Goal: Communication & Community: Answer question/provide support

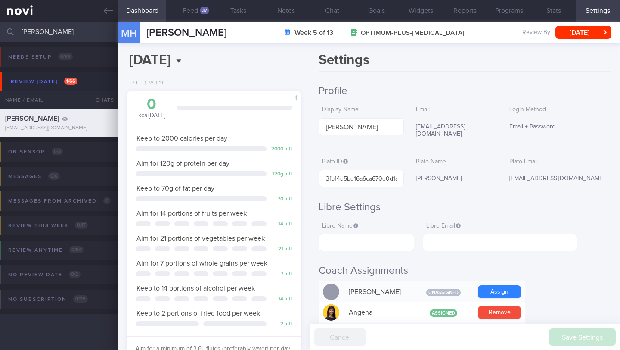
select select "7"
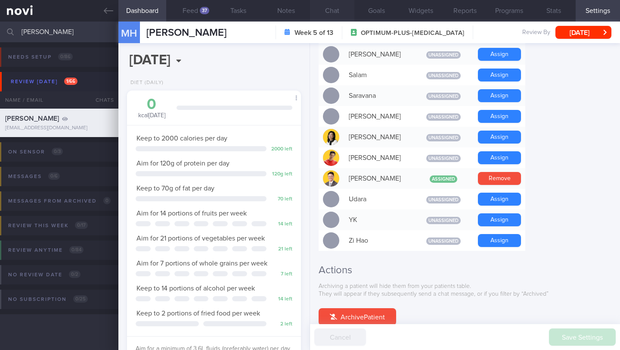
click at [331, 13] on button "Chat" at bounding box center [332, 11] width 44 height 22
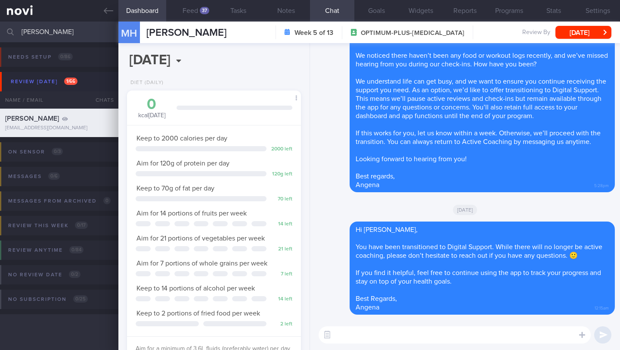
click at [70, 28] on input "[PERSON_NAME]" at bounding box center [310, 32] width 620 height 21
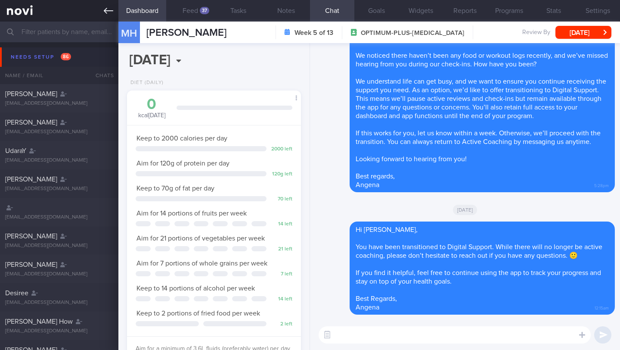
click at [109, 14] on icon at bounding box center [108, 10] width 9 height 9
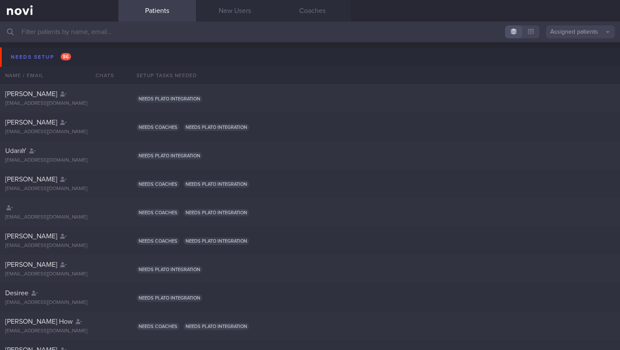
click at [103, 29] on input "text" at bounding box center [310, 32] width 620 height 21
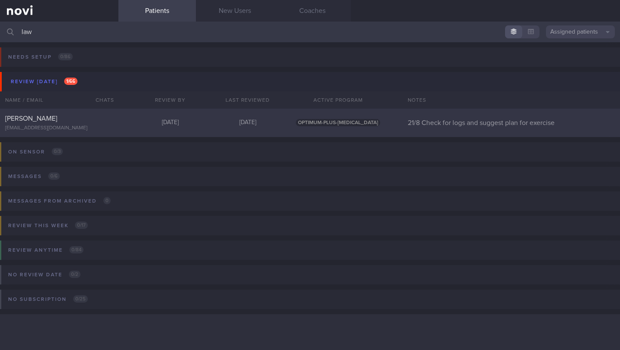
type input "law"
click at [186, 125] on div "[DATE]" at bounding box center [170, 123] width 78 height 8
select select "7"
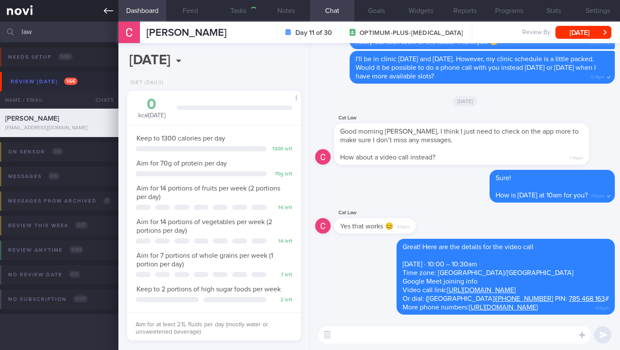
scroll to position [430472, 430408]
click at [77, 25] on input "law" at bounding box center [310, 32] width 620 height 21
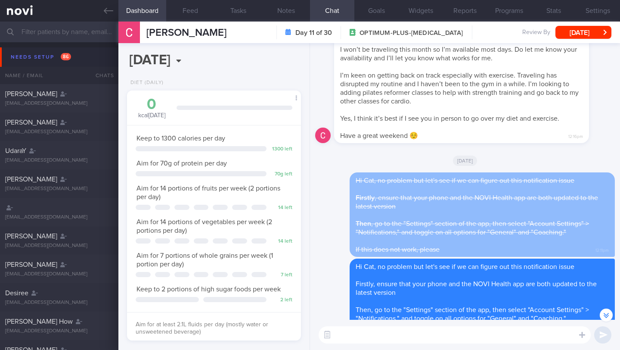
scroll to position [-445, 0]
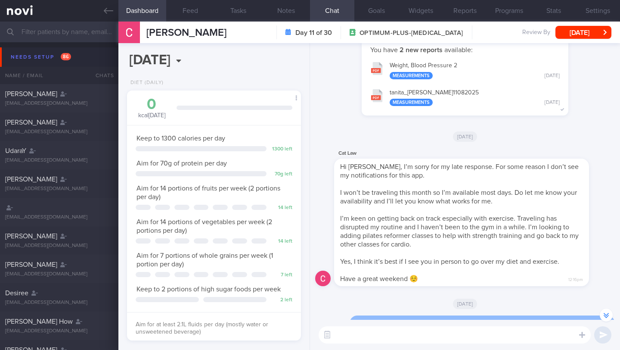
click at [343, 192] on span "I won’t be traveling this month so I’m available most days. Do let me know your…" at bounding box center [458, 197] width 237 height 16
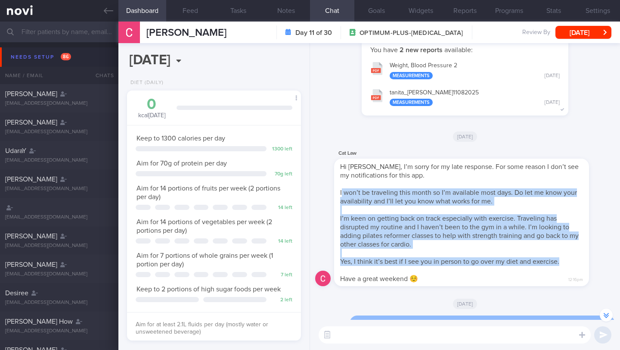
drag, startPoint x: 341, startPoint y: 193, endPoint x: 572, endPoint y: 263, distance: 241.1
click at [572, 263] on div "Hi Angena, I’m sorry for my late response. For some reason I don’t see my notif…" at bounding box center [461, 221] width 255 height 127
click at [364, 194] on span "I won’t be traveling this month so I’m available most days. Do let me know your…" at bounding box center [458, 197] width 237 height 16
drag, startPoint x: 340, startPoint y: 192, endPoint x: 565, endPoint y: 261, distance: 235.5
click at [565, 261] on div "Hi Angena, I’m sorry for my late response. For some reason I don’t see my notif…" at bounding box center [461, 221] width 255 height 127
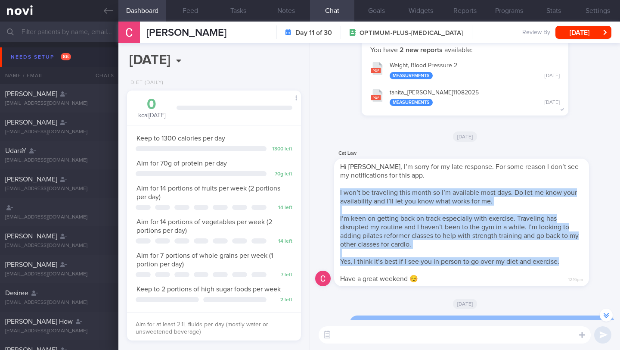
copy span "I won’t be traveling this month so I’m available most days. Do let me know your…"
click at [112, 9] on icon at bounding box center [108, 10] width 9 height 9
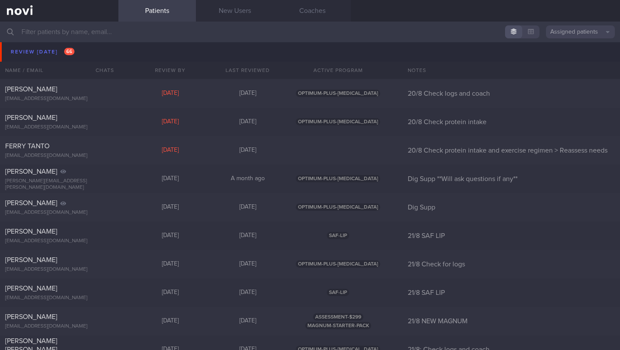
scroll to position [3750, 0]
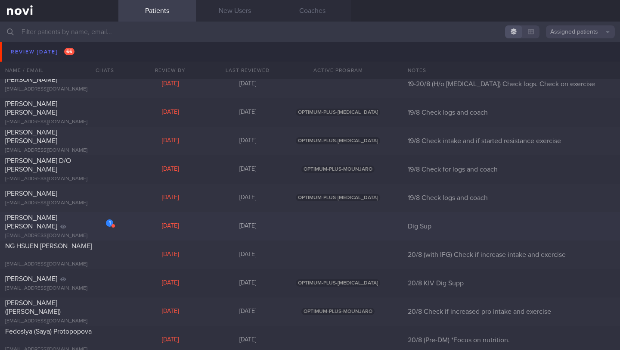
click at [82, 223] on div "ANDERSSON BJOERN ERIK JOHANNES" at bounding box center [58, 221] width 106 height 17
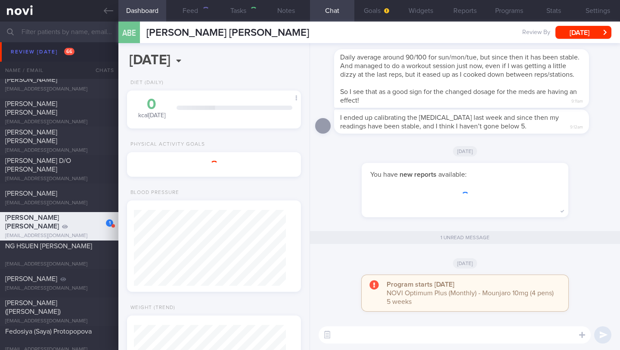
scroll to position [88, 152]
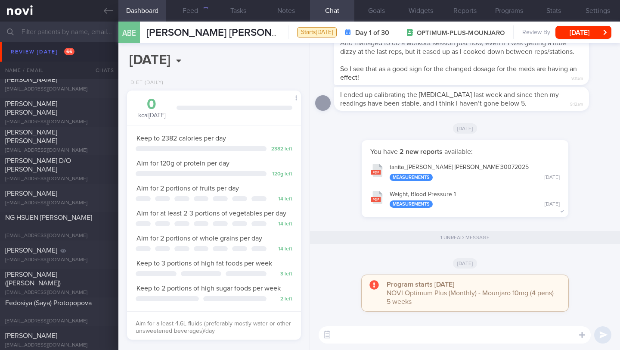
click at [571, 24] on div "ABE ANDERSSON BJOERN ERIK JOHANNES Starts today Day 1 of 30 OPTIMUM-PLUS-MOUNJA…" at bounding box center [369, 33] width 502 height 22
click at [570, 36] on button "[DATE]" at bounding box center [583, 32] width 56 height 13
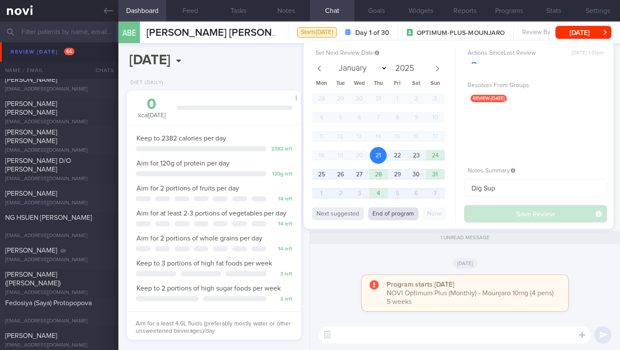
click at [385, 217] on button "End of program" at bounding box center [393, 213] width 50 height 13
select select "8"
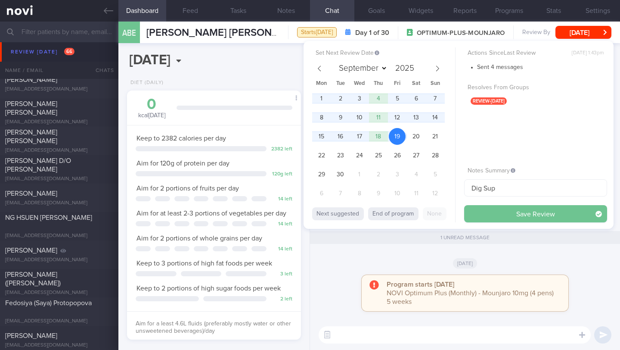
click at [477, 214] on button "Save Review" at bounding box center [535, 213] width 143 height 17
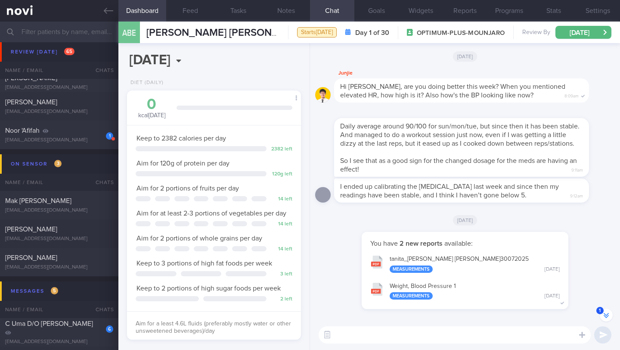
scroll to position [4278, 0]
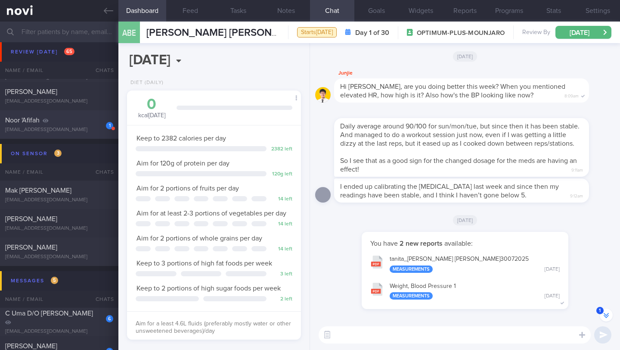
click at [68, 130] on div "[EMAIL_ADDRESS][DOMAIN_NAME]" at bounding box center [59, 130] width 108 height 6
type input "21/8 Check intake and exercise (Check Todd's r/v)"
select select "7"
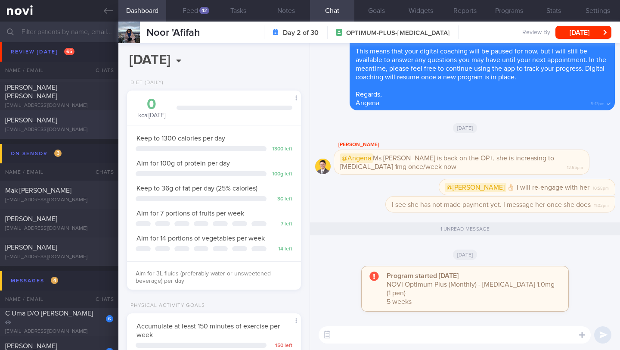
scroll to position [88, 152]
click at [350, 335] on textarea at bounding box center [455, 334] width 272 height 17
type textarea "H"
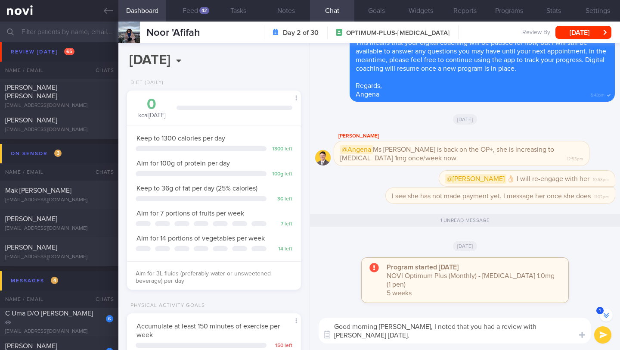
scroll to position [-17, 0]
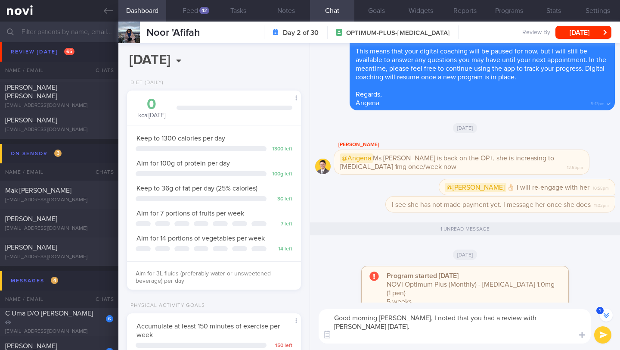
paste textarea "walking pad at home 30min, 2-3x/week commuting to work with bus"
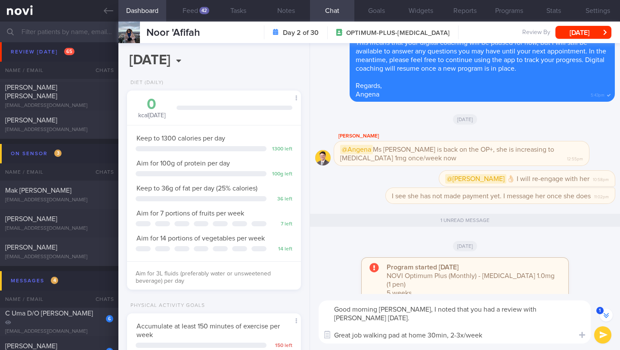
scroll to position [-25, 0]
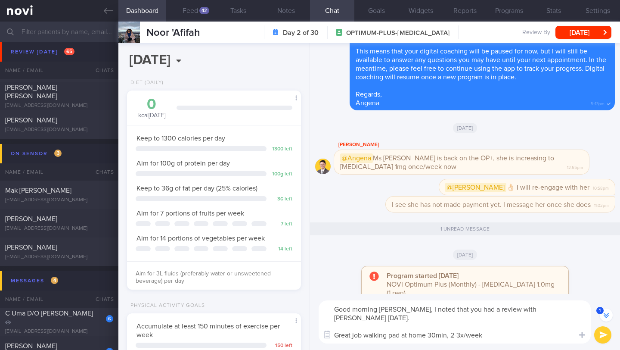
click at [389, 327] on textarea "Good morning Afifah, I noted that you had a review with Dr Todd yesterday. Grea…" at bounding box center [455, 321] width 272 height 43
click at [364, 327] on textarea "Good morning Afifah, I noted that you had a review with Dr Todd yesterday. Grea…" at bounding box center [455, 321] width 272 height 43
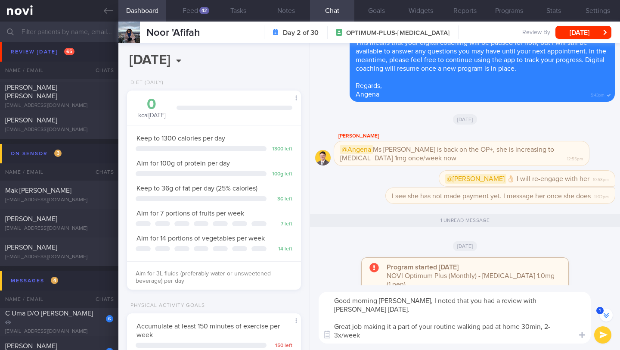
scroll to position [-34, 0]
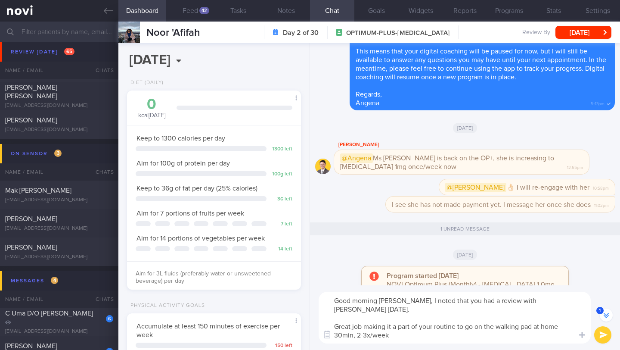
click at [334, 326] on textarea "Good morning Afifah, I noted that you had a review with Dr Todd yesterday. Grea…" at bounding box center [455, 317] width 272 height 52
click at [406, 328] on textarea "Good morning Afifah, I noted that you had a review with Dr Todd yesterday. Grea…" at bounding box center [455, 317] width 272 height 52
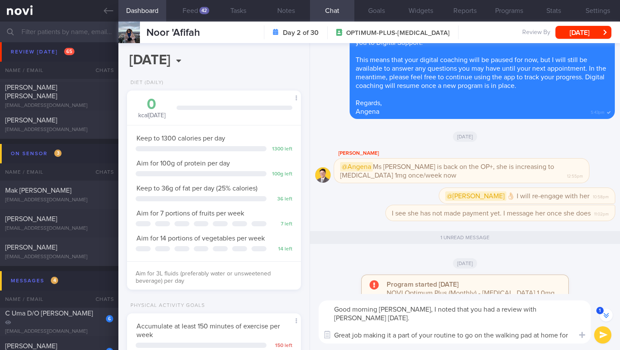
scroll to position [-25, 0]
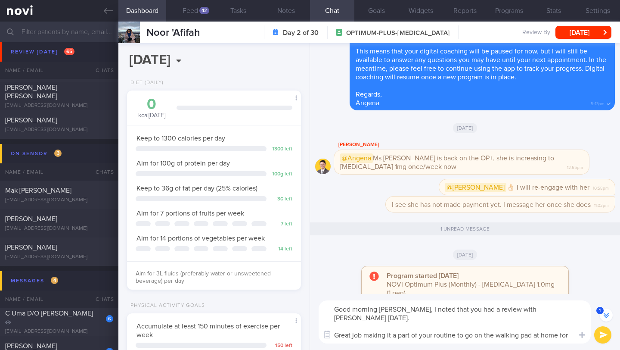
drag, startPoint x: 465, startPoint y: 337, endPoint x: 495, endPoint y: 335, distance: 29.8
click at [495, 335] on textarea "Good morning Afifah, I noted that you had a review with Dr Todd yesterday. Grea…" at bounding box center [455, 321] width 272 height 43
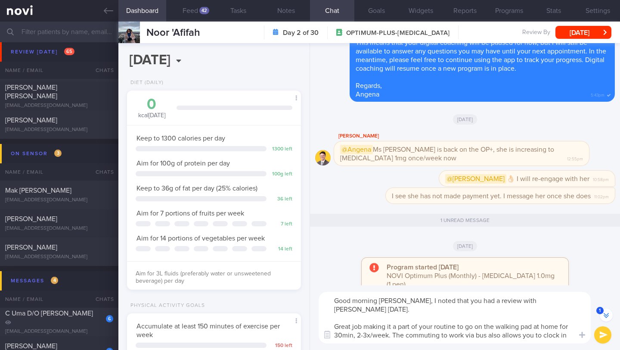
scroll to position [-34, 0]
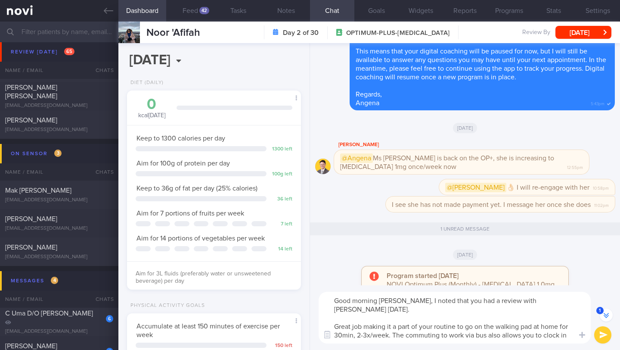
click at [389, 330] on textarea "Good morning Afifah, I noted that you had a review with Dr Todd yesterday. Grea…" at bounding box center [455, 317] width 272 height 52
type textarea "Good morning Afifah, I noted that you had a review with Dr Todd yesterday. Grea…"
click at [608, 336] on button "submit" at bounding box center [602, 334] width 17 height 17
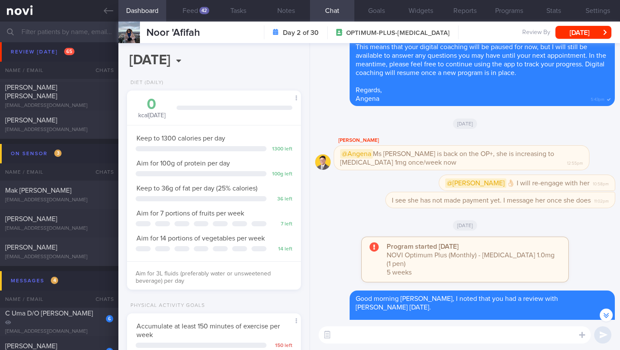
scroll to position [-20, 0]
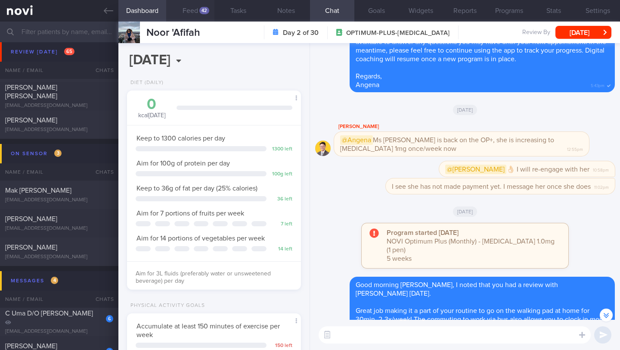
click at [187, 11] on button "Feed 42" at bounding box center [190, 11] width 48 height 22
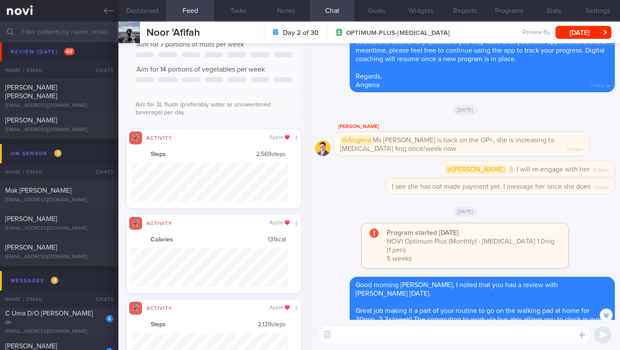
scroll to position [430521, 430404]
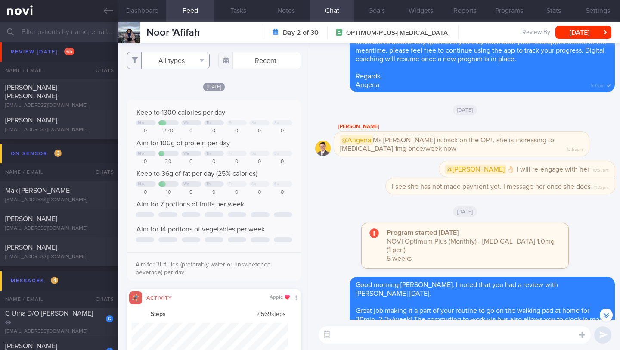
click at [155, 64] on button "All types" at bounding box center [168, 60] width 83 height 17
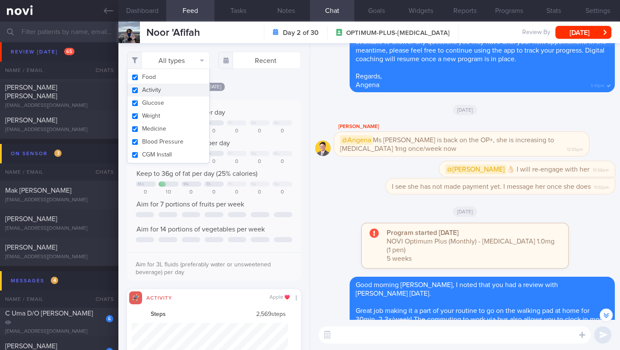
click at [154, 87] on button "Activity" at bounding box center [168, 90] width 82 height 13
checkbox input "false"
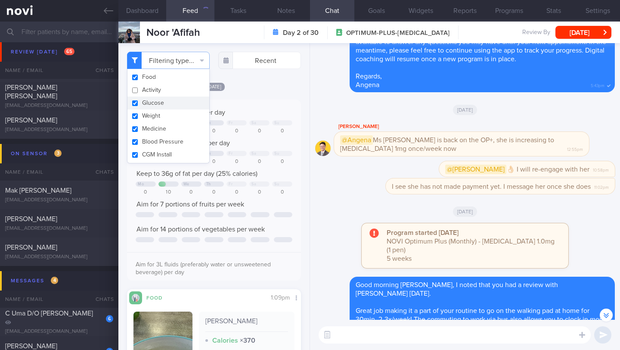
click at [260, 105] on div "Tue, 19 Aug Keep to 1300 calories per day Mo We Th Fr Sa Su 0 370 0 0 0 0 0 Aim…" at bounding box center [214, 280] width 174 height 396
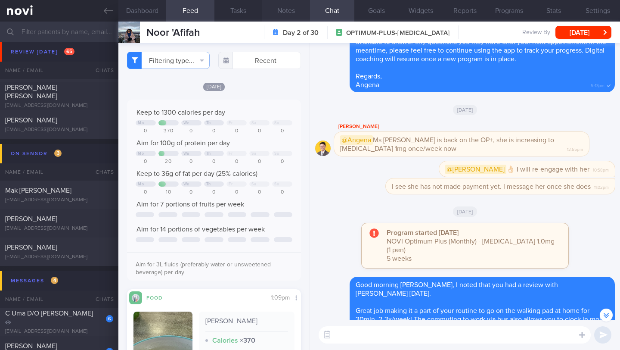
click at [288, 10] on button "Notes" at bounding box center [286, 11] width 48 height 22
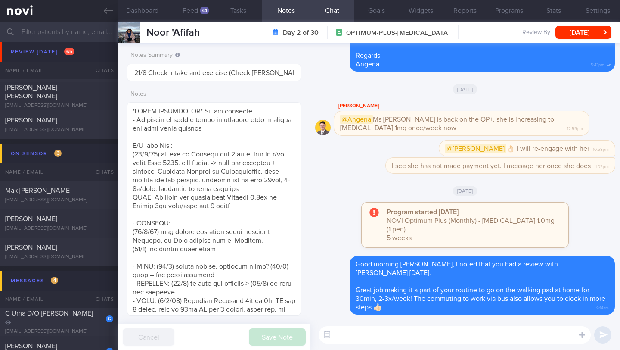
click at [422, 337] on textarea at bounding box center [455, 334] width 272 height 17
type textarea "I"
type textarea "H"
type textarea "Are you still having a poor appetite?"
click at [600, 335] on button "submit" at bounding box center [602, 334] width 17 height 17
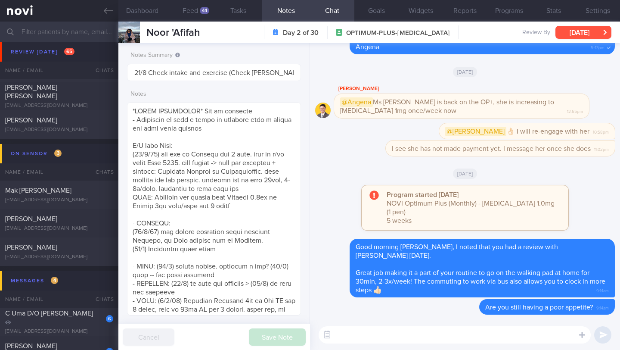
click at [606, 35] on button "Wed, 20 Aug" at bounding box center [583, 32] width 56 height 13
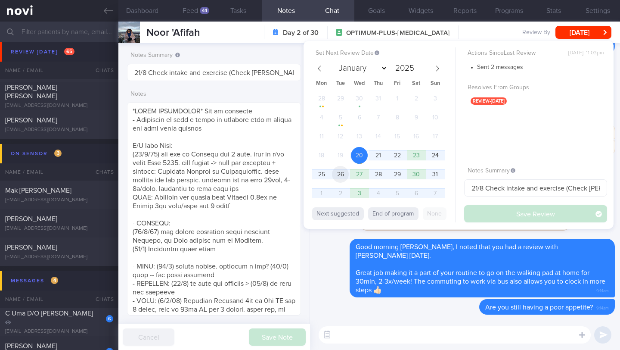
click at [343, 179] on span "26" at bounding box center [340, 174] width 17 height 17
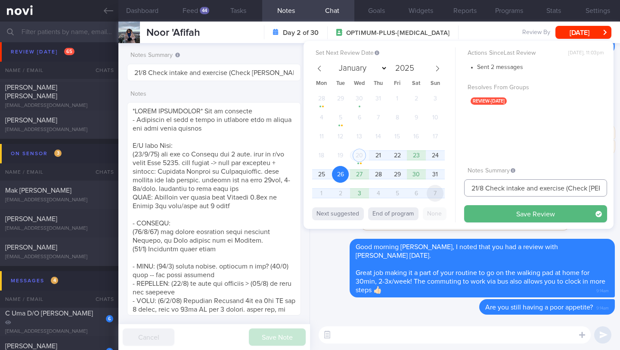
drag, startPoint x: 478, startPoint y: 186, endPoint x: 440, endPoint y: 187, distance: 38.8
click at [440, 187] on div "Set Next Review Date 26 Aug 2025 January February March April May June July Aug…" at bounding box center [459, 135] width 310 height 188
drag, startPoint x: 570, startPoint y: 189, endPoint x: 605, endPoint y: 190, distance: 34.4
click at [605, 190] on input "26/8 Check intake and exercise (Check Todd's r/v)" at bounding box center [535, 187] width 143 height 17
click at [526, 186] on input "26/8 Check intake and exercise" at bounding box center [535, 187] width 143 height 17
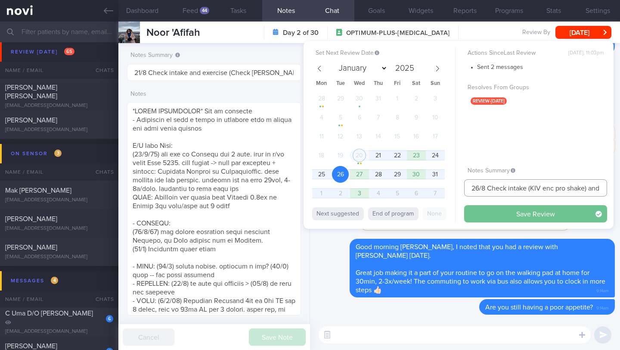
type input "26/8 Check intake (KIV enc pro shake) and exercise"
click at [515, 210] on button "Save Review" at bounding box center [535, 213] width 143 height 17
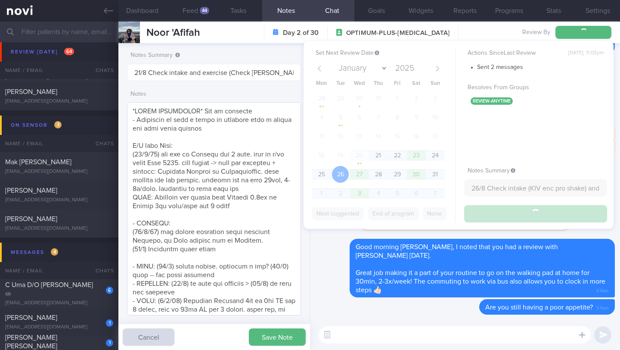
type input "26/8 Check intake (KIV enc pro shake) and exercise"
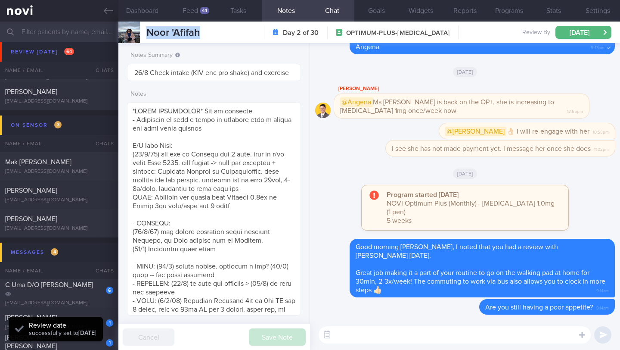
drag, startPoint x: 148, startPoint y: 35, endPoint x: 205, endPoint y: 33, distance: 57.3
click at [205, 33] on div "Noor 'Afifah Noor 'Afifah aurafifah@gmail.com Day 2 of 30 OPTIMUM-PLUS-WEGOVY R…" at bounding box center [369, 33] width 502 height 22
copy span "Noor 'Afifah"
click at [501, 12] on button "Programs" at bounding box center [509, 11] width 44 height 22
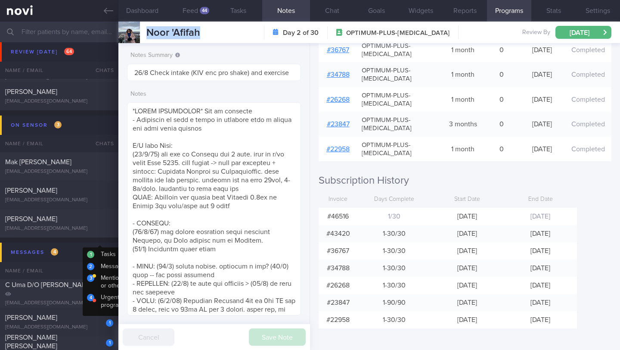
scroll to position [4466, 0]
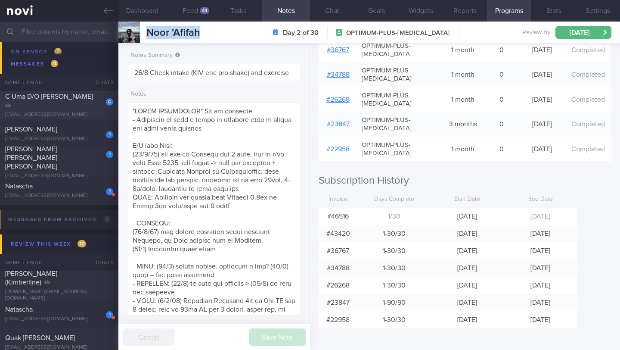
click at [103, 104] on div "6" at bounding box center [103, 98] width 19 height 13
type input "Dig Supp"
type textarea "SEND ON/AFTER 18 FEB 2025 Just want to give you a head's up that the digital co…"
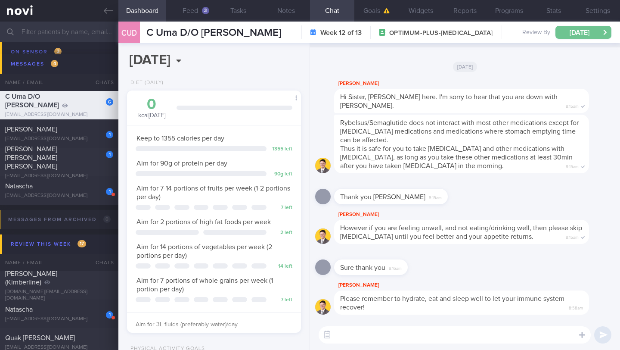
click at [589, 34] on button "[DATE]" at bounding box center [583, 32] width 56 height 13
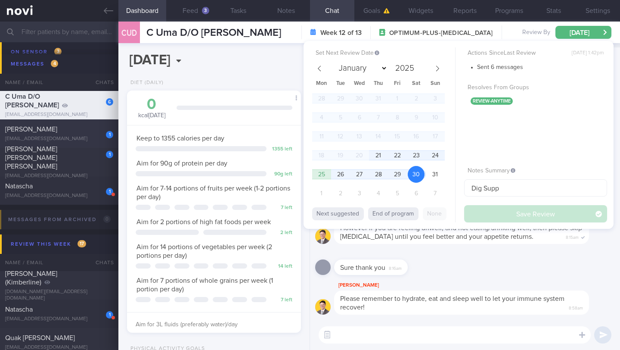
click at [80, 133] on div "[PERSON_NAME]" at bounding box center [58, 129] width 106 height 9
type input "25/8 Check for food & exercise logs. Send info > Check if logged any meals and …"
type textarea "Logging some days. Responsive to messages GOAL: (21/5) Try to do the YouTube st…"
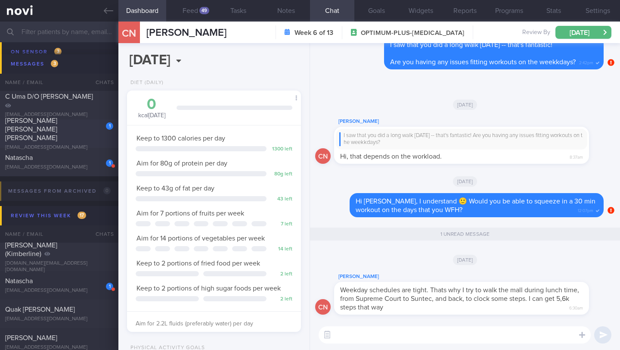
scroll to position [88, 152]
click at [357, 338] on textarea at bounding box center [455, 334] width 272 height 17
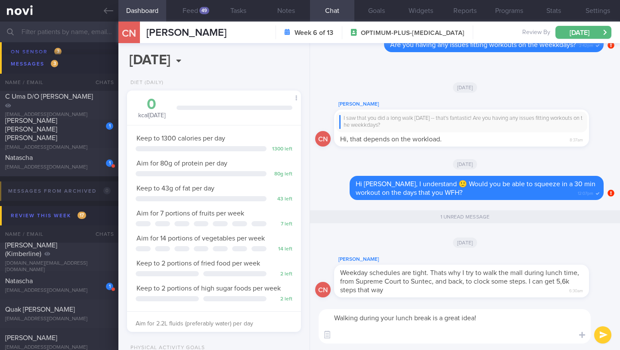
scroll to position [0, 0]
click at [478, 318] on textarea "Walking during your lunch break is a great idea! On the weekends, you can focus…" at bounding box center [455, 326] width 272 height 34
click at [277, 12] on button "Notes" at bounding box center [286, 11] width 48 height 22
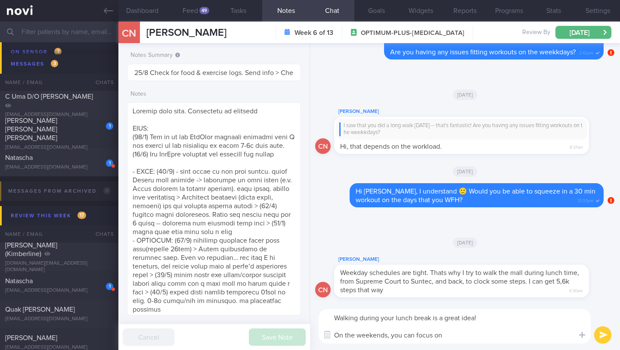
click at [464, 336] on textarea "Walking during your lunch break is a great idea! On the weekends, you can focus…" at bounding box center [455, 326] width 272 height 34
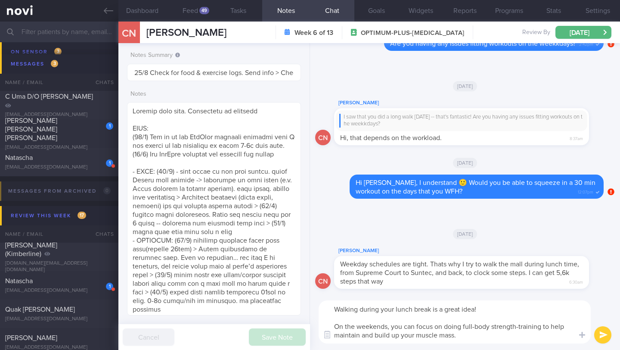
drag, startPoint x: 388, startPoint y: 326, endPoint x: 345, endPoint y: 325, distance: 43.5
click at [345, 325] on textarea "Walking during your lunch break is a great idea! On the weekends, you can focus…" at bounding box center [455, 321] width 272 height 43
drag, startPoint x: 477, startPoint y: 327, endPoint x: 406, endPoint y: 325, distance: 70.2
click at [406, 325] on textarea "Walking during your lunch break is a great idea! Aim to do 1 session of r you c…" at bounding box center [455, 321] width 272 height 43
click at [481, 327] on textarea "Walking during your lunch break is a great idea! Aim to do 1 session of full-bo…" at bounding box center [455, 321] width 272 height 43
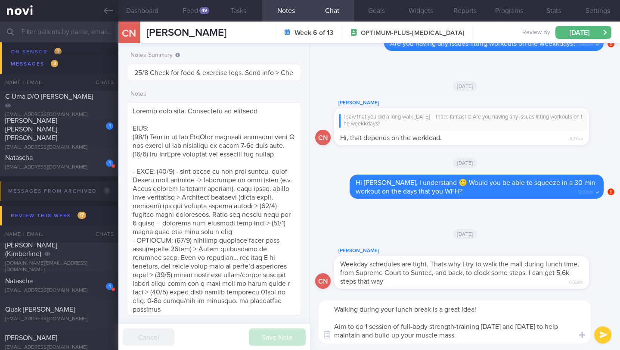
click at [471, 338] on textarea "Walking during your lunch break is a great idea! Aim to do 1 session of full-bo…" at bounding box center [455, 321] width 272 height 43
type textarea "Walking during your lunch break is a great idea! Aim to do 1 session of full-bo…"
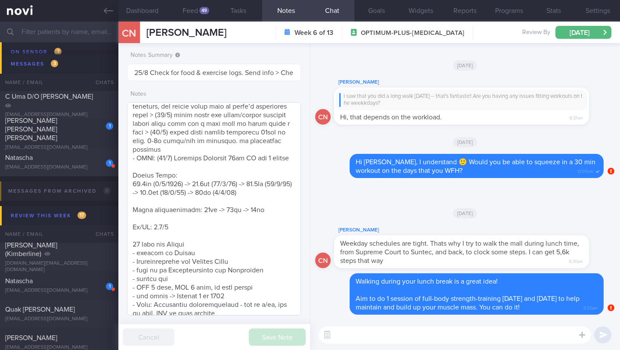
scroll to position [106, 0]
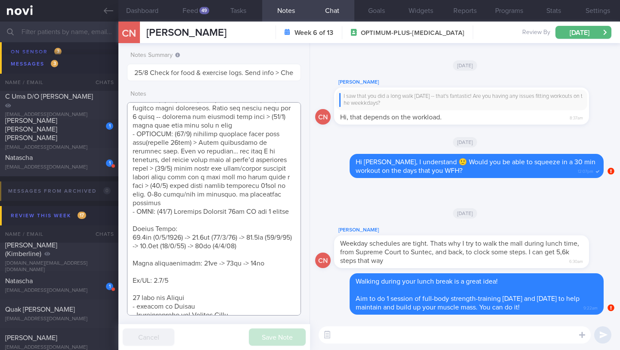
click at [285, 200] on textarea at bounding box center [214, 208] width 174 height 213
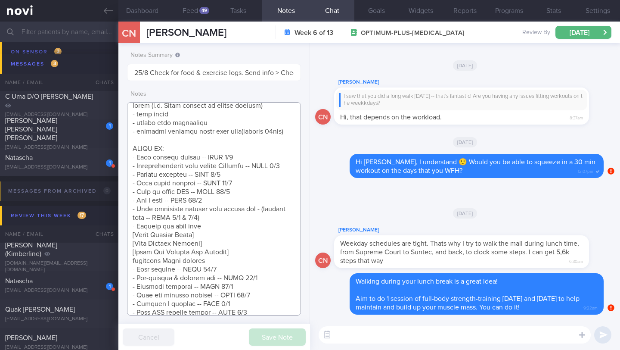
scroll to position [847, 0]
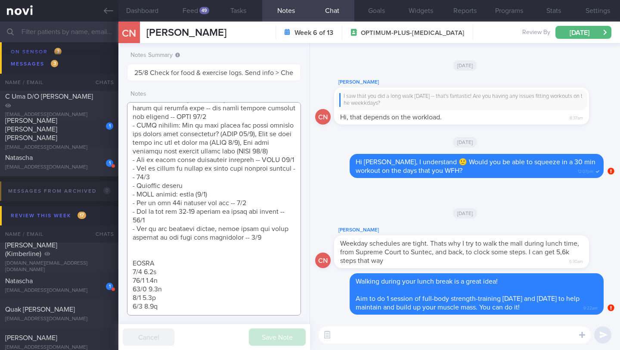
click at [270, 237] on textarea at bounding box center [214, 208] width 174 height 213
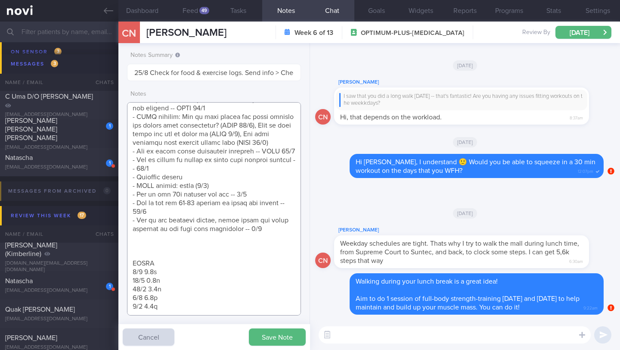
scroll to position [856, 0]
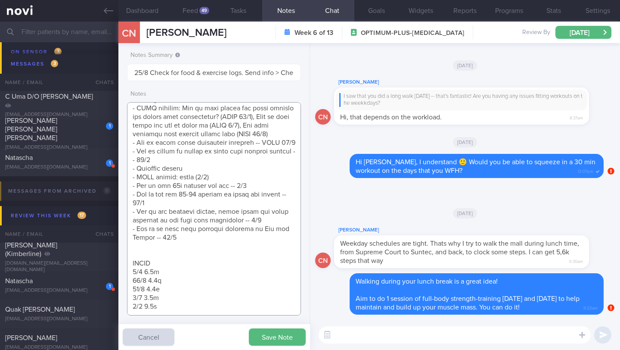
type textarea "Logging some days. Responsive to messages GOAL: (21/5) Try to do the YouTube st…"
click at [269, 349] on div "Save Note Cancel" at bounding box center [214, 337] width 192 height 26
click at [270, 341] on button "Save Note" at bounding box center [277, 336] width 57 height 17
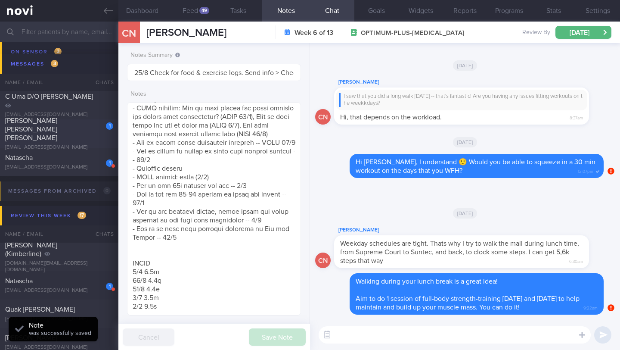
click at [62, 133] on div "1 LIM LI TIAN LYDIA limltlydia@gmail.com" at bounding box center [59, 133] width 118 height 34
type input "21-22/8 KIV re-assess req's. Check for logs and send info"
type textarea "SUPPORT NEEDED: Inform on what to eat (especially when outside). What would hel…"
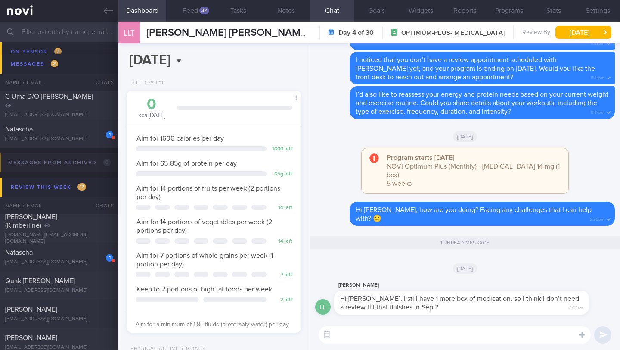
click at [410, 338] on textarea at bounding box center [455, 334] width 272 height 17
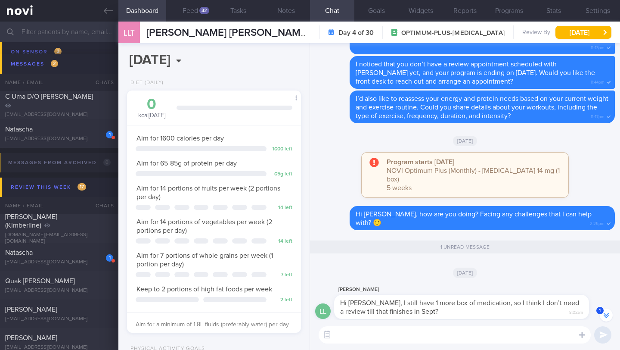
scroll to position [-83, 0]
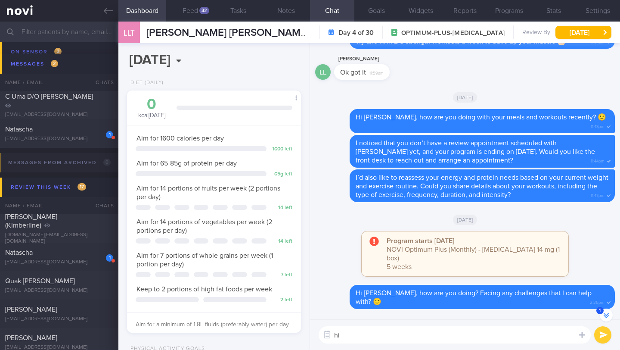
type textarea "h"
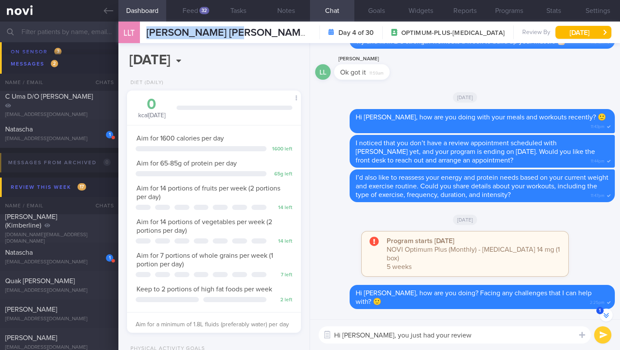
drag, startPoint x: 242, startPoint y: 31, endPoint x: 146, endPoint y: 34, distance: 96.5
click at [146, 34] on div "LLT LIM LI TIAN LYDIA LIM LI TIAN LYDIA limltlydia@gmail.com Day 4 of 30 OPTIMU…" at bounding box center [369, 33] width 502 height 22
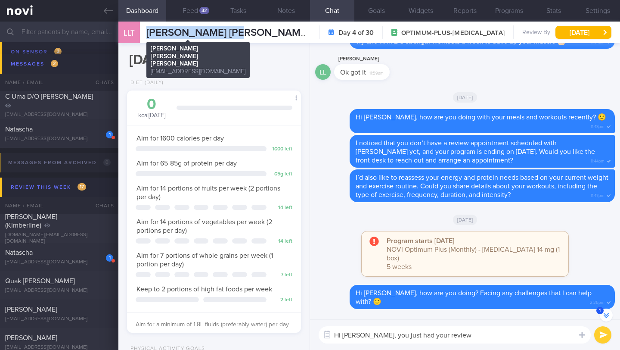
copy span "[PERSON_NAME] [PERSON_NAME] [PERSON_NAME]"
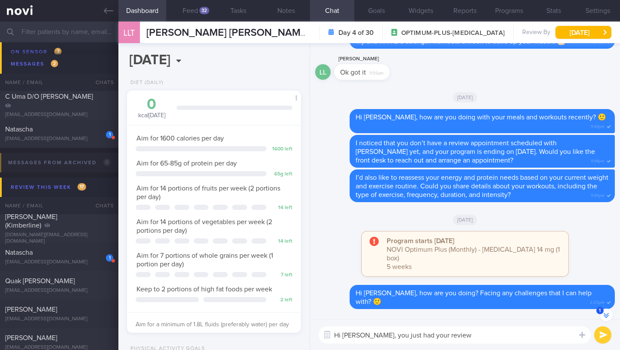
drag, startPoint x: 447, startPoint y: 338, endPoint x: 361, endPoint y: 337, distance: 86.1
click at [361, 337] on textarea "Hi Lydia, you just had your review" at bounding box center [455, 334] width 272 height 17
type textarea "Hi Lydia, sure thing 🙂"
click at [194, 8] on button "Feed 32" at bounding box center [190, 11] width 48 height 22
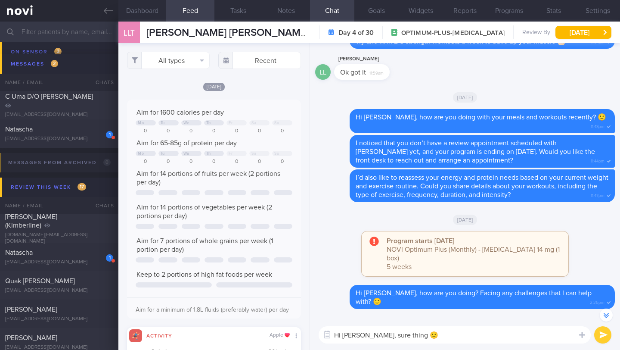
scroll to position [430521, 430404]
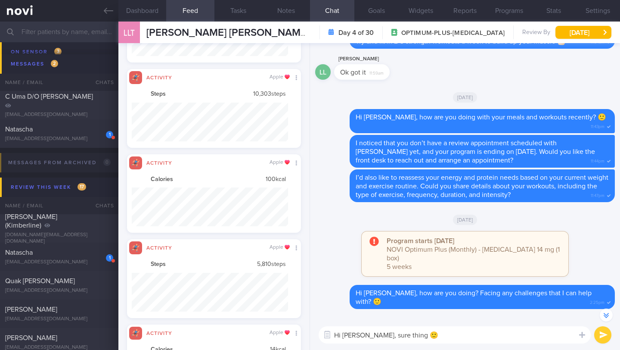
click at [166, 0] on button "Feed 32" at bounding box center [190, 11] width 48 height 22
click at [446, 338] on textarea "Hi Lydia, sure thing 🙂" at bounding box center [455, 334] width 272 height 17
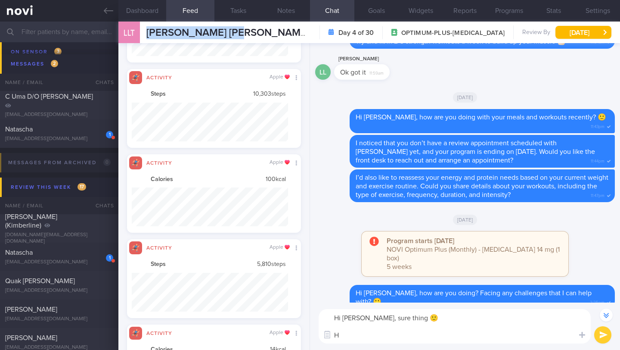
drag, startPoint x: 230, startPoint y: 31, endPoint x: 144, endPoint y: 37, distance: 86.4
click at [144, 37] on div "LLT LIM LI TIAN LYDIA LIM LI TIAN LYDIA limltlydia@gmail.com Day 4 of 30 OPTIMU…" at bounding box center [369, 33] width 502 height 22
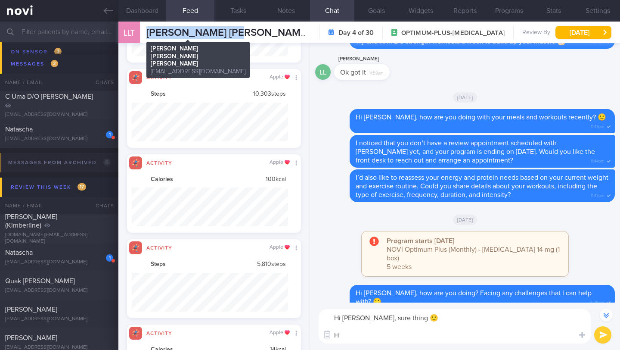
copy span "[PERSON_NAME] [PERSON_NAME] [PERSON_NAME]"
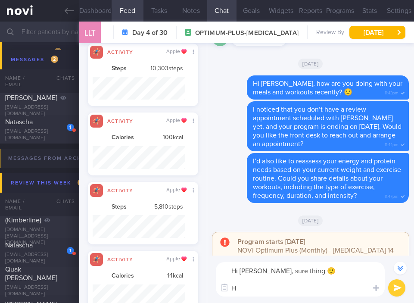
click at [285, 291] on textarea "Hi Lydia, sure thing 🙂 H" at bounding box center [300, 279] width 169 height 34
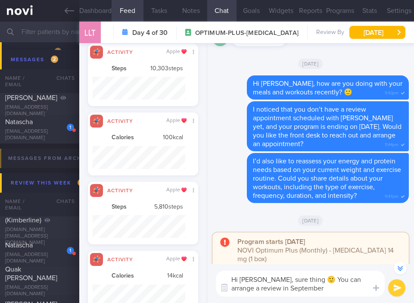
type textarea "Hi Lydia, sure thing 🙂 You can arrange a review in September."
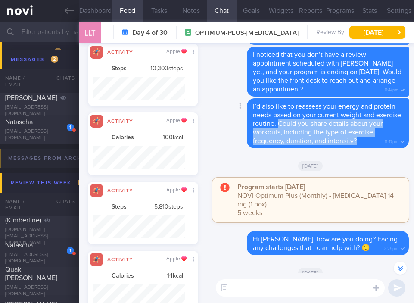
drag, startPoint x: 319, startPoint y: 116, endPoint x: 387, endPoint y: 133, distance: 70.5
click at [387, 133] on div "I’d also like to reassess your energy and protein needs based on your current w…" at bounding box center [328, 123] width 162 height 50
copy div "Could you share details about your workouts, including the type of exercise, fr…"
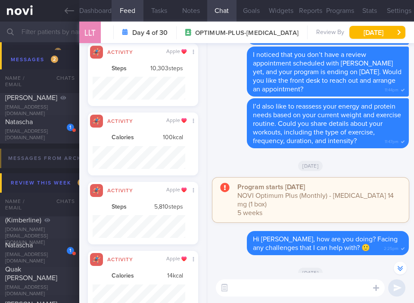
click at [276, 295] on textarea at bounding box center [300, 287] width 169 height 17
paste textarea "Could you share details about your workouts, including the type of exercise, fr…"
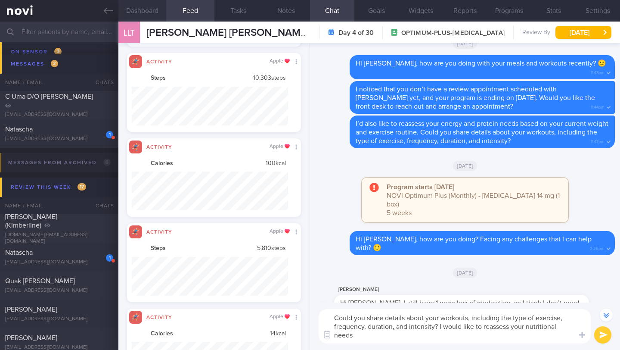
click at [154, 6] on button "Dashboard" at bounding box center [142, 11] width 48 height 22
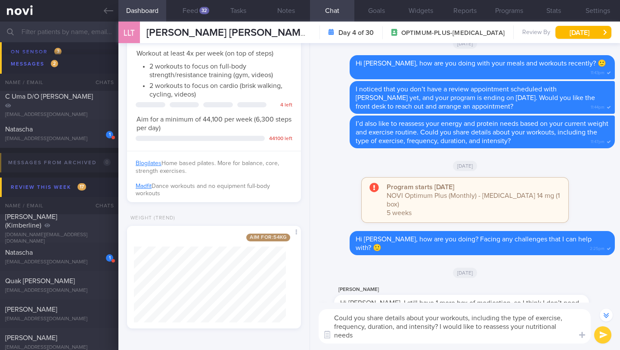
click at [379, 337] on textarea "Could you share details about your workouts, including the type of exercise, fr…" at bounding box center [455, 326] width 272 height 34
type textarea "Could you share details about your workouts, including the type of exercise, fr…"
click at [604, 332] on button "submit" at bounding box center [602, 334] width 17 height 17
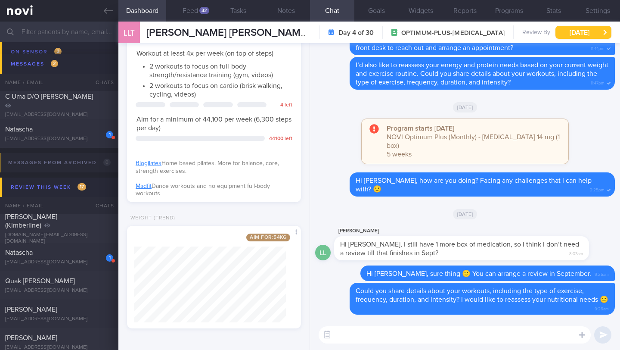
click at [573, 35] on button "Fri, 22 Aug" at bounding box center [583, 32] width 56 height 13
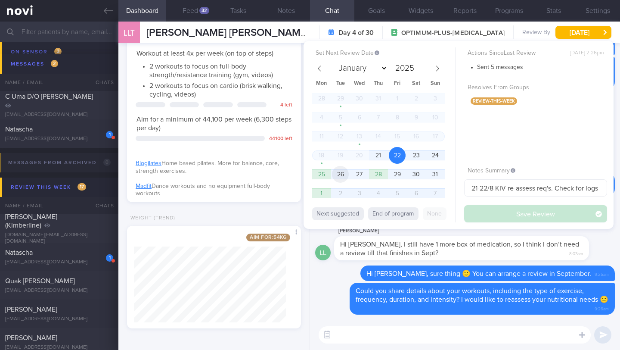
click at [335, 177] on span "26" at bounding box center [340, 174] width 17 height 17
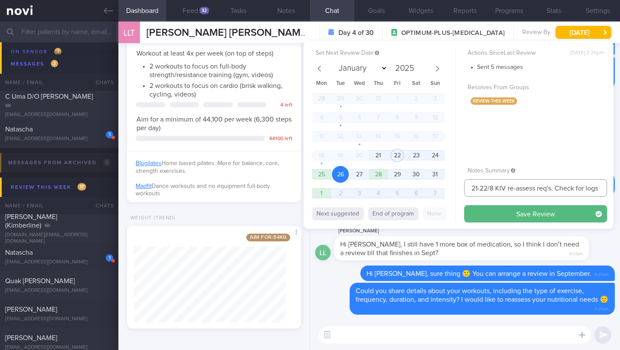
drag, startPoint x: 487, startPoint y: 189, endPoint x: 459, endPoint y: 190, distance: 27.6
click at [459, 190] on div "Set Next Review Date 26 Aug 2025 January February March April May June July Aug…" at bounding box center [459, 135] width 310 height 188
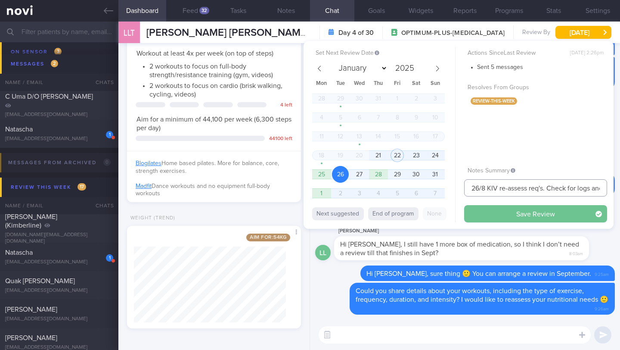
type input "26/8 KIV re-assess req's. Check for logs and send info"
click at [487, 213] on button "Save Review" at bounding box center [535, 213] width 143 height 17
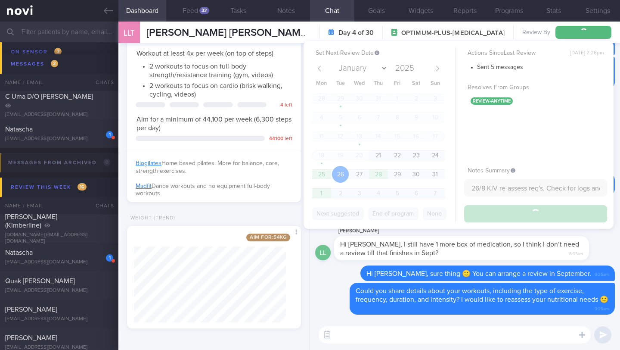
type input "26/8 KIV re-assess req's. Check for logs and send info"
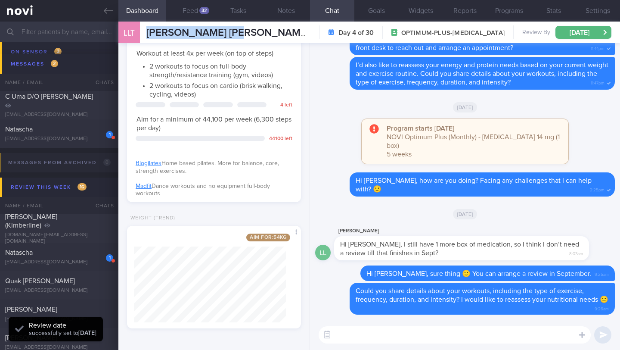
drag, startPoint x: 218, startPoint y: 31, endPoint x: 146, endPoint y: 36, distance: 72.6
click at [146, 36] on div "LLT LIM LI TIAN LYDIA LIM LI TIAN LYDIA limltlydia@gmail.com Day 4 of 30 OPTIMU…" at bounding box center [369, 33] width 502 height 22
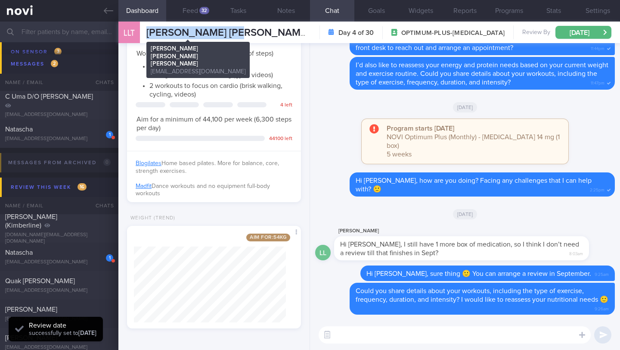
copy span "[PERSON_NAME] [PERSON_NAME] [PERSON_NAME]"
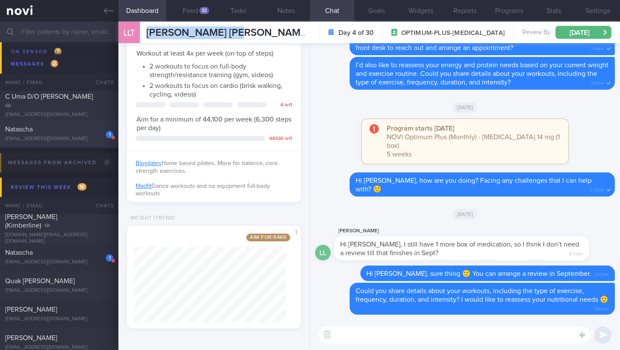
click at [76, 141] on div "[EMAIL_ADDRESS][DOMAIN_NAME]" at bounding box center [59, 139] width 108 height 6
type input "22/8 Check if exercising again"
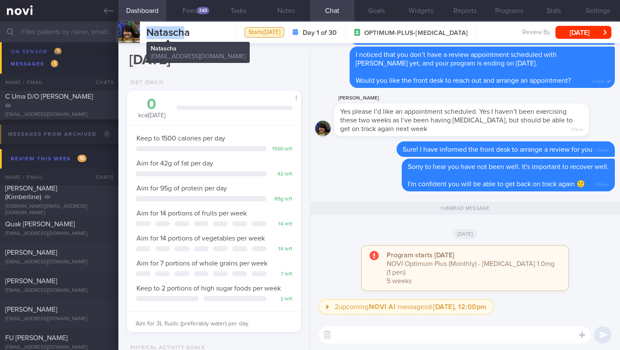
drag, startPoint x: 147, startPoint y: 33, endPoint x: 186, endPoint y: 33, distance: 38.8
click at [186, 33] on span "Natascha" at bounding box center [167, 33] width 43 height 10
click at [174, 33] on span "Natascha" at bounding box center [167, 33] width 43 height 10
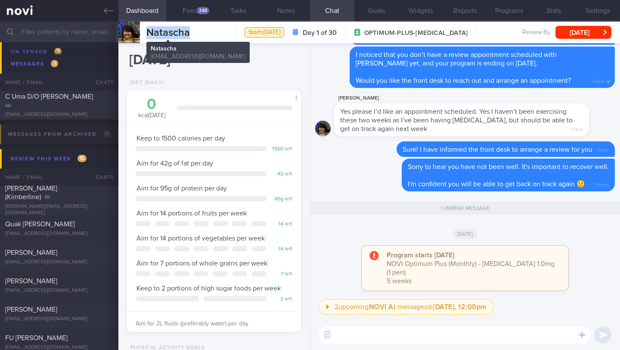
copy div "Natascha Natascha natascha.brueschweiler@gmail.com"
click at [285, 13] on button "Notes" at bounding box center [286, 11] width 48 height 22
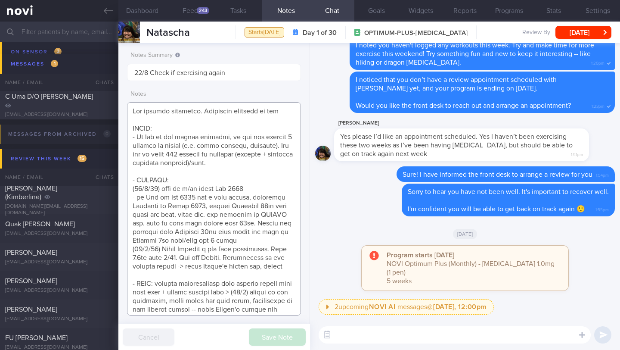
click at [193, 174] on textarea at bounding box center [214, 208] width 174 height 213
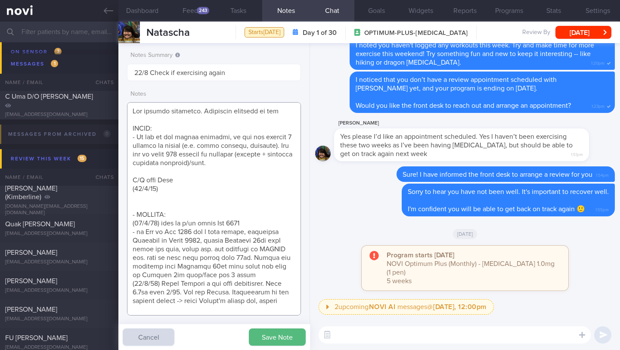
click at [167, 192] on textarea at bounding box center [214, 208] width 174 height 213
paste textarea "- had URTI for 2 weeks, paused exercise"
click at [167, 191] on textarea at bounding box center [214, 208] width 174 height 213
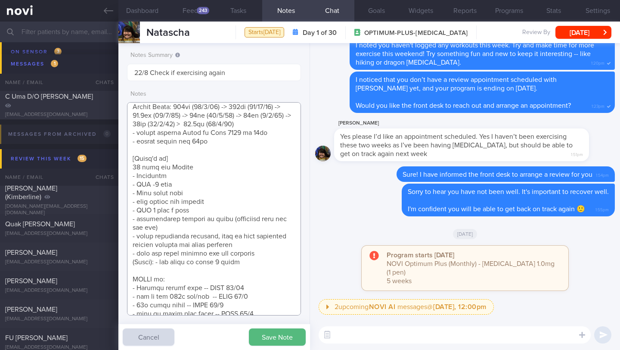
scroll to position [333, 0]
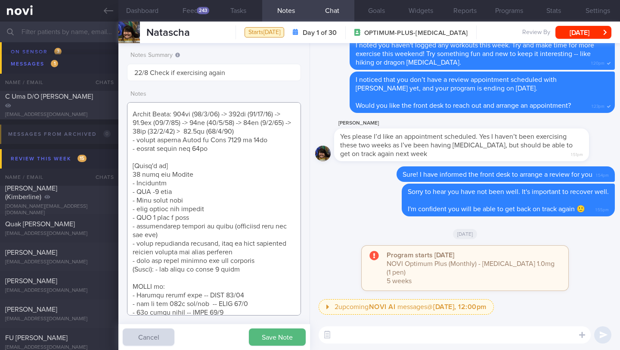
click at [245, 155] on textarea at bounding box center [214, 208] width 174 height 213
paste textarea "97.4kg (18/8/25)"
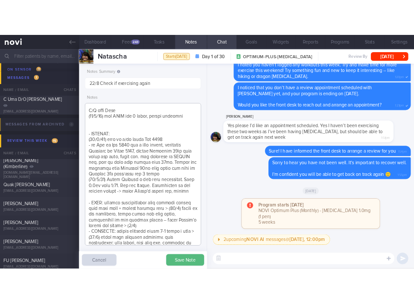
scroll to position [2, 0]
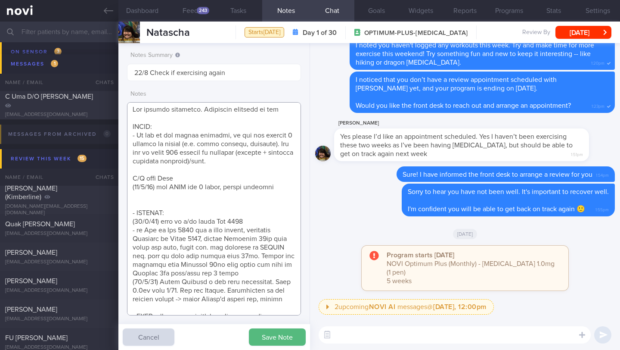
click at [288, 185] on textarea at bounding box center [214, 208] width 174 height 213
paste textarea "- menses regular now - no more knee pain"
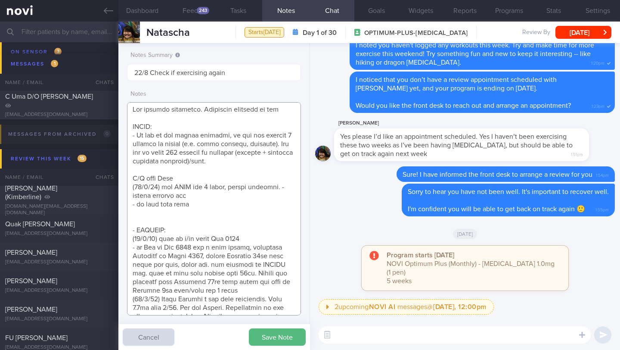
click at [253, 198] on textarea at bounding box center [214, 208] width 174 height 213
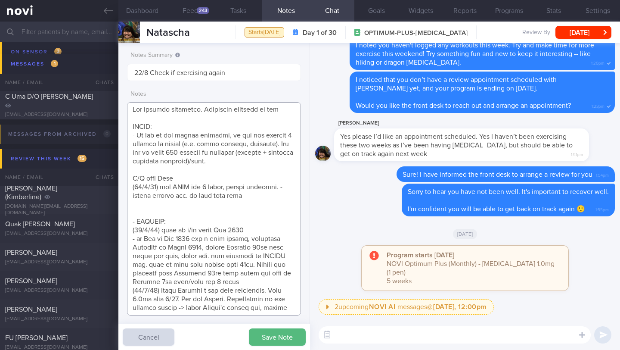
click at [266, 195] on textarea at bounding box center [214, 208] width 174 height 213
paste textarea "- back to own meal prep"
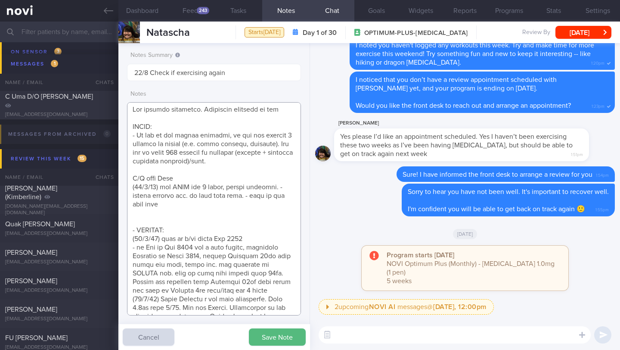
click at [264, 198] on textarea at bounding box center [214, 208] width 174 height 213
click at [194, 204] on textarea at bounding box center [214, 208] width 174 height 213
paste textarea "- challenging to hit protein levels -> tried Angena's advice now, better"
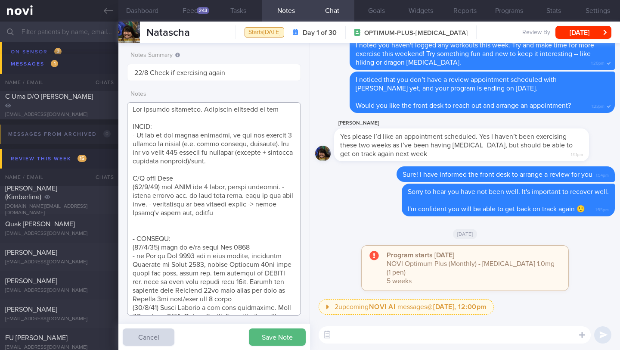
click at [184, 205] on textarea at bounding box center [214, 208] width 174 height 213
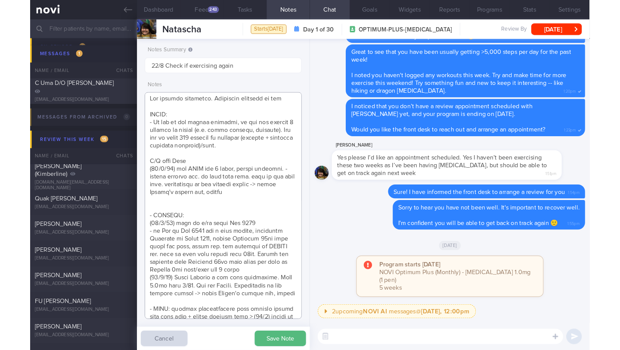
scroll to position [88, 152]
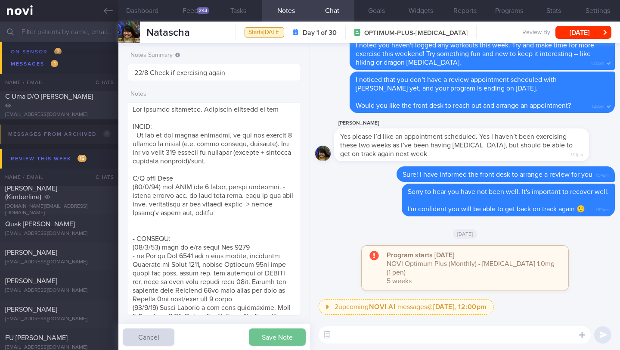
click at [267, 335] on button "Save Note" at bounding box center [277, 336] width 57 height 17
click at [260, 160] on textarea at bounding box center [214, 208] width 174 height 213
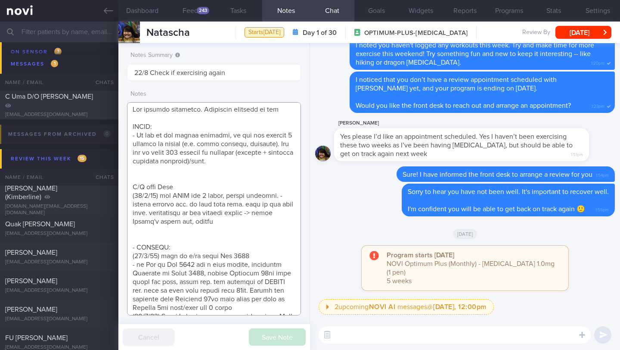
scroll to position [1, 0]
paste textarea "keen to lose more weight till 90kg"
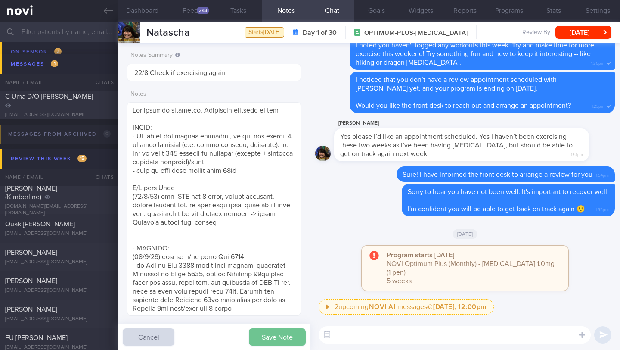
click at [277, 339] on button "Save Note" at bounding box center [277, 336] width 57 height 17
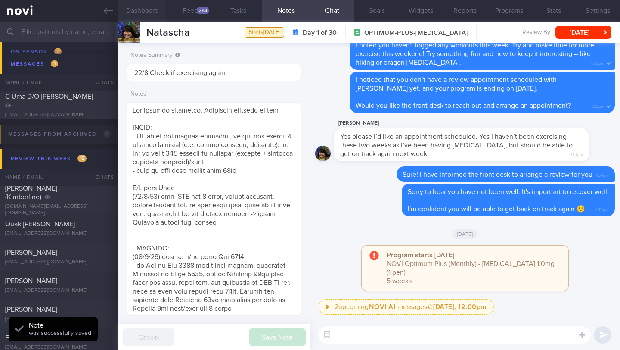
click at [146, 12] on button "Dashboard" at bounding box center [142, 11] width 48 height 22
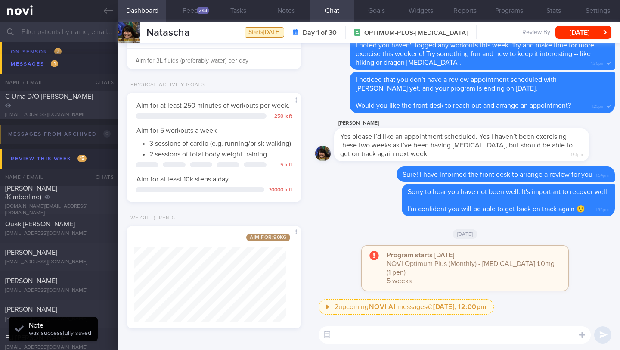
scroll to position [280, 0]
click at [298, 7] on button "Notes" at bounding box center [286, 11] width 48 height 22
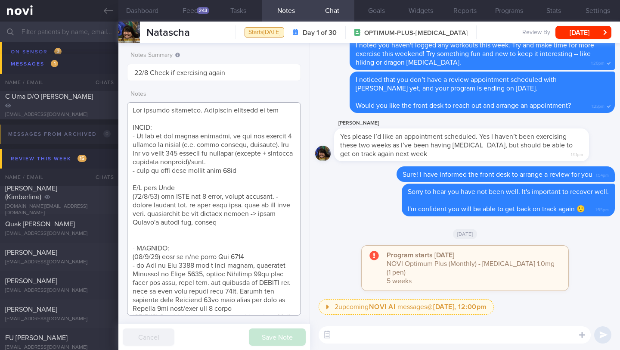
click at [240, 223] on textarea at bounding box center [214, 208] width 174 height 213
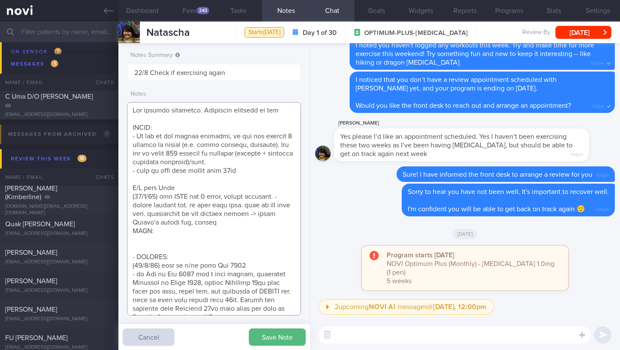
paste textarea "Continue Wegovy 1mg once/week for 1 month"
click at [225, 245] on textarea at bounding box center [214, 208] width 174 height 213
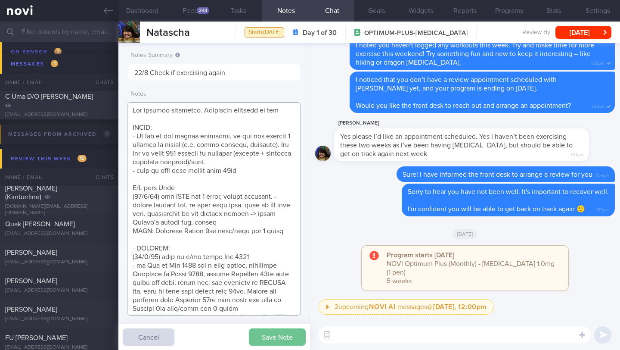
type textarea "Not logging regularly. Sometimes responds on app GOALS: - On top of the weight …"
click at [274, 335] on button "Save Note" at bounding box center [277, 336] width 57 height 17
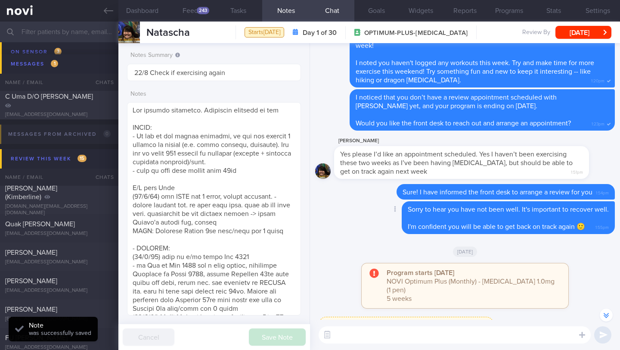
scroll to position [-97, 0]
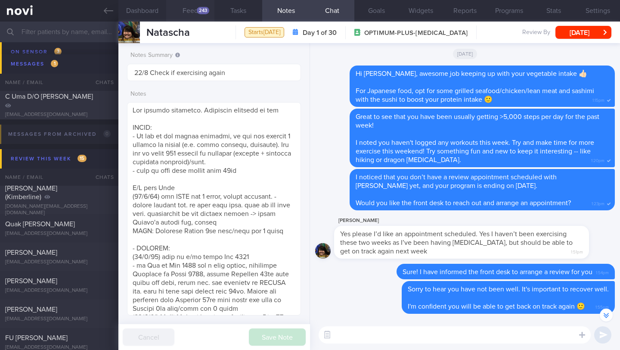
click at [199, 11] on div "243" at bounding box center [203, 10] width 12 height 7
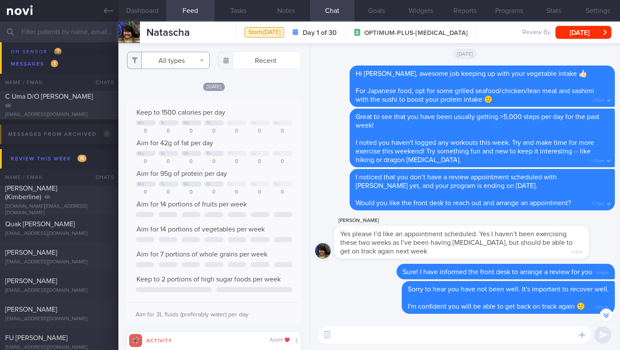
click at [183, 68] on button "All types" at bounding box center [168, 60] width 83 height 17
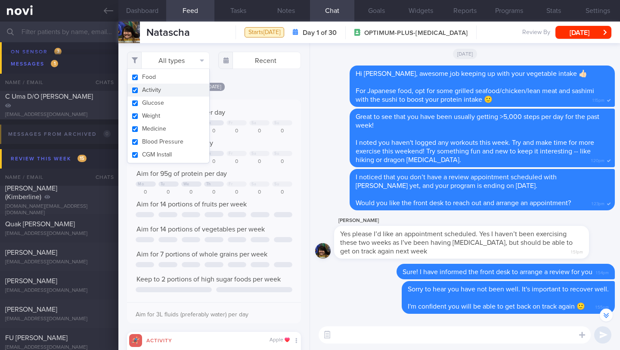
click at [172, 90] on button "Activity" at bounding box center [168, 90] width 82 height 13
checkbox input "false"
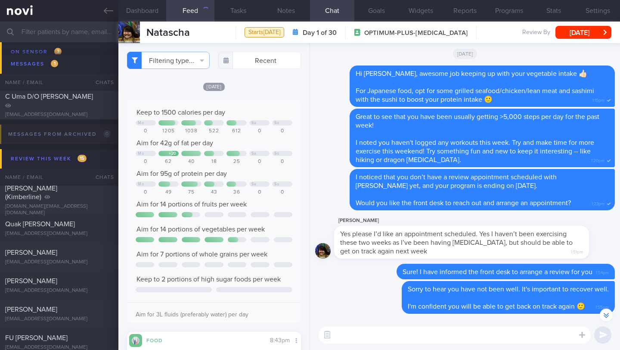
click at [264, 86] on div "Filtering type... Food Activity Glucose Weight Medicine Blood Pressure CGM Inst…" at bounding box center [213, 196] width 191 height 307
drag, startPoint x: 189, startPoint y: 31, endPoint x: 159, endPoint y: 35, distance: 30.0
click at [143, 34] on div "Natascha Natascha natascha.brueschweiler@gmail.com" at bounding box center [153, 33] width 71 height 22
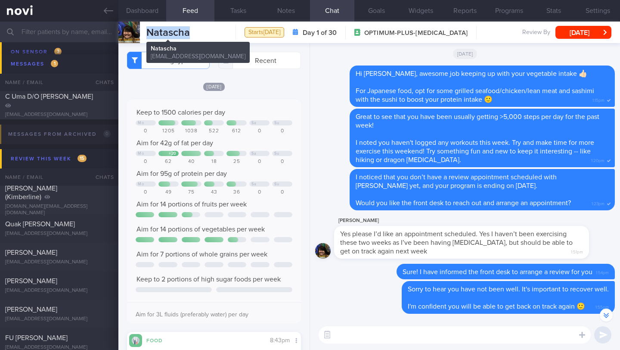
copy span "Natascha"
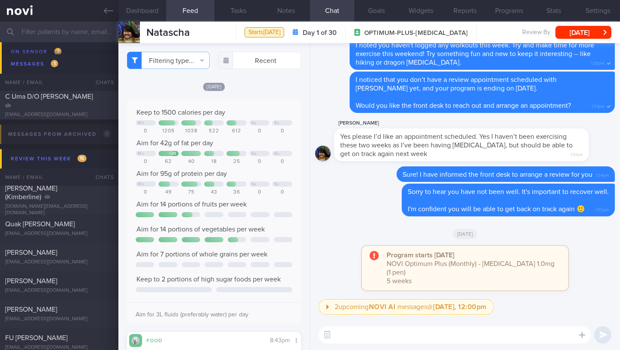
click at [409, 333] on textarea at bounding box center [455, 334] width 272 height 17
click at [526, 338] on textarea "Hi Natascha, how are you feeling? Have you fully recovered fron your flu?" at bounding box center [455, 334] width 272 height 17
type textarea "Hi Natascha, how are you feeling? Have you fully recovered from your flu?"
click at [602, 334] on button "submit" at bounding box center [602, 334] width 17 height 17
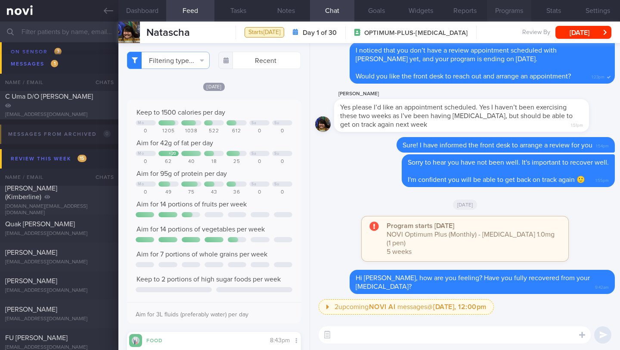
click at [523, 16] on button "Programs" at bounding box center [509, 11] width 44 height 22
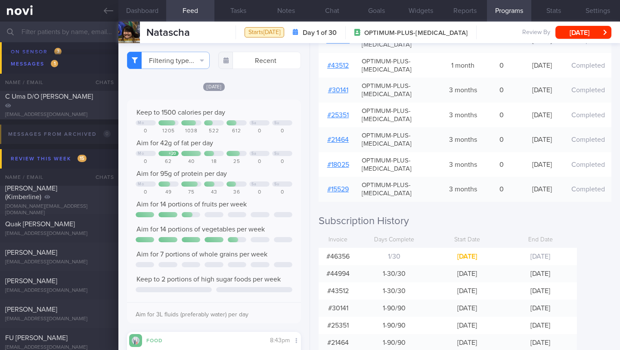
scroll to position [291, 0]
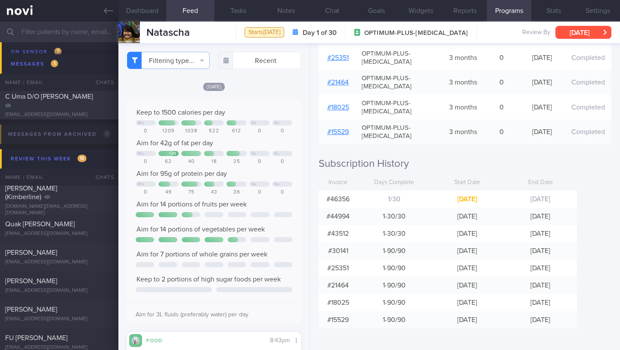
click at [576, 35] on button "[DATE]" at bounding box center [583, 32] width 56 height 13
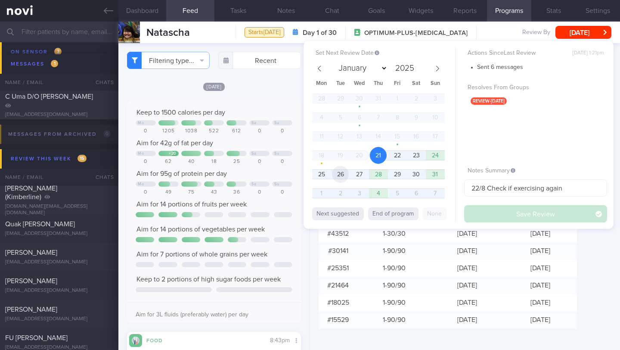
click at [345, 174] on span "26" at bounding box center [340, 174] width 17 height 17
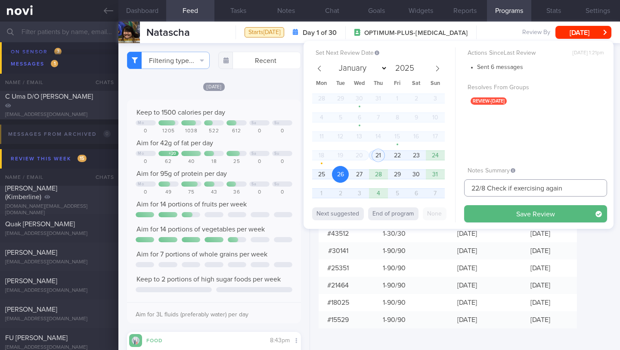
drag, startPoint x: 477, startPoint y: 186, endPoint x: 452, endPoint y: 186, distance: 25.4
click at [452, 186] on div "Set Next Review Date 26 Aug 2025 January February March April May June July Aug…" at bounding box center [459, 135] width 310 height 188
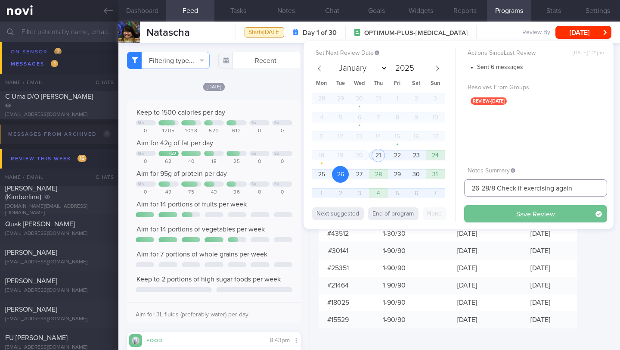
type input "26-28/8 Check if exercising again"
click at [486, 209] on button "Save Review" at bounding box center [535, 213] width 143 height 17
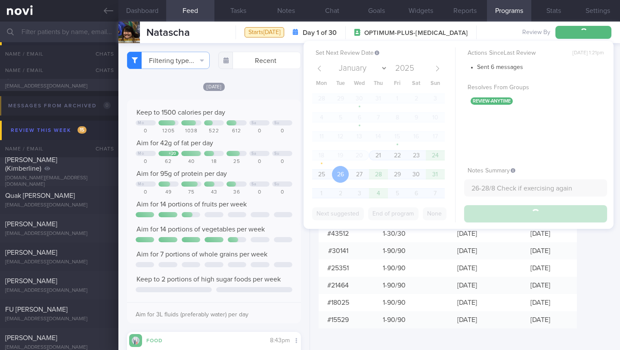
scroll to position [4466, 0]
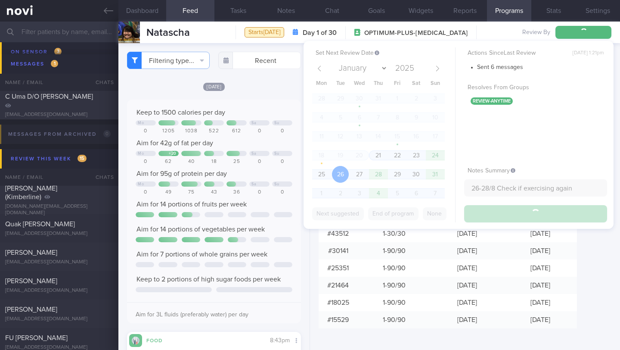
type input "26-28/8 Check if exercising again"
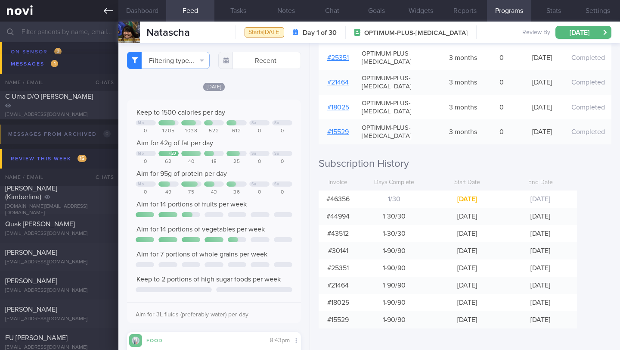
click at [106, 18] on link at bounding box center [59, 11] width 118 height 22
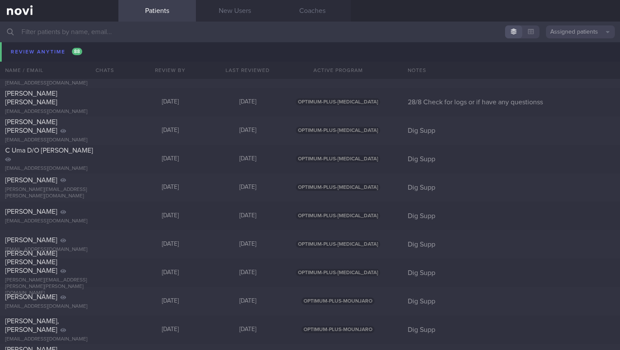
scroll to position [5883, 0]
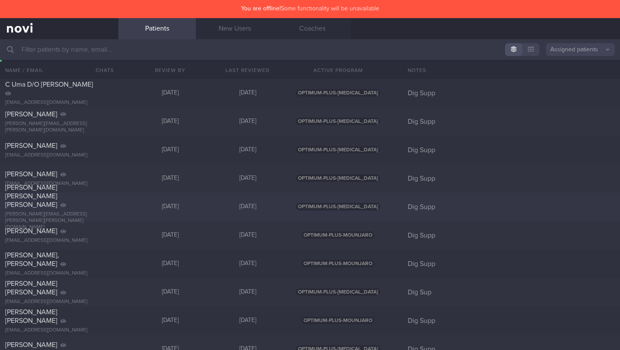
click at [547, 205] on div "Dig Supp" at bounding box center [511, 206] width 217 height 9
select select "7"
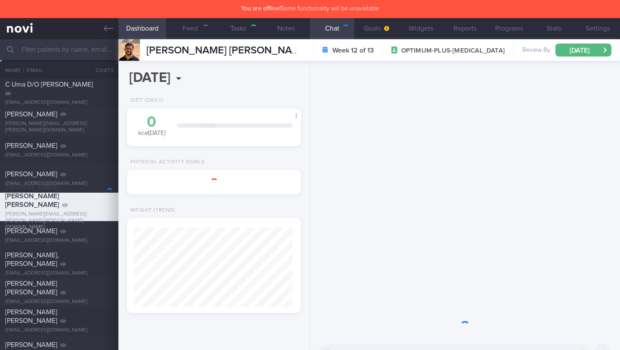
scroll to position [79, 158]
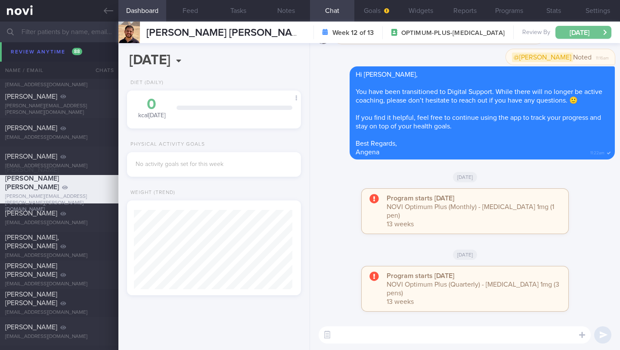
click at [581, 34] on button "[DATE]" at bounding box center [583, 32] width 56 height 13
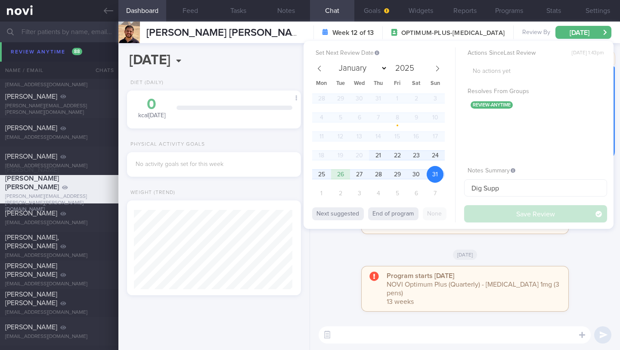
click at [391, 220] on div "Next suggested End of program None" at bounding box center [383, 212] width 143 height 19
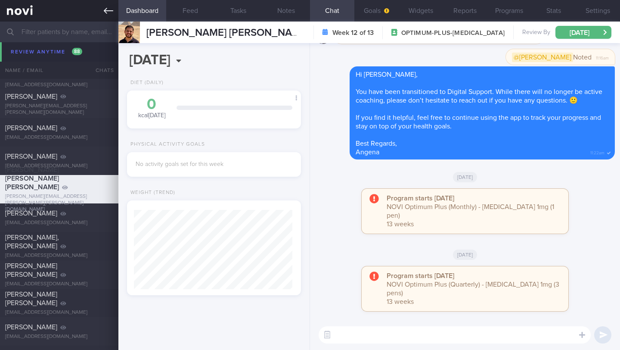
click at [101, 10] on link at bounding box center [59, 11] width 118 height 22
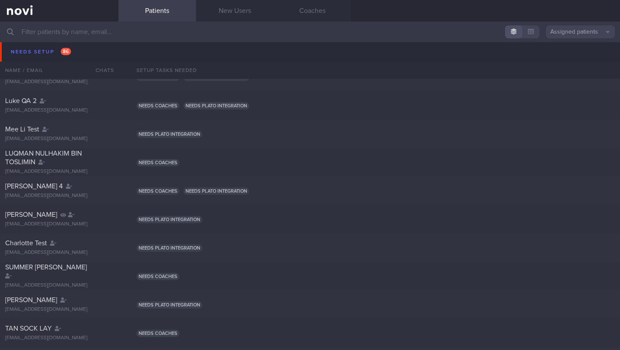
scroll to position [1022, 0]
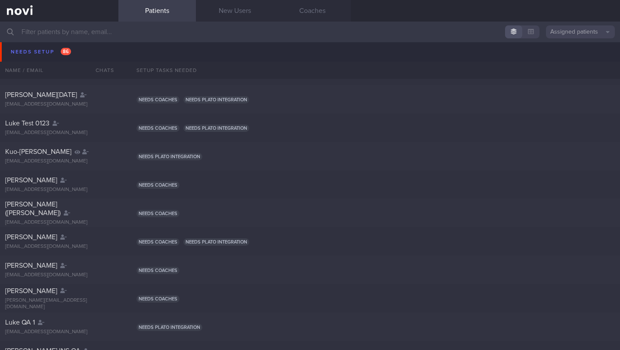
click at [92, 33] on input "text" at bounding box center [310, 32] width 620 height 21
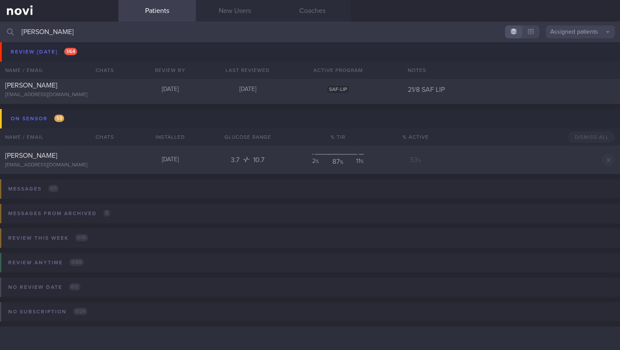
scroll to position [33, 0]
type input "[PERSON_NAME]"
click at [110, 161] on div "KOH BOON HWA 6v48z9ttd7@privaterelay.appleid.com" at bounding box center [59, 159] width 118 height 17
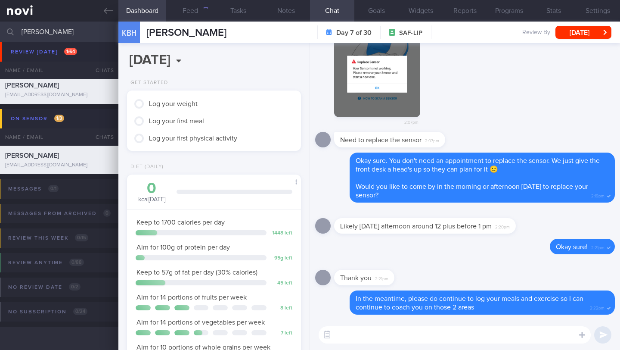
scroll to position [88, 152]
click at [194, 5] on button "Feed" at bounding box center [190, 11] width 48 height 22
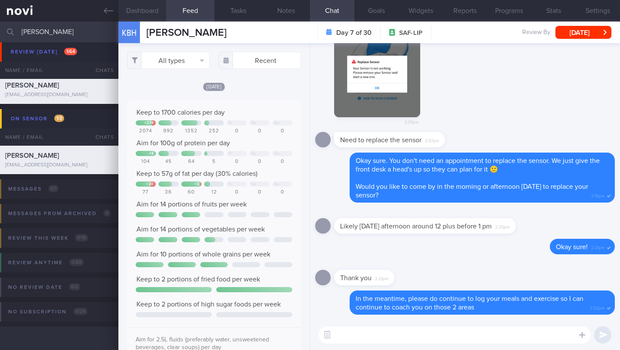
scroll to position [39, 156]
click at [386, 345] on div "​ ​" at bounding box center [465, 334] width 310 height 30
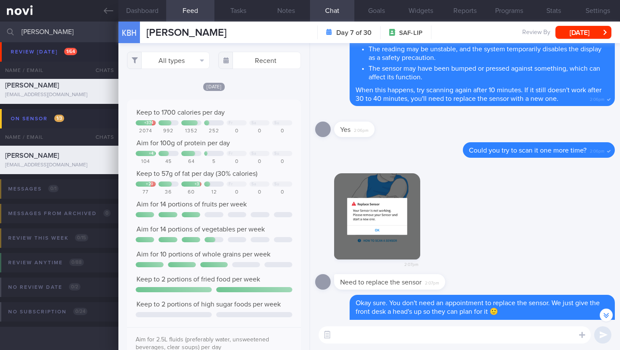
scroll to position [-334, 0]
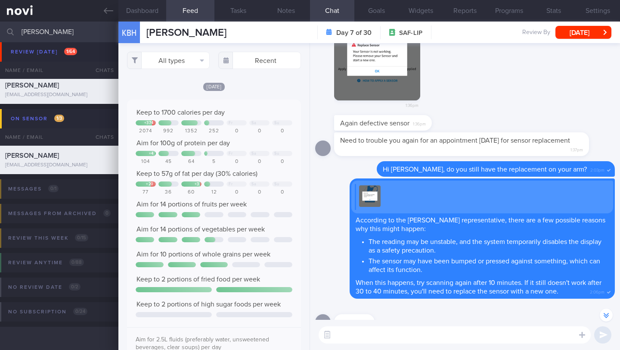
click at [357, 327] on textarea at bounding box center [455, 334] width 272 height 17
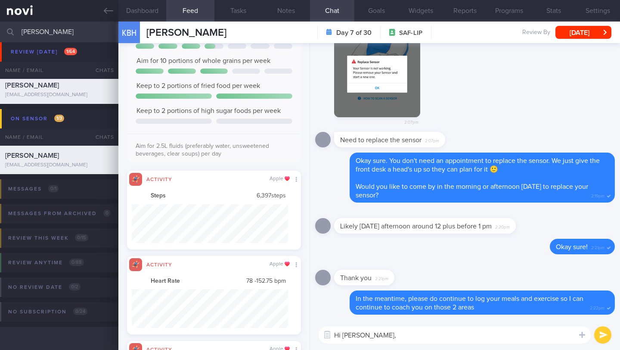
scroll to position [39, 156]
type textarea "Hi [PERSON_NAME],"
click at [155, 14] on button "Dashboard" at bounding box center [142, 11] width 48 height 22
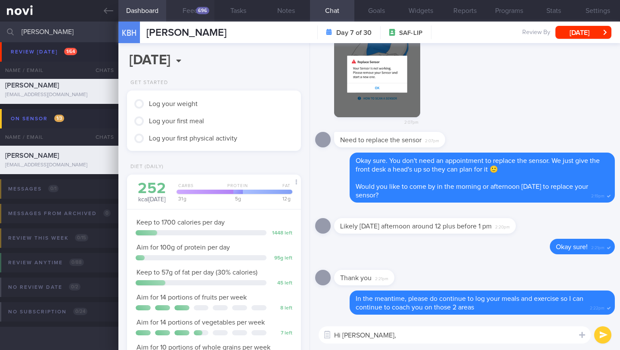
click at [203, 11] on div "696" at bounding box center [202, 10] width 13 height 7
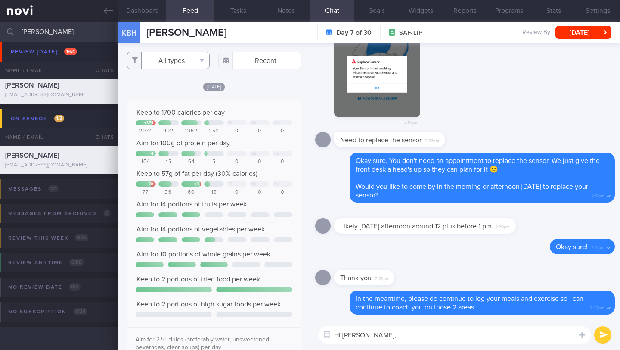
click at [174, 57] on button "All types" at bounding box center [168, 60] width 83 height 17
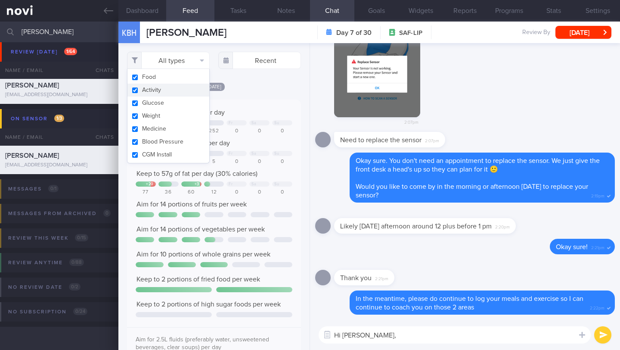
click at [162, 93] on button "Activity" at bounding box center [168, 90] width 82 height 13
checkbox input "false"
click at [257, 78] on div "Filtering type... Food Activity Glucose Weight Medicine Blood Pressure CGM Inst…" at bounding box center [213, 196] width 191 height 307
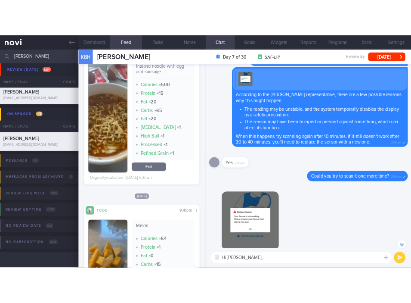
scroll to position [2009, 0]
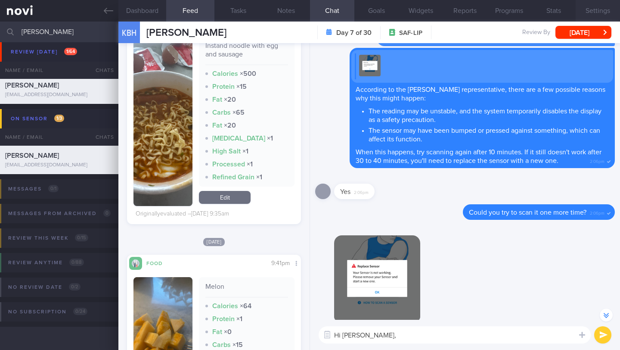
click at [600, 9] on button "Settings" at bounding box center [598, 11] width 44 height 22
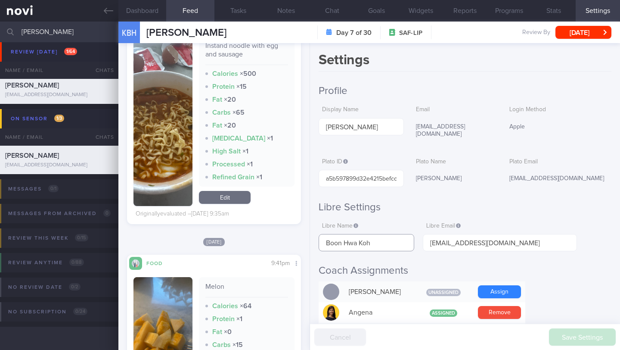
drag, startPoint x: 379, startPoint y: 238, endPoint x: 324, endPoint y: 236, distance: 55.1
click at [307, 236] on div "Dashboard Feed 696 Tasks Notes Chat Goals Widgets Reports Programs Stats Settin…" at bounding box center [369, 186] width 502 height 328
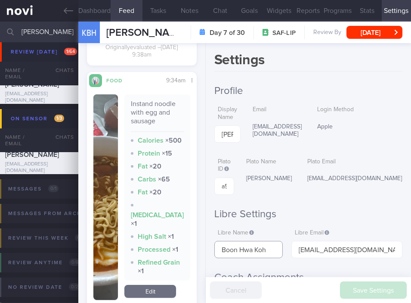
scroll to position [-285, 0]
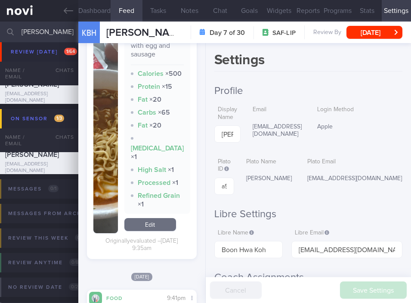
click at [34, 34] on input "[PERSON_NAME]" at bounding box center [205, 32] width 411 height 21
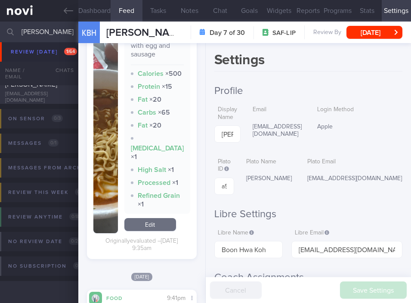
scroll to position [34, 0]
type input "lawrie"
click at [26, 100] on div "[EMAIL_ADDRESS][DOMAIN_NAME]" at bounding box center [39, 96] width 68 height 13
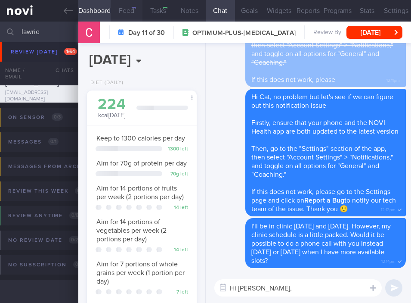
type input "21/8 Check for logs and suggest plan for exercise"
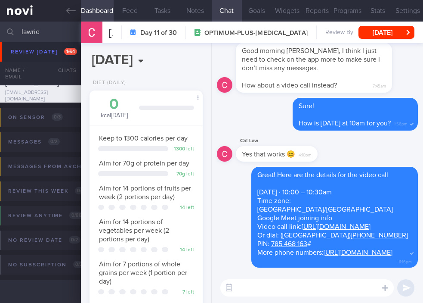
scroll to position [58, 91]
click at [198, 12] on button "Notes" at bounding box center [195, 11] width 33 height 22
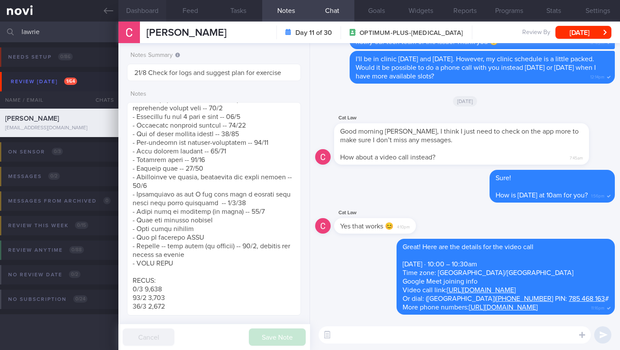
scroll to position [430472, 430408]
click at [209, 304] on textarea at bounding box center [214, 208] width 174 height 213
paste textarea "Healthier gut and less stress: Exercise also benefits your gut bacteria and red…"
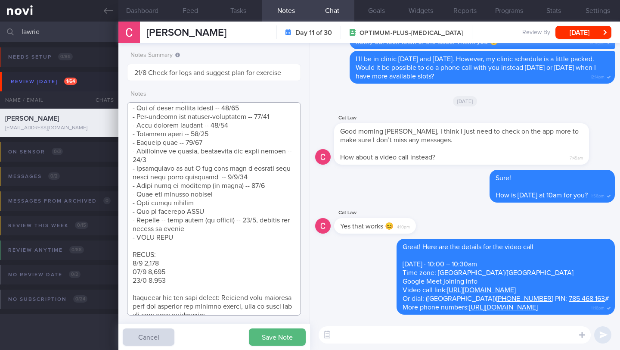
scroll to position [795, 0]
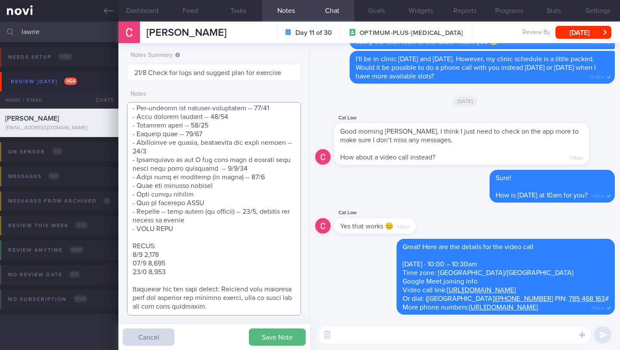
type textarea "SUPPORT NEEDED: How to plan a healthy diet. Does not understand about calories …"
click at [377, 332] on textarea at bounding box center [455, 334] width 272 height 17
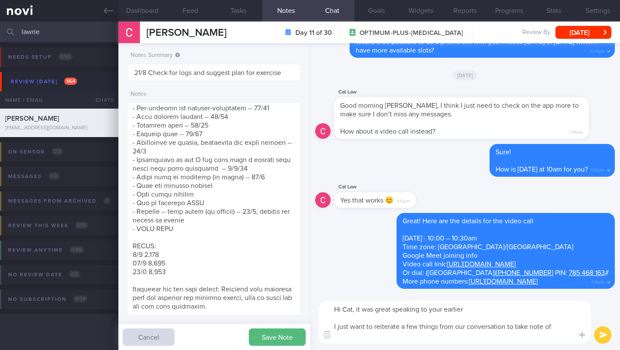
scroll to position [0, 0]
paste textarea "Eating carbohydrates can cause a quick release of "happy" chemicals like seroto…"
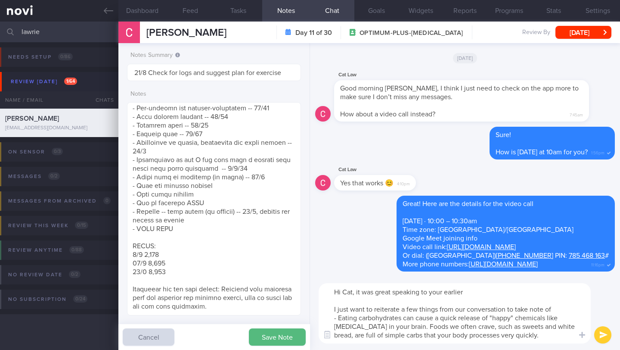
paste textarea "While this provides an immediate mood boost, it also leads to a rapid spike and…"
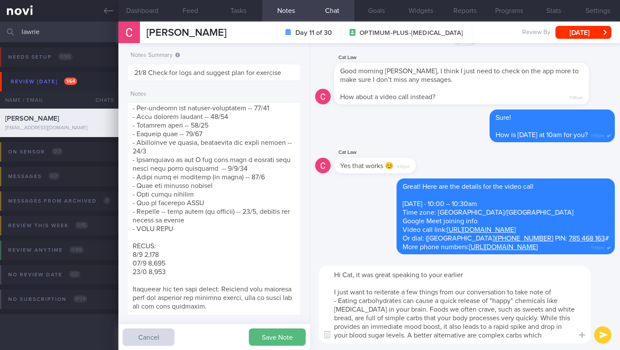
paste textarea "They take a while to digest, so your blood sugar levels rise slowly and you fee…"
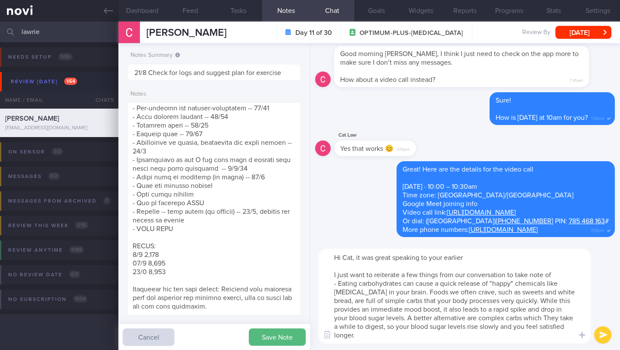
click at [501, 321] on textarea "Hi Cat, it was great speaking to your earlier I just want to reiterate a few th…" at bounding box center [455, 295] width 272 height 95
click at [559, 316] on textarea "Hi Cat, it was great speaking to your earlier I just want to reiterate a few th…" at bounding box center [455, 295] width 272 height 95
click at [498, 339] on textarea "Hi Cat, it was great speaking to your earlier I just want to reiterate a few th…" at bounding box center [455, 295] width 272 height 95
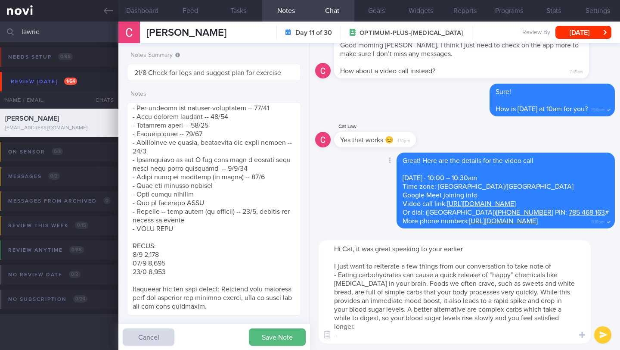
paste textarea "Mindful eating may be helpful. Try paying attention to the reasons why you're e…"
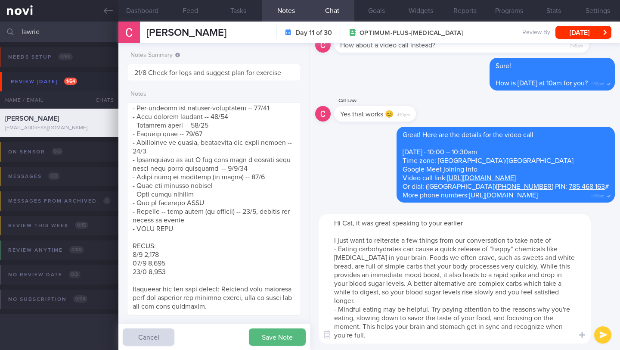
click at [381, 241] on textarea "Hi Cat, it was great speaking to your earlier I just want to reiterate a few th…" at bounding box center [455, 278] width 272 height 129
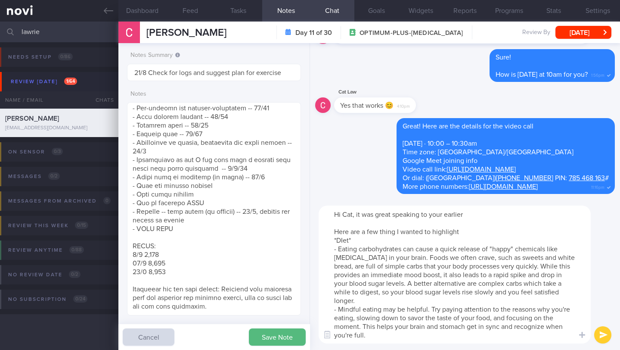
click at [371, 337] on textarea "Hi Cat, it was great speaking to your earlier Here are a few thing I wanted to …" at bounding box center [455, 274] width 272 height 138
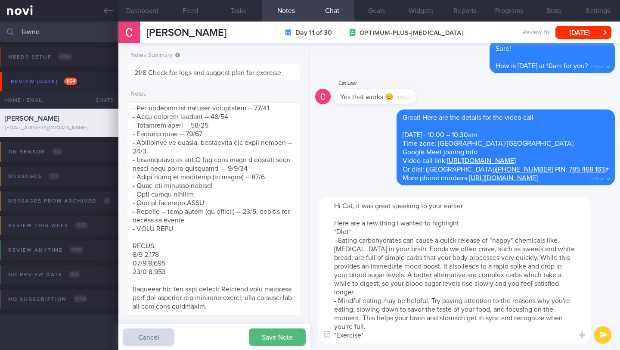
click at [343, 231] on textarea "Hi Cat, it was great speaking to your earlier Here are a few thing I wanted to …" at bounding box center [455, 270] width 272 height 146
click at [396, 347] on div "Hi Cat, it was great speaking to your earlier Here are a few thing I wanted to …" at bounding box center [465, 269] width 310 height 159
click at [397, 340] on textarea "Hi Cat, it was great speaking to your earlier Here are a few thing I wanted to …" at bounding box center [455, 270] width 272 height 146
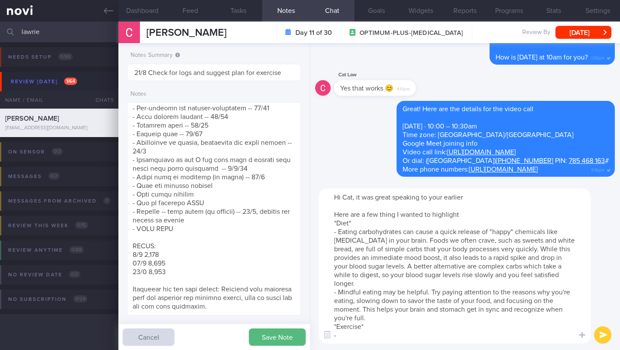
click at [370, 319] on textarea "Hi Cat, it was great speaking to your earlier Here are a few thing I wanted to …" at bounding box center [455, 265] width 272 height 155
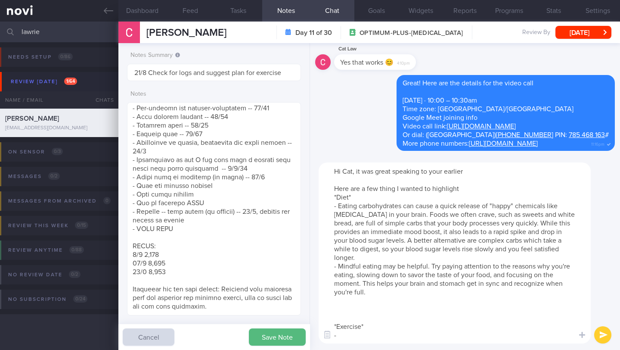
paste textarea "Opt for whole grains as much as possible Have at least 1 portion of non-starchy…"
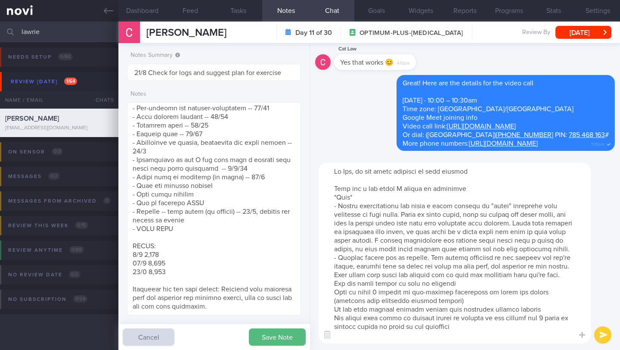
scroll to position [8, 0]
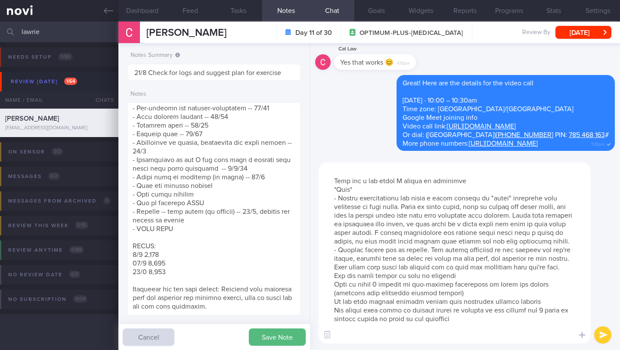
drag, startPoint x: 461, startPoint y: 291, endPoint x: 325, endPoint y: 297, distance: 136.6
click at [325, 297] on textarea at bounding box center [455, 252] width 272 height 181
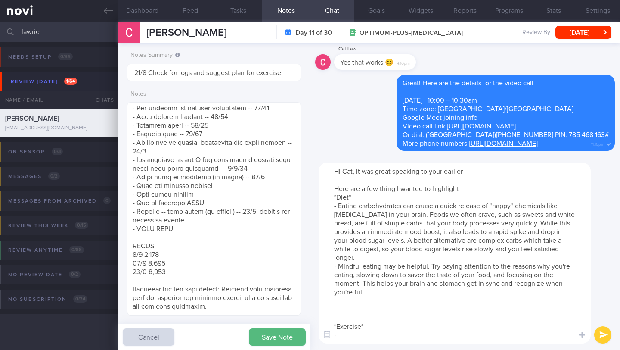
scroll to position [0, 0]
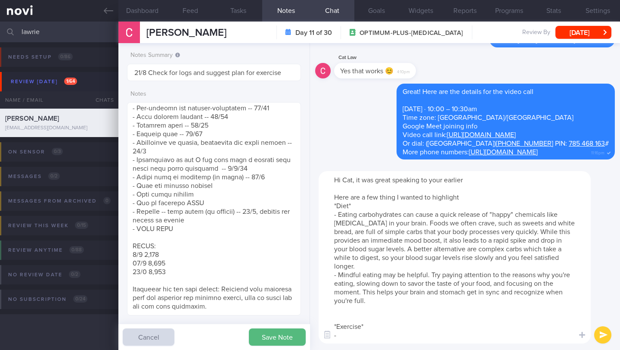
click at [348, 315] on textarea "Hi Cat, it was great speaking to your earlier Here are a few thing I wanted to …" at bounding box center [455, 257] width 272 height 172
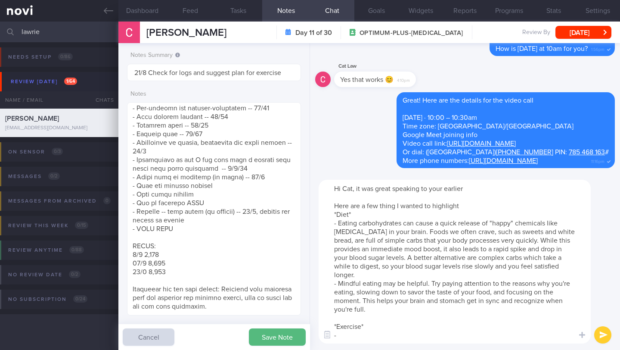
drag, startPoint x: 354, startPoint y: 337, endPoint x: 328, endPoint y: 326, distance: 28.3
click at [328, 326] on textarea "Hi Cat, it was great speaking to your earlier Here are a few thing I wanted to …" at bounding box center [455, 262] width 272 height 164
paste textarea "Opt for whole grains as much as possible Have at least 1 portion of non-starchy…"
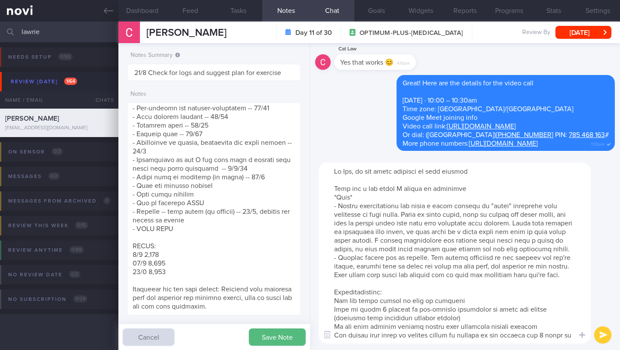
scroll to position [26, 0]
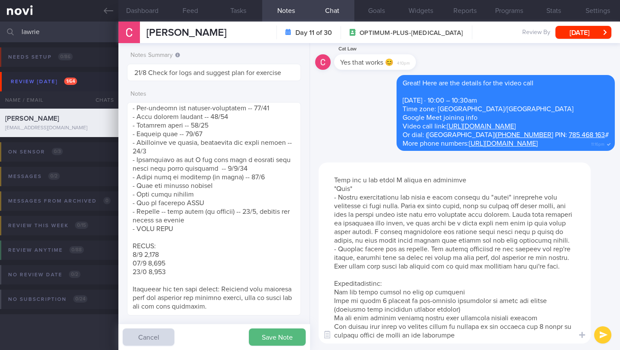
click at [331, 290] on textarea at bounding box center [455, 252] width 272 height 181
click at [335, 283] on textarea at bounding box center [455, 252] width 272 height 181
click at [425, 288] on textarea at bounding box center [455, 252] width 272 height 181
click at [426, 285] on textarea at bounding box center [455, 252] width 272 height 181
click at [505, 340] on textarea at bounding box center [455, 252] width 272 height 181
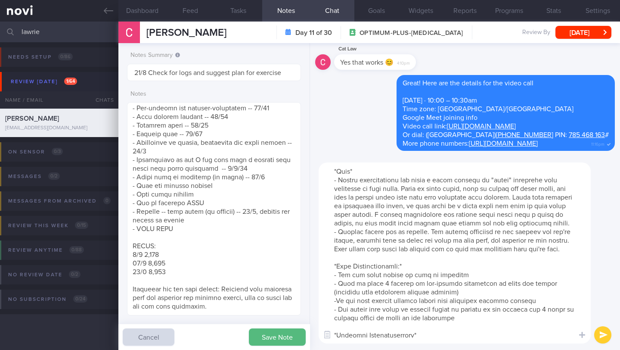
scroll to position [51, 0]
paste textarea "See a physiotherapist to review and rehab shoulder tear Seek for advice on suit…"
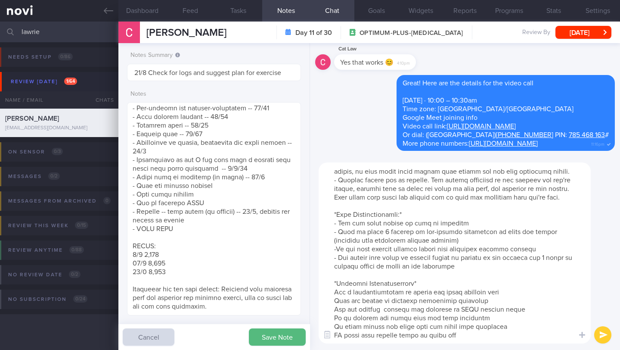
scroll to position [102, 0]
click at [332, 287] on textarea at bounding box center [455, 252] width 272 height 181
click at [562, 301] on textarea at bounding box center [455, 252] width 272 height 181
click at [334, 329] on textarea at bounding box center [455, 252] width 272 height 181
click at [336, 292] on textarea at bounding box center [455, 252] width 272 height 181
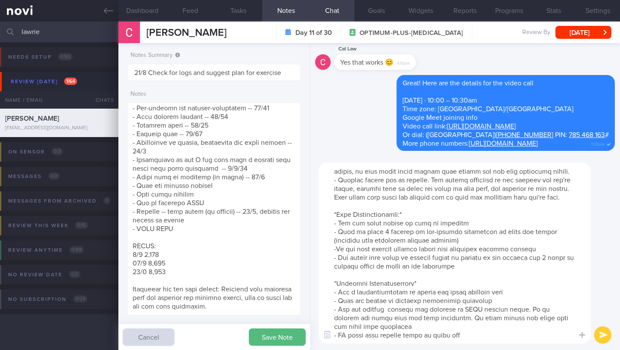
click at [338, 291] on textarea at bounding box center [455, 252] width 272 height 181
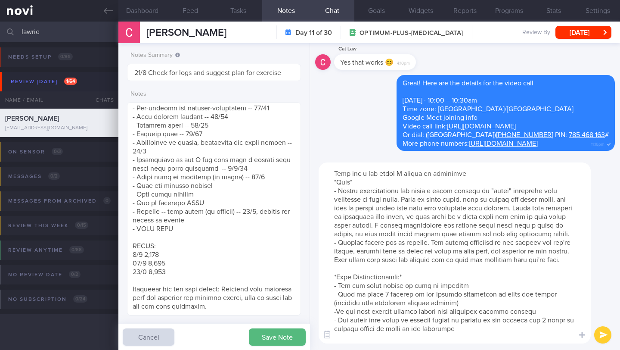
scroll to position [0, 0]
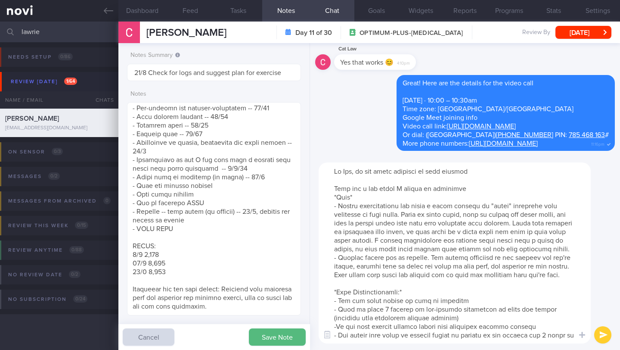
click at [484, 189] on textarea at bounding box center [455, 252] width 272 height 181
drag, startPoint x: 357, startPoint y: 195, endPoint x: 334, endPoint y: 198, distance: 23.0
click at [334, 198] on textarea at bounding box center [455, 252] width 272 height 181
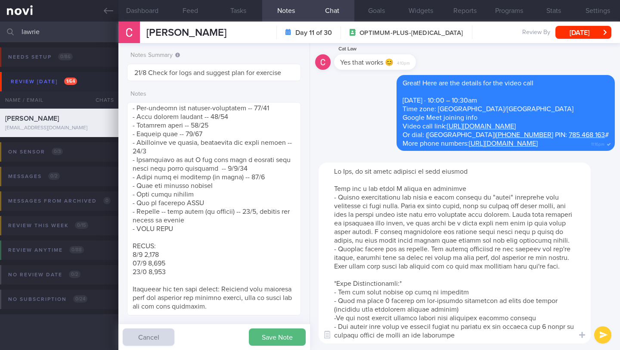
type textarea "Hi Cat, it was great speaking to your earlier Here are a few thing I wanted to …"
drag, startPoint x: 597, startPoint y: 336, endPoint x: 450, endPoint y: 272, distance: 160.6
click at [450, 272] on div "​ ​" at bounding box center [465, 253] width 310 height 194
click at [335, 231] on textarea at bounding box center [455, 252] width 272 height 181
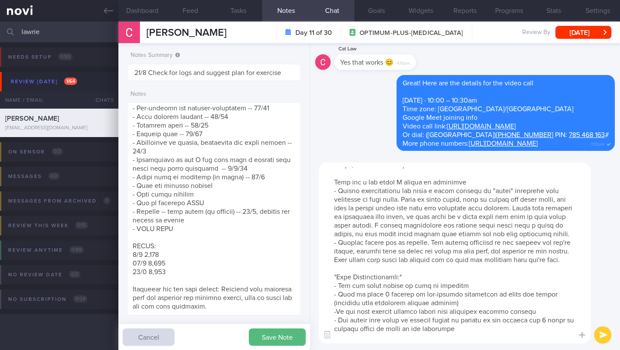
scroll to position [24, 0]
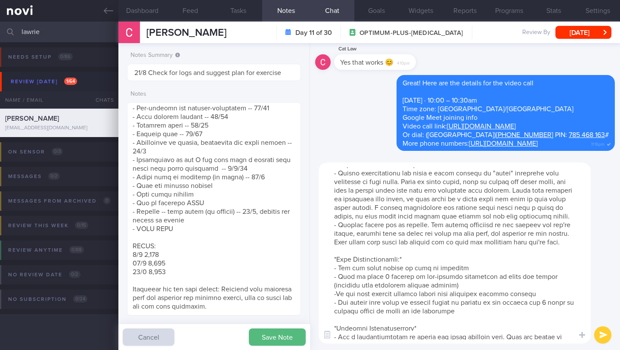
click at [605, 336] on button "submit" at bounding box center [602, 334] width 17 height 17
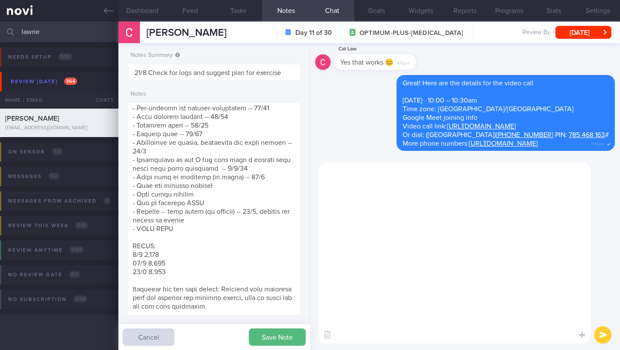
scroll to position [0, 0]
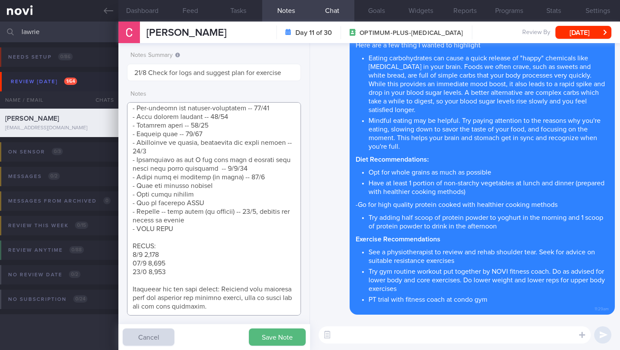
click at [248, 220] on textarea at bounding box center [214, 208] width 174 height 213
click at [263, 179] on textarea at bounding box center [214, 208] width 174 height 213
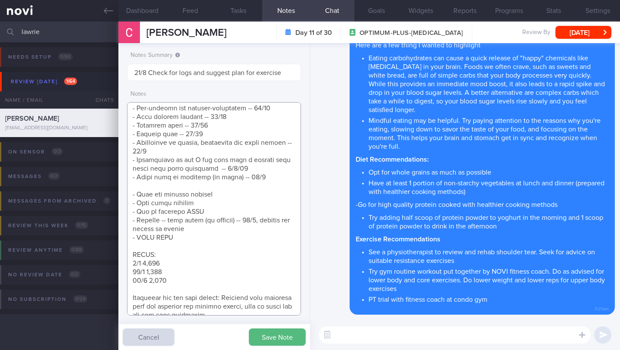
scroll to position [804, 0]
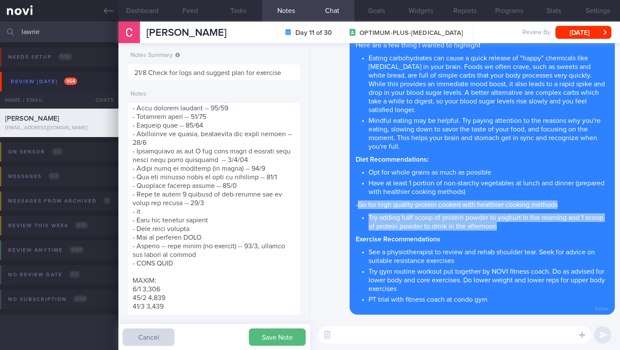
drag, startPoint x: 515, startPoint y: 225, endPoint x: 360, endPoint y: 201, distance: 157.7
click at [360, 201] on span "Hi Cat, it was great speaking to your earlier Here are a few thing I wanted to …" at bounding box center [482, 164] width 253 height 279
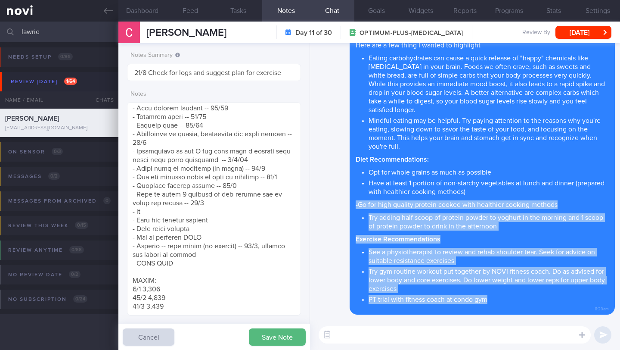
drag, startPoint x: 505, startPoint y: 299, endPoint x: 355, endPoint y: 205, distance: 177.3
click at [355, 205] on div "Hi Cat, it was great speaking to your earlier Here are a few thing I wanted to …" at bounding box center [482, 167] width 265 height 295
copy span "-Go for high quality protein cooked with healthier cooking methods Try adding h…"
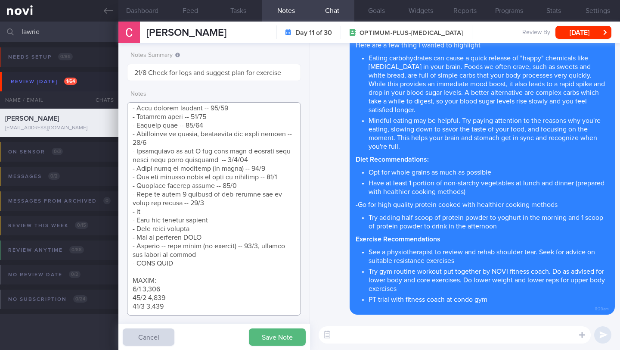
click at [214, 210] on textarea at bounding box center [214, 208] width 174 height 213
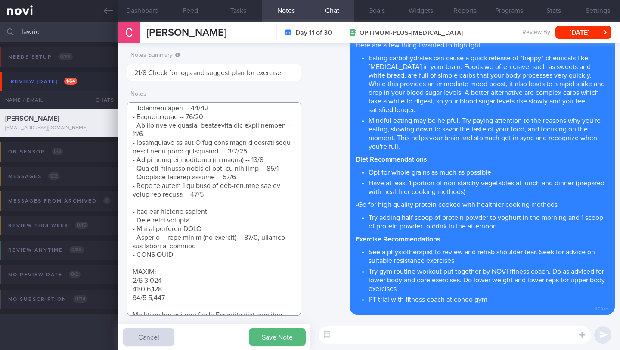
paste textarea "-Go for high quality protein cooked with healthier cooking methods Try adding h…"
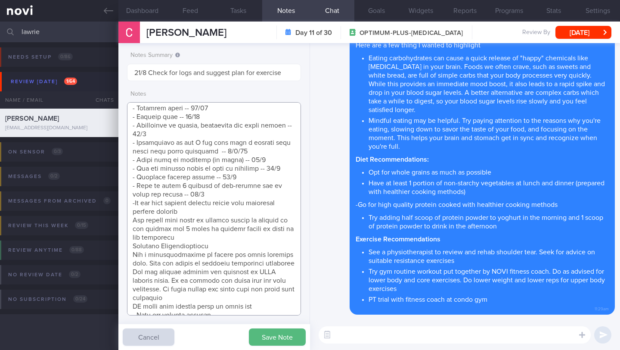
scroll to position [816, 0]
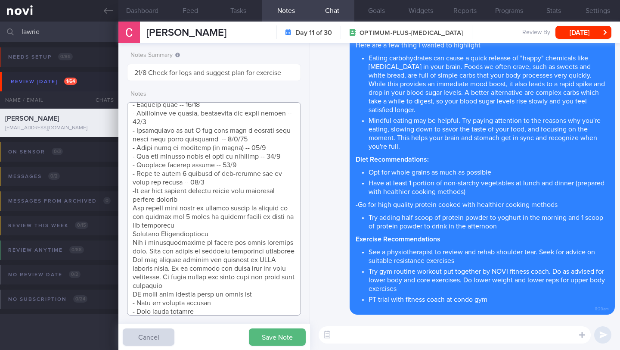
click at [137, 201] on textarea at bounding box center [214, 208] width 174 height 213
click at [136, 201] on textarea at bounding box center [214, 208] width 174 height 213
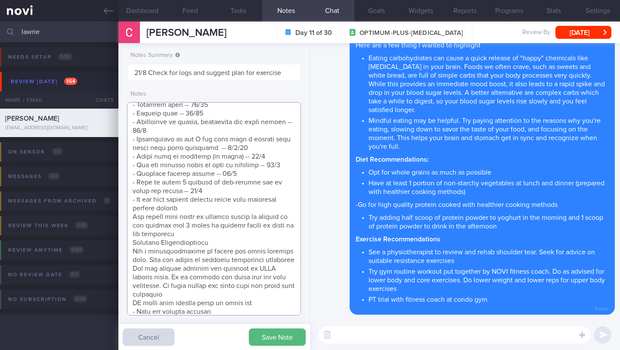
click at [208, 213] on textarea at bounding box center [214, 208] width 174 height 213
click at [210, 207] on textarea at bounding box center [214, 208] width 174 height 213
click at [132, 217] on textarea at bounding box center [214, 208] width 174 height 213
click at [248, 236] on textarea at bounding box center [214, 208] width 174 height 213
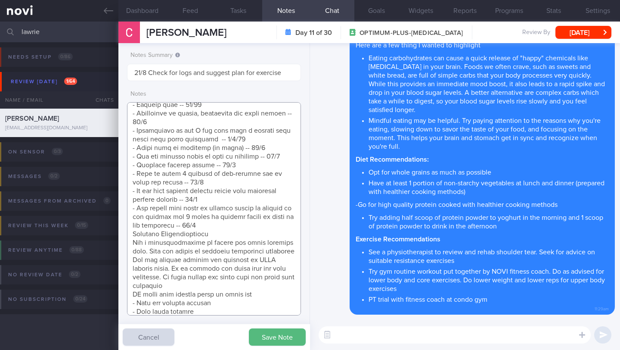
drag, startPoint x: 224, startPoint y: 242, endPoint x: 120, endPoint y: 243, distance: 104.2
click at [120, 243] on div "Notes Summary 21/8 Check for logs and suggest plan for exercise Notes Save Note…" at bounding box center [214, 196] width 192 height 307
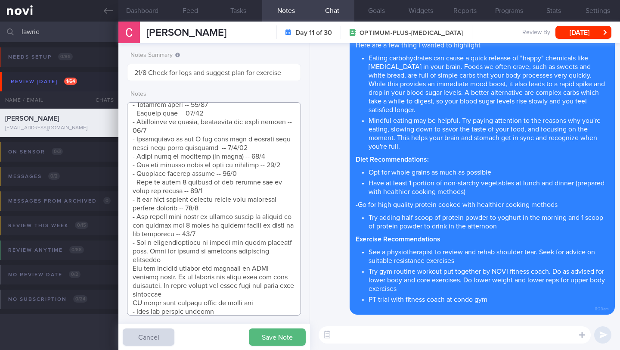
drag, startPoint x: 202, startPoint y: 244, endPoint x: 176, endPoint y: 241, distance: 26.4
click at [176, 241] on textarea at bounding box center [214, 208] width 174 height 213
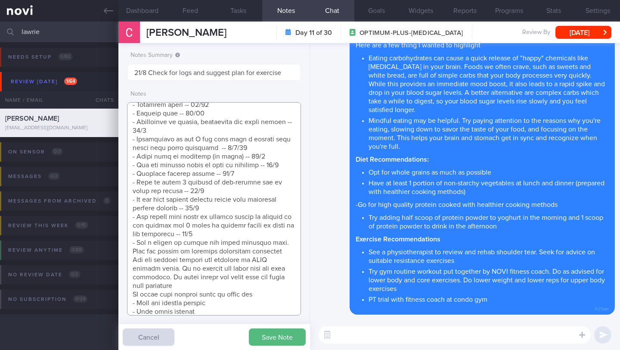
click at [206, 242] on textarea at bounding box center [214, 208] width 174 height 213
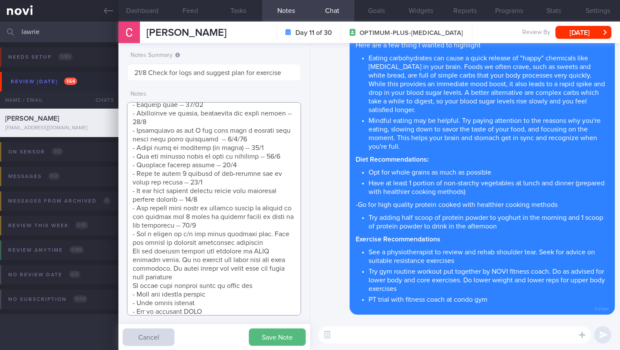
click at [264, 250] on textarea at bounding box center [214, 208] width 174 height 213
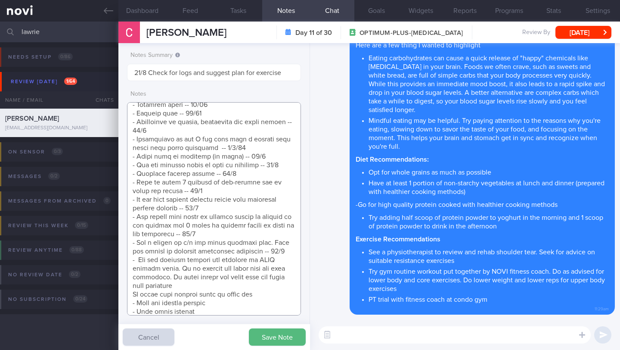
click at [213, 283] on textarea at bounding box center [214, 208] width 174 height 213
click at [132, 295] on textarea at bounding box center [214, 208] width 174 height 213
click at [270, 295] on textarea at bounding box center [214, 208] width 174 height 213
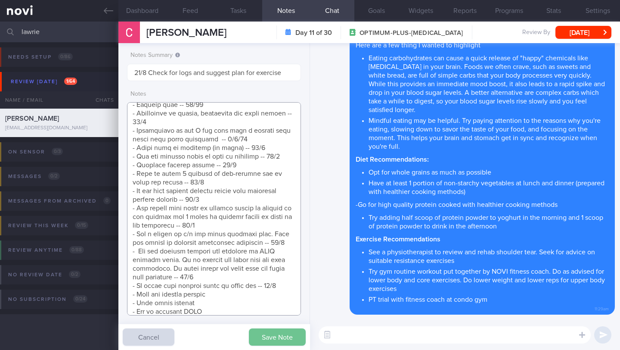
type textarea "SUPPORT NEEDED: How to plan a healthy diet. Does not understand about calories …"
click at [270, 333] on button "Save Note" at bounding box center [277, 336] width 57 height 17
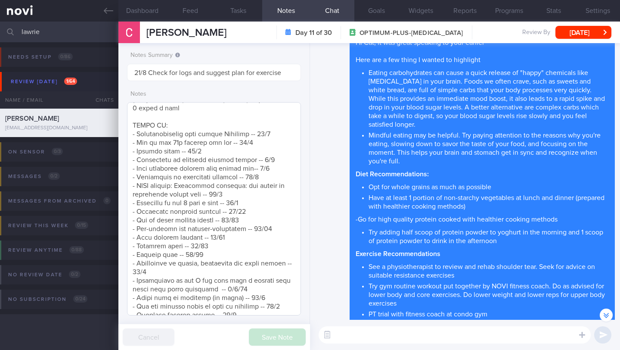
scroll to position [665, 0]
click at [508, 8] on button "Programs" at bounding box center [509, 11] width 44 height 22
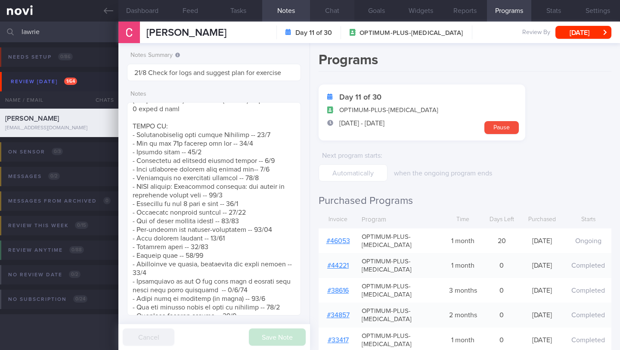
click at [332, 6] on button "Chat" at bounding box center [332, 11] width 44 height 22
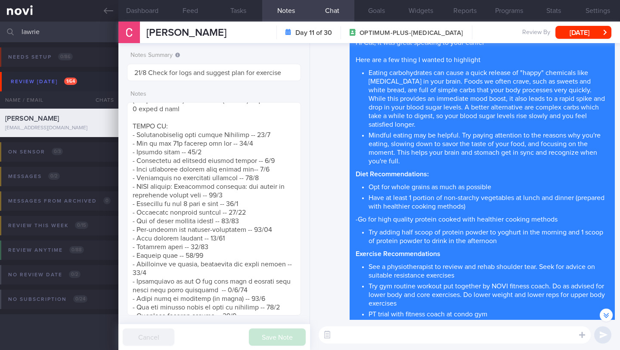
paste textarea "[Non-Starchy Vegetables for Blood Glucose Control](https://diabetes.org/food-nu…"
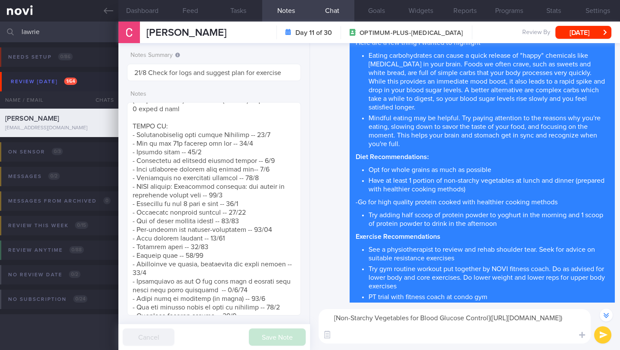
scroll to position [-31, 0]
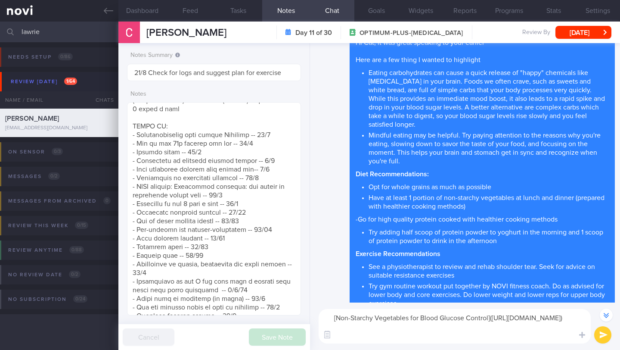
drag, startPoint x: 410, startPoint y: 317, endPoint x: 489, endPoint y: 316, distance: 78.4
click at [489, 316] on textarea "[Non-Starchy Vegetables for Blood Glucose Control](https://diabetes.org/food-nu…" at bounding box center [455, 326] width 272 height 34
click at [538, 330] on textarea "[Examples of Non-Starchy Vegetables](https://diabetes.org/food-nutrition/readin…" at bounding box center [455, 326] width 272 height 34
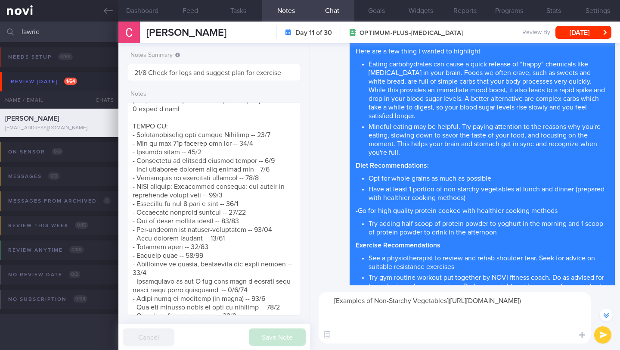
scroll to position [-49, 0]
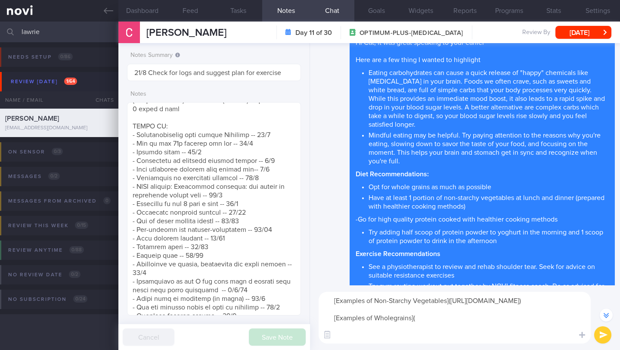
click at [367, 326] on textarea "[Examples of Non-Starchy Vegetables](https://diabetes.org/food-nutrition/readin…" at bounding box center [455, 317] width 272 height 52
click at [335, 326] on textarea "[Examples of Non-Starchy Vegetables](https://diabetes.org/food-nutrition/readin…" at bounding box center [455, 317] width 272 height 52
click at [427, 330] on textarea "[Examples of Non-Starchy Vegetables](https://diabetes.org/food-nutrition/readin…" at bounding box center [455, 317] width 272 height 52
drag, startPoint x: 424, startPoint y: 326, endPoint x: 414, endPoint y: 327, distance: 9.9
click at [414, 327] on textarea "[Examples of Non-Starchy Vegetables](https://diabetes.org/food-nutrition/readin…" at bounding box center [455, 317] width 272 height 52
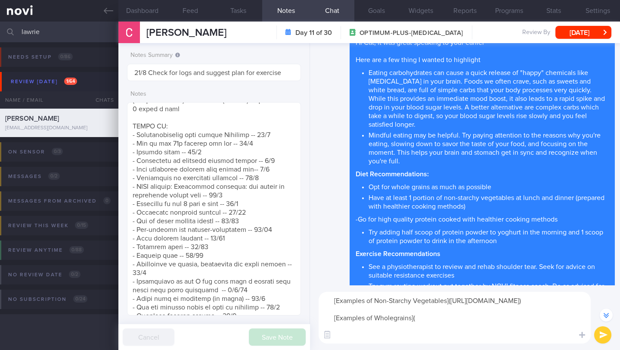
click at [429, 326] on textarea "[Examples of Non-Starchy Vegetables](https://diabetes.org/food-nutrition/readin…" at bounding box center [455, 317] width 272 height 52
paste textarea "https://www.healthhub.sg/live-healthy/whole_grains_wise_choice"
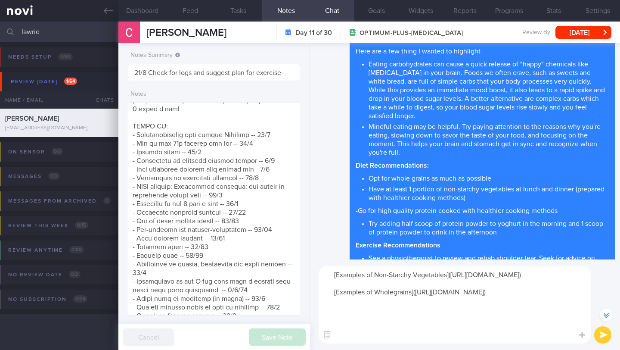
scroll to position [-74, 0]
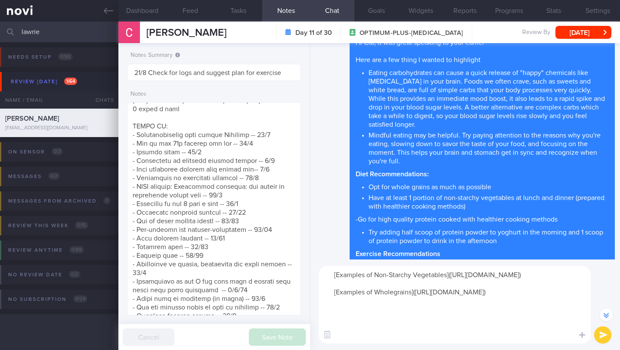
paste textarea "*Examples of lean protein:* - Chicken (without the skin) - Fish (fatty fish lik…"
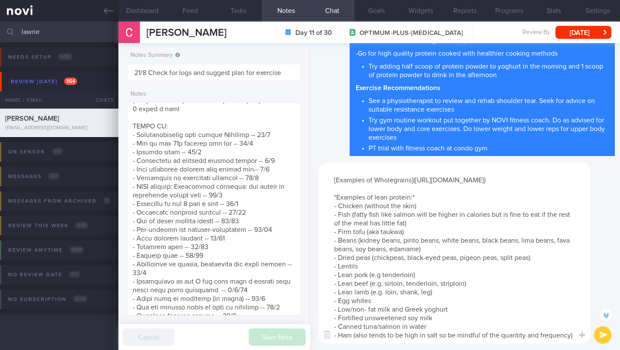
scroll to position [0, 0]
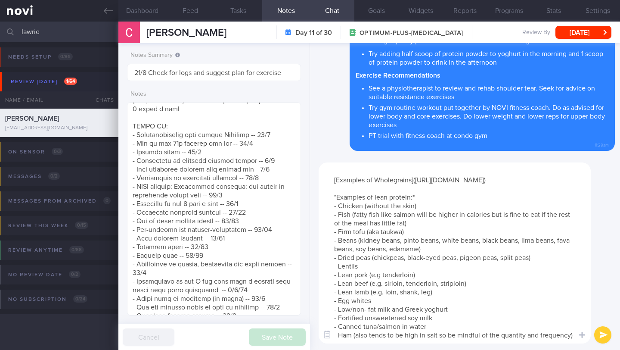
type textarea "[Examples of Non-Starchy Vegetables](https://diabetes.org/food-nutrition/readin…"
click at [600, 334] on button "submit" at bounding box center [602, 334] width 17 height 17
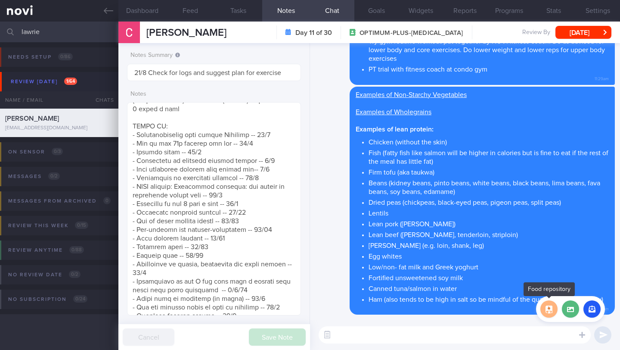
click at [549, 311] on button "button" at bounding box center [548, 308] width 17 height 17
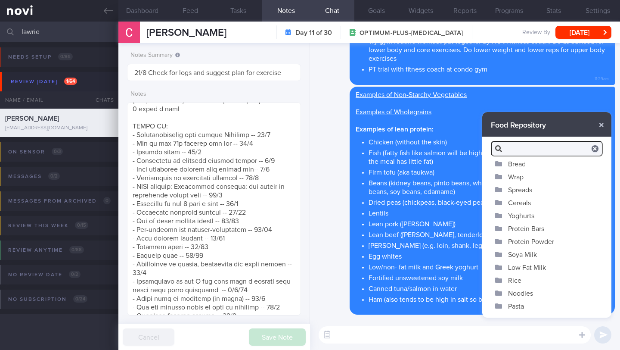
click at [542, 245] on button "Protein Powder" at bounding box center [546, 241] width 129 height 13
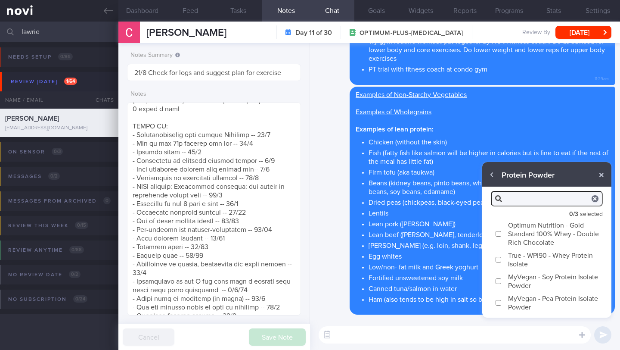
click at [514, 243] on label "Optimum Nutrition - Gold Standard 100% Whey - Double Rich Chocolate" at bounding box center [546, 233] width 129 height 30
click at [502, 236] on input "Optimum Nutrition - Gold Standard 100% Whey - Double Rich Chocolate" at bounding box center [498, 234] width 6 height 6
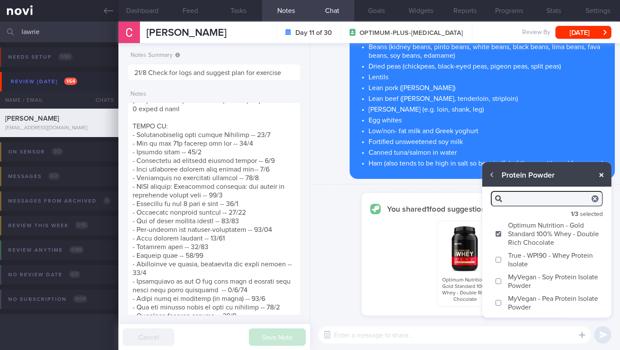
click at [603, 171] on button "button" at bounding box center [602, 175] width 16 height 16
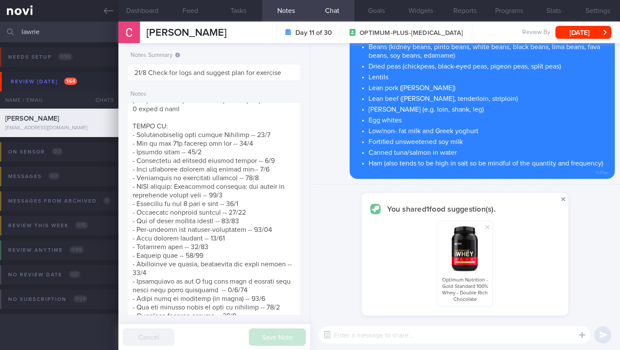
click at [564, 202] on span at bounding box center [563, 199] width 10 height 10
checkbox input "false"
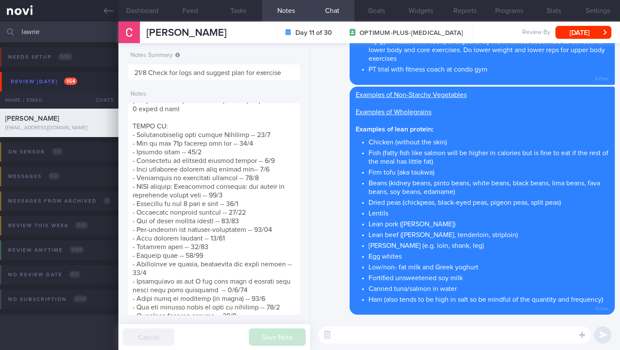
paste textarea "A protein shake should be low in sugar and fat (to control calories and for hea…"
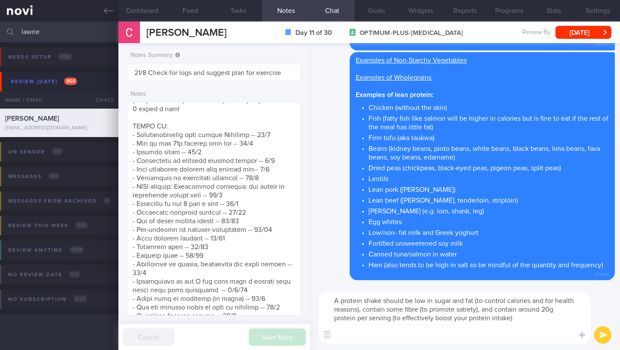
paste textarea "[Impact Whey Isolate Powder](https://www.myprotein.com.sg/p/sports-nutrition/im…"
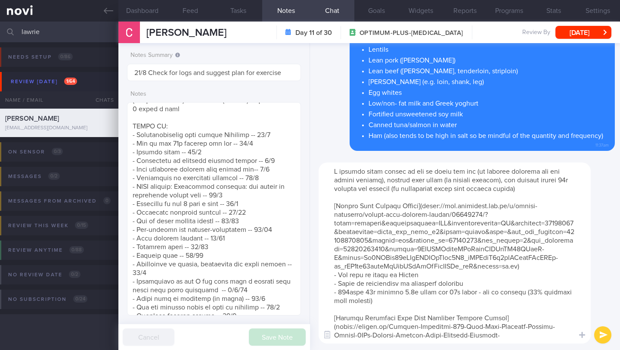
click at [552, 186] on textarea at bounding box center [455, 252] width 272 height 181
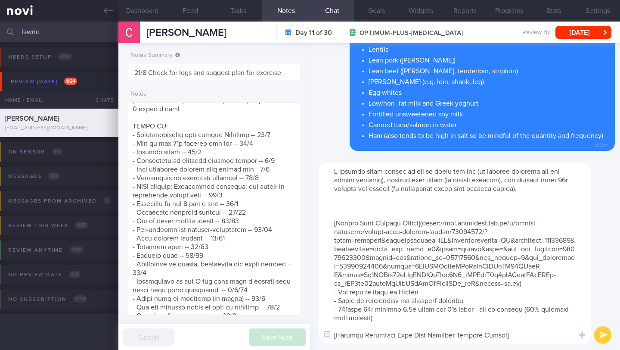
paste textarea "You can mix protein powder into different cold beverages or foods, like juice, …"
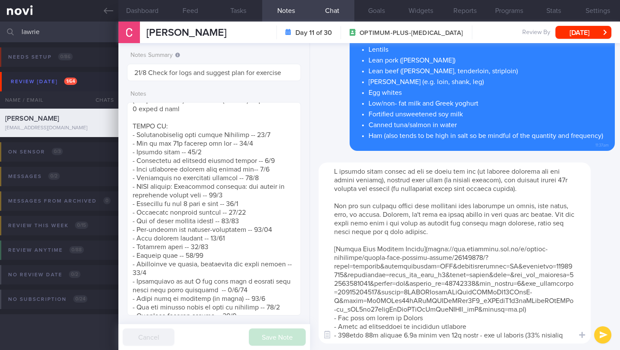
drag, startPoint x: 388, startPoint y: 230, endPoint x: 440, endPoint y: 232, distance: 51.3
click at [440, 232] on textarea at bounding box center [455, 252] width 272 height 181
click at [381, 251] on textarea at bounding box center [455, 252] width 272 height 181
drag, startPoint x: 335, startPoint y: 208, endPoint x: 462, endPoint y: 230, distance: 128.5
click at [462, 230] on textarea at bounding box center [455, 252] width 272 height 181
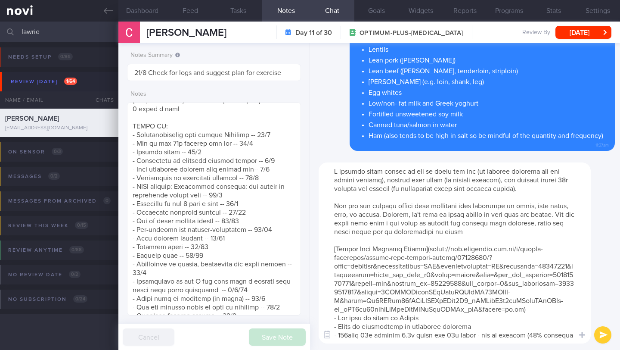
type textarea "A protein shake should be low in sugar and fat (to control calories and for hea…"
click at [604, 333] on button "submit" at bounding box center [602, 334] width 17 height 17
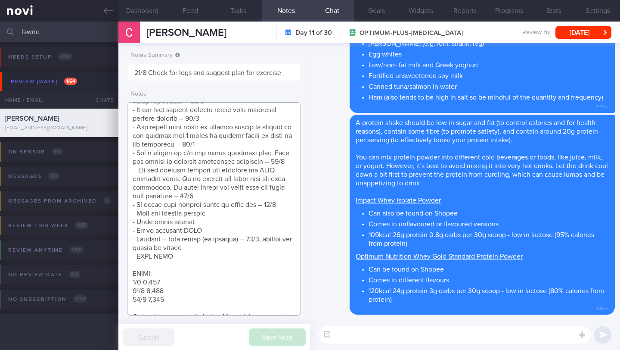
scroll to position [905, 0]
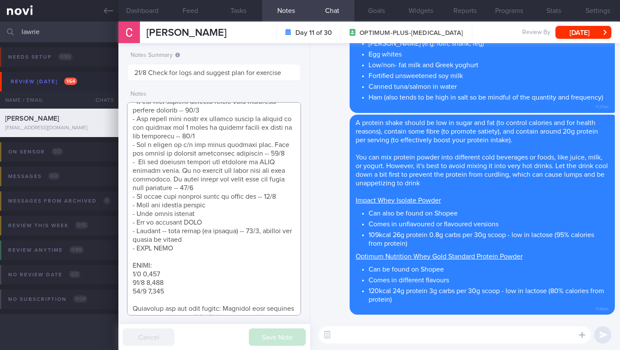
click at [283, 207] on textarea at bounding box center [214, 208] width 174 height 213
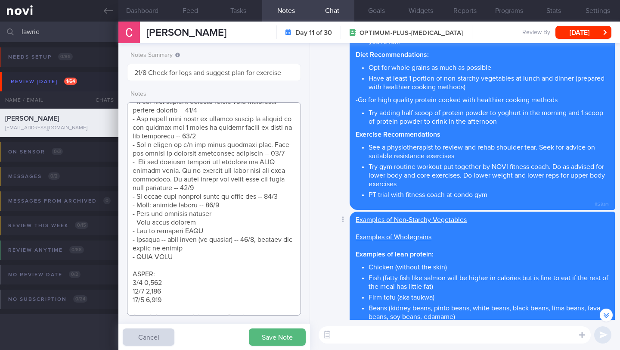
scroll to position [-341, 0]
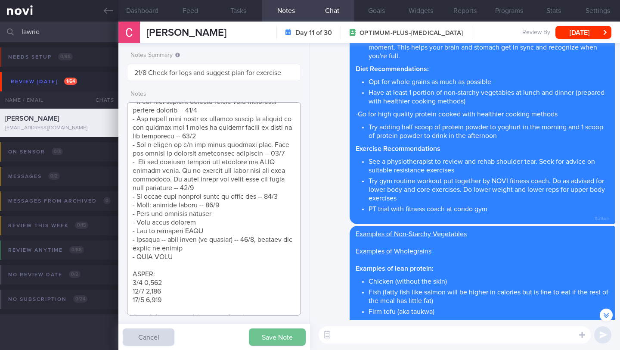
type textarea "SUPPORT NEEDED: How to plan a healthy diet. Does not understand about calories …"
click at [280, 332] on button "Save Note" at bounding box center [277, 336] width 57 height 17
click at [373, 336] on textarea at bounding box center [455, 334] width 272 height 17
paste textarea ""Full body gym workout 1: - Exercise 1: [Dumbbell Bench Squats](https://www.you…"
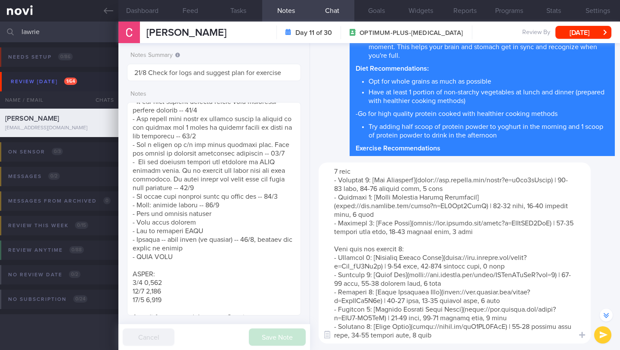
scroll to position [163, 0]
click at [141, 12] on button "Dashboard" at bounding box center [142, 11] width 48 height 22
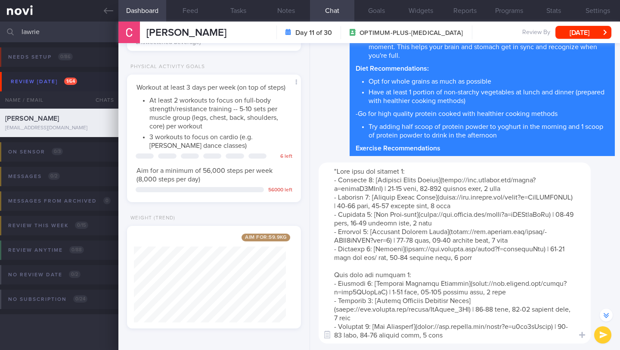
click at [338, 171] on textarea at bounding box center [455, 252] width 272 height 181
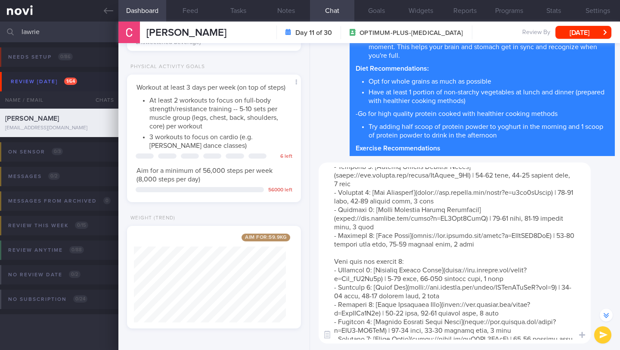
scroll to position [164, 0]
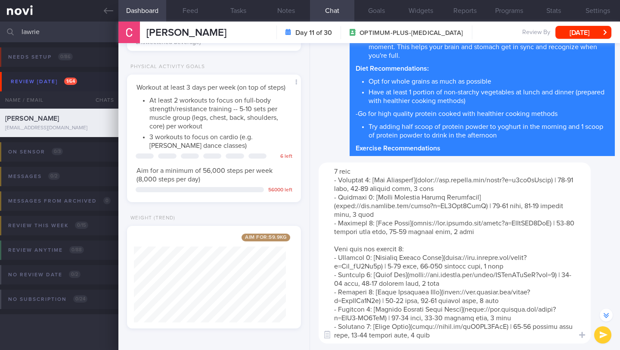
click at [465, 337] on textarea at bounding box center [455, 252] width 272 height 181
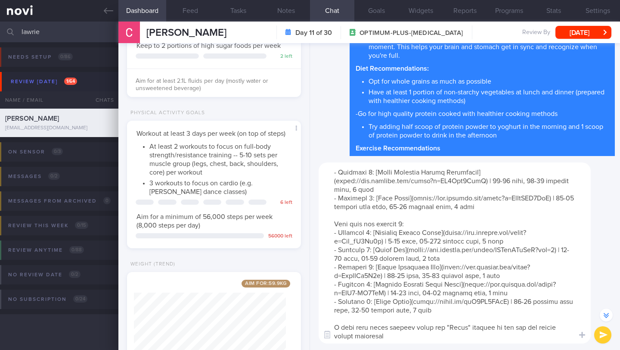
scroll to position [242, 0]
click at [488, 327] on textarea at bounding box center [455, 252] width 272 height 181
click at [488, 335] on textarea at bounding box center [455, 252] width 272 height 181
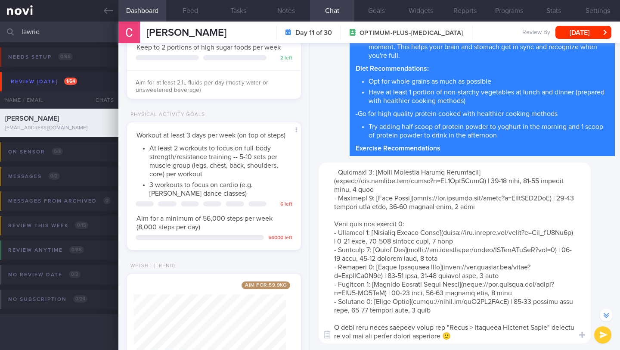
type textarea "Full body gym workout 1: - Exercise 1: [Dumbbell Bench Squats](https://www.yout…"
click at [602, 336] on button "submit" at bounding box center [602, 334] width 17 height 17
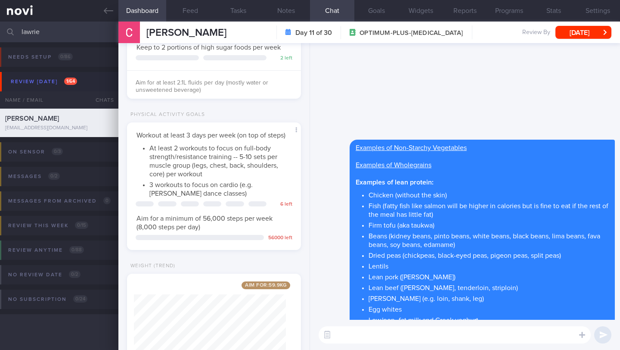
scroll to position [0, 0]
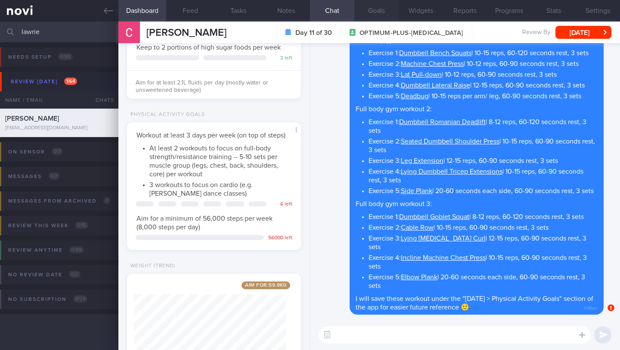
click at [371, 15] on button "Goals" at bounding box center [376, 11] width 44 height 22
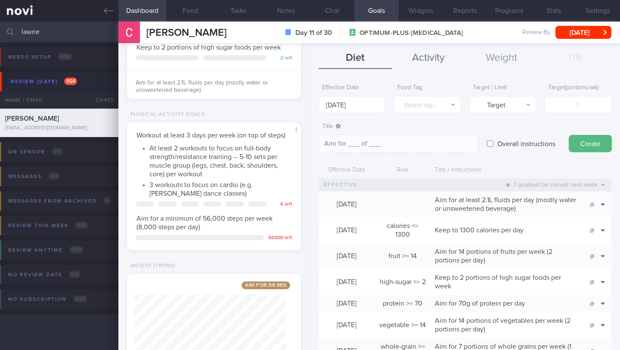
click at [421, 59] on button "Activity" at bounding box center [428, 58] width 73 height 22
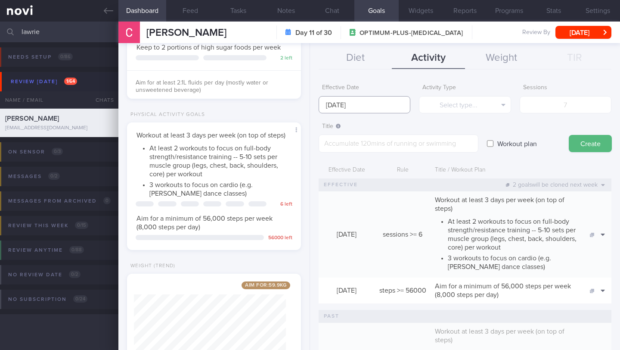
click at [368, 101] on input "[DATE]" at bounding box center [365, 104] width 92 height 17
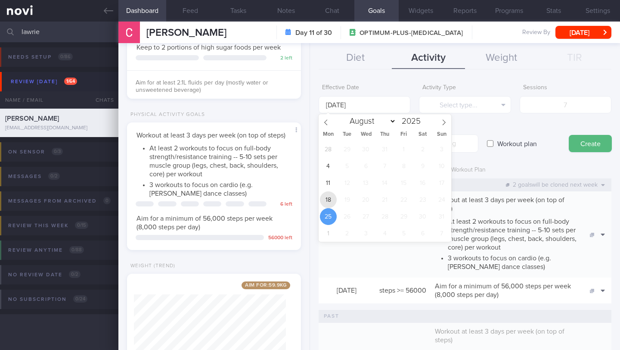
click at [329, 197] on span "18" at bounding box center [328, 199] width 17 height 17
type input "[DATE]"
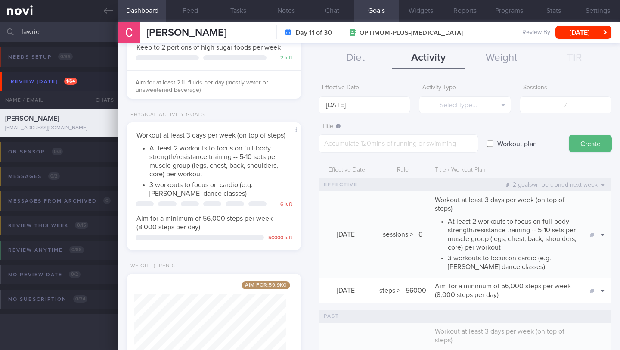
click at [495, 143] on label "Workout plan" at bounding box center [517, 143] width 48 height 17
click at [493, 143] on input "Workout plan" at bounding box center [490, 143] width 6 height 17
checkbox input "true"
paste textarea ""Full body gym workout 1: - Exercise 1: [Dumbbell Bench Squats](https://www.you…"
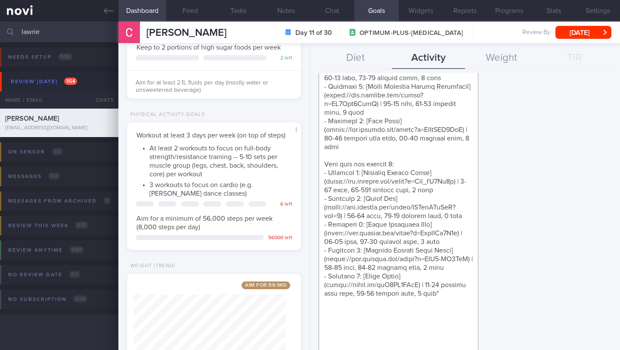
scroll to position [322, 0]
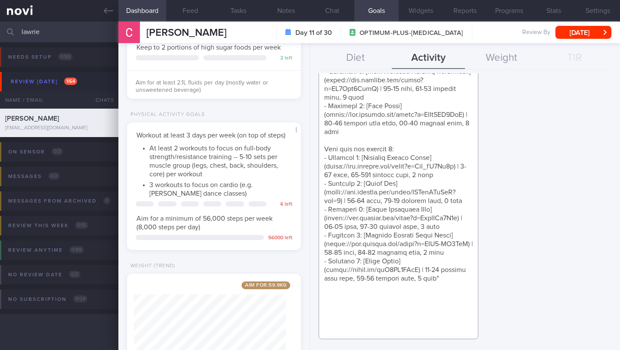
click at [444, 334] on textarea at bounding box center [399, 76] width 160 height 526
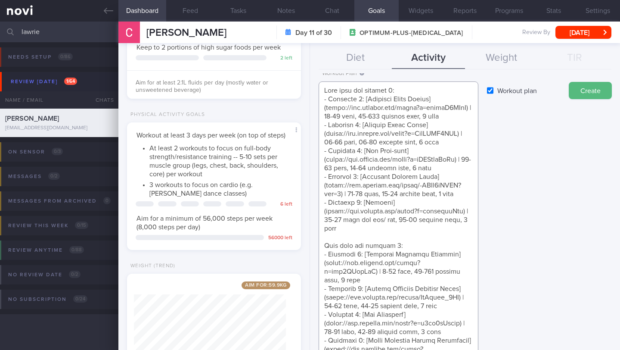
scroll to position [37, 0]
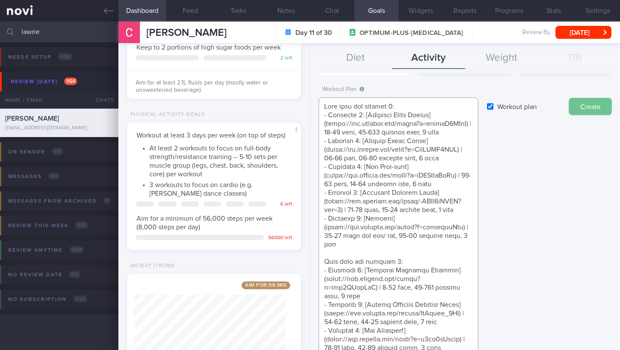
type textarea "Full body gym workout 1: - Exercise 1: [Dumbbell Bench Squats](https://www.yout…"
click at [590, 109] on button "Create" at bounding box center [590, 106] width 43 height 17
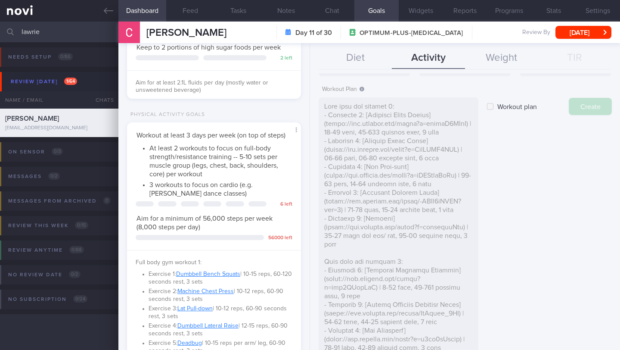
type input "[DATE]"
checkbox input "false"
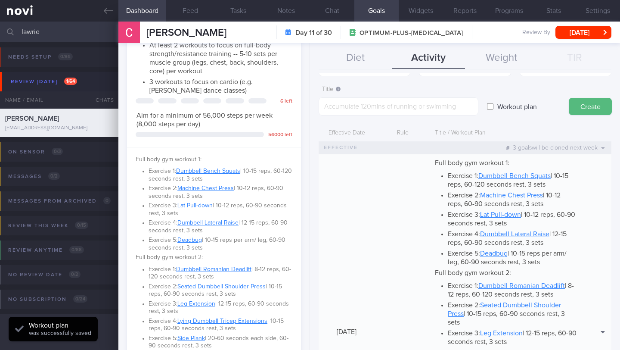
scroll to position [515, 0]
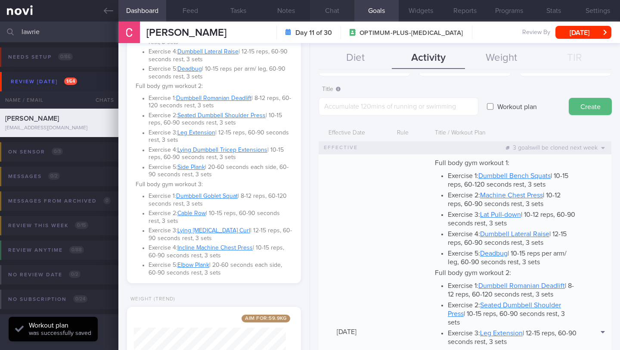
click at [332, 16] on button "Chat" at bounding box center [332, 11] width 44 height 22
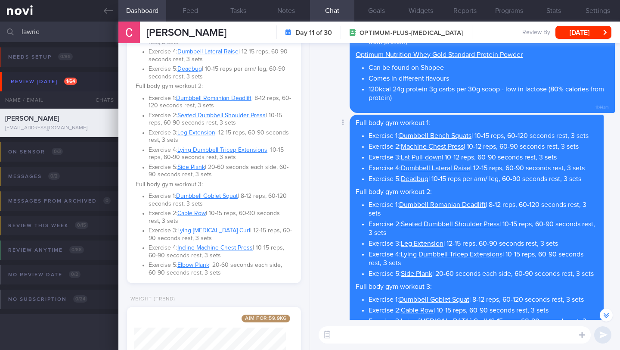
scroll to position [-275, 0]
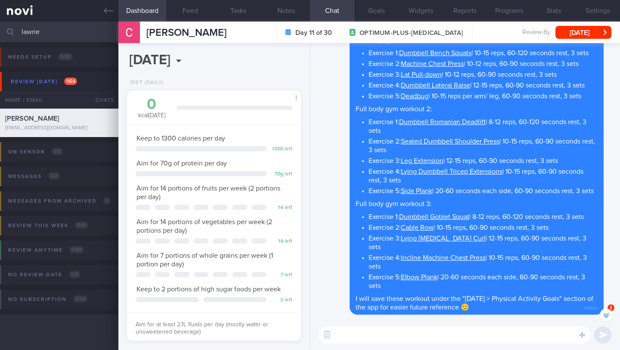
select select "7"
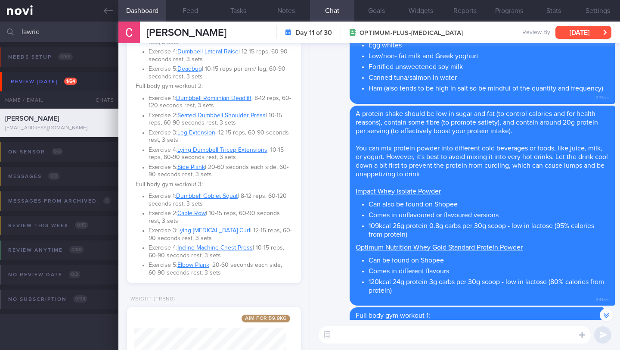
click at [569, 30] on button "[DATE]" at bounding box center [583, 32] width 56 height 13
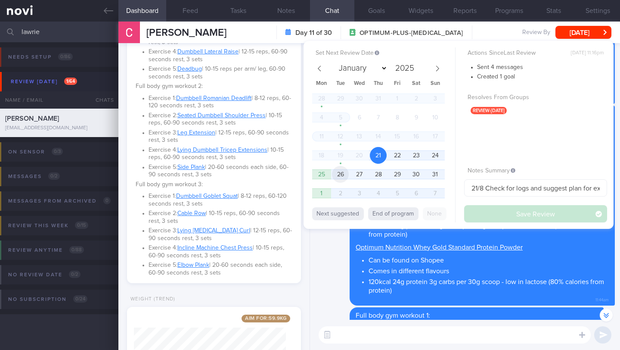
click at [341, 174] on span "26" at bounding box center [340, 174] width 17 height 17
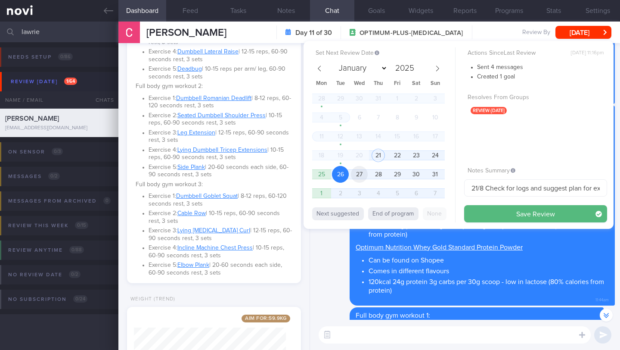
click at [360, 177] on span "27" at bounding box center [359, 174] width 17 height 17
drag, startPoint x: 477, startPoint y: 189, endPoint x: 454, endPoint y: 187, distance: 22.9
click at [454, 187] on div "Set Next Review Date [DATE] January February March April May June July August S…" at bounding box center [459, 135] width 310 height 188
drag, startPoint x: 561, startPoint y: 190, endPoint x: 609, endPoint y: 185, distance: 48.1
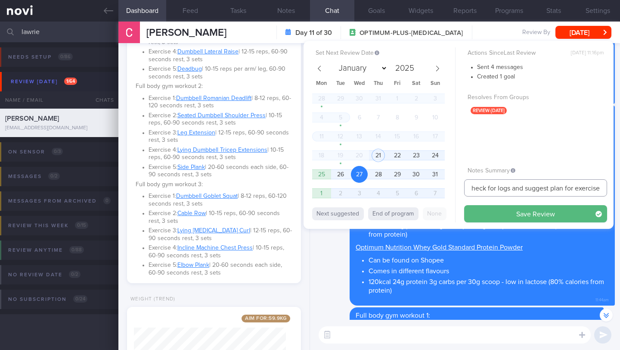
click at [609, 185] on div "Set Next Review Date [DATE] January February March April May June July August S…" at bounding box center [459, 135] width 310 height 188
click at [597, 188] on input "27/8 Check for logs and suggest plan for exercise" at bounding box center [535, 187] width 143 height 17
drag, startPoint x: 601, startPoint y: 188, endPoint x: 510, endPoint y: 186, distance: 90.9
click at [510, 186] on input "27/8 Check for logs and suggest plan for exercise" at bounding box center [535, 187] width 143 height 17
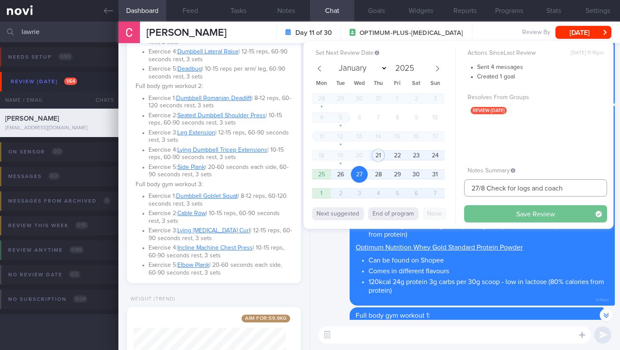
type input "27/8 Check for logs and coach"
click at [511, 214] on button "Save Review" at bounding box center [535, 213] width 143 height 17
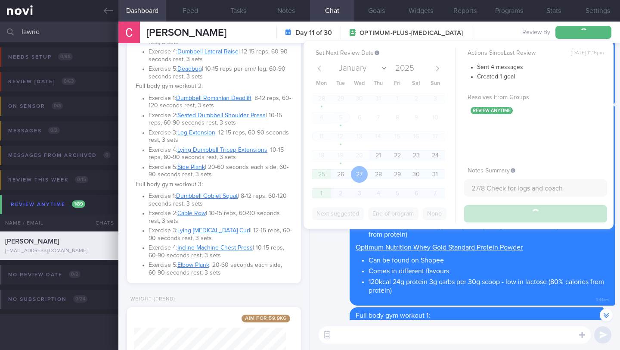
type input "27/8 Check for logs and coach"
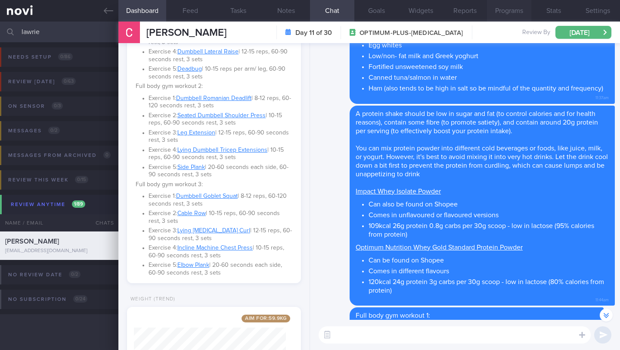
click at [524, 15] on button "Programs" at bounding box center [509, 11] width 44 height 22
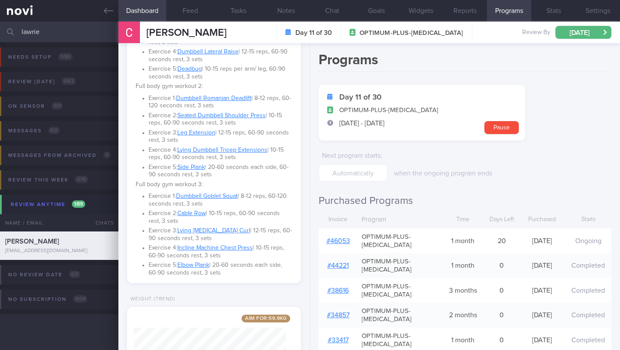
scroll to position [288, 0]
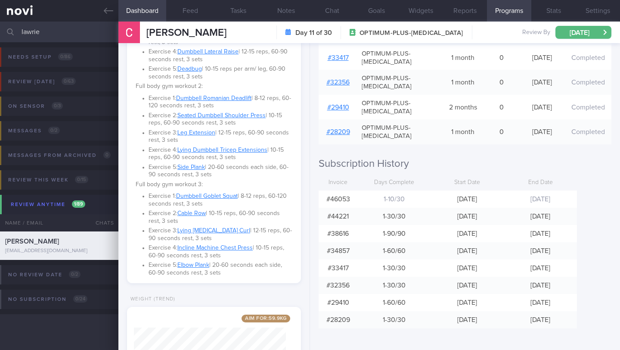
click at [53, 37] on input "lawrie" at bounding box center [310, 32] width 620 height 21
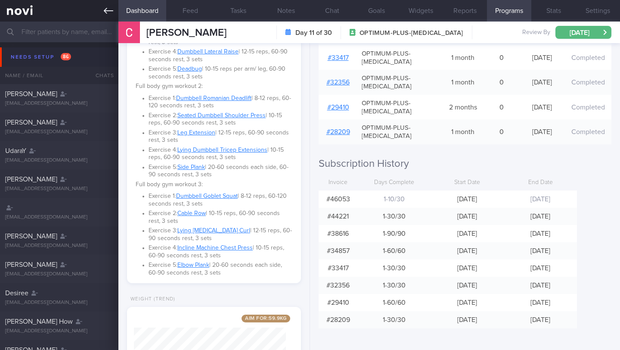
click at [104, 11] on icon at bounding box center [108, 10] width 9 height 9
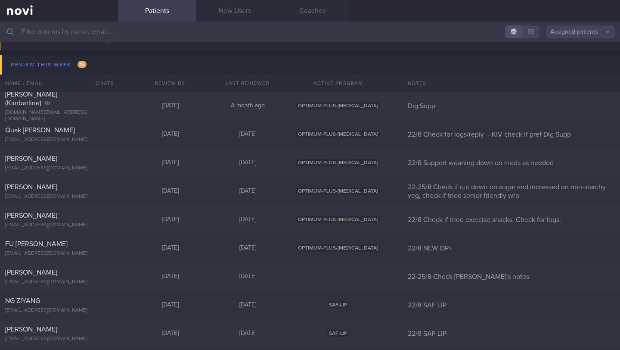
scroll to position [4460, 0]
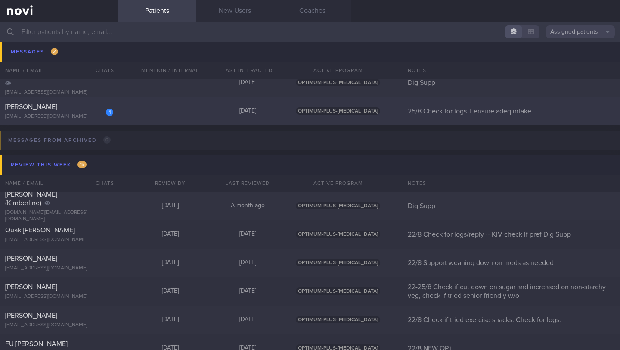
click at [88, 115] on div "[EMAIL_ADDRESS][DOMAIN_NAME]" at bounding box center [59, 116] width 108 height 6
select select "7"
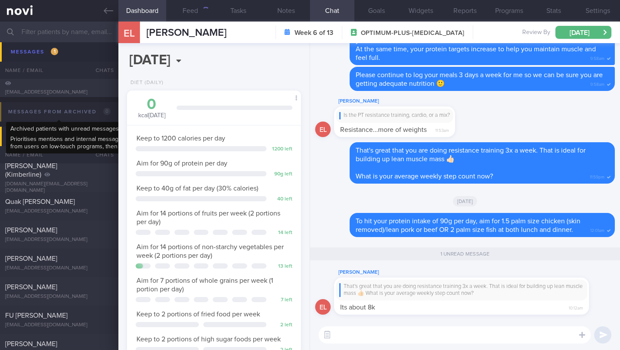
scroll to position [88, 152]
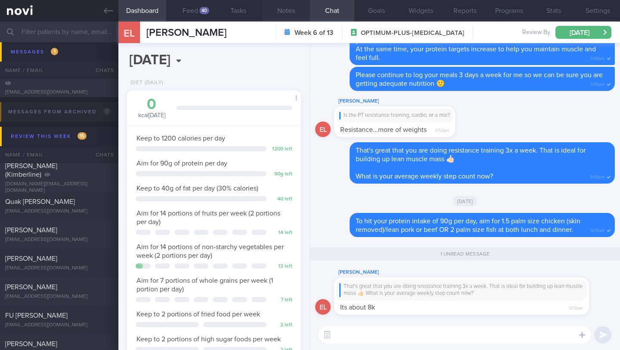
click at [285, 13] on button "Notes" at bounding box center [286, 11] width 48 height 22
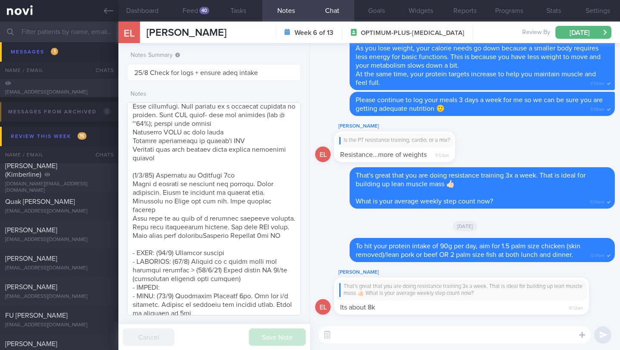
scroll to position [93, 0]
click at [255, 268] on textarea at bounding box center [214, 208] width 174 height 213
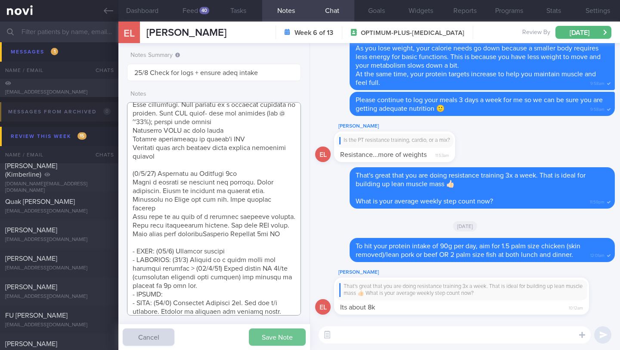
type textarea "Personal target weight: 52-54kg SUPPORT NEEDED: CHALLENGE: R/V with JJ: ([DATE]…"
click at [296, 336] on button "Save Note" at bounding box center [277, 336] width 57 height 17
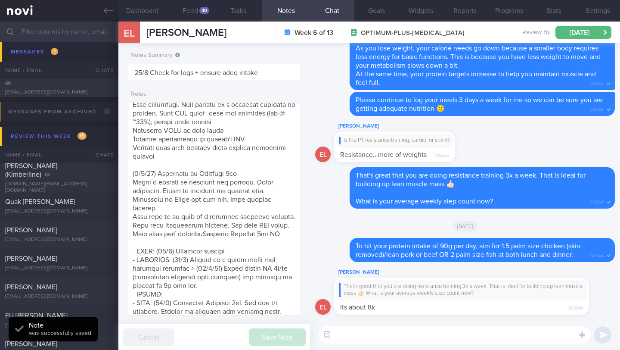
click at [379, 330] on textarea at bounding box center [455, 334] width 272 height 17
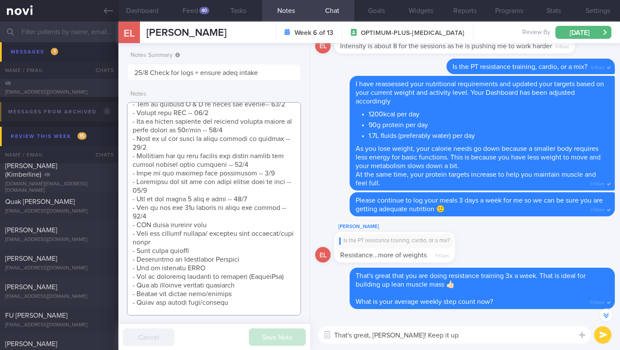
scroll to position [827, 0]
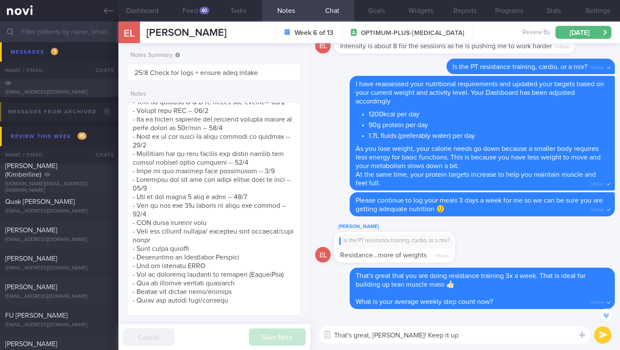
click at [470, 340] on textarea "That's great, [PERSON_NAME]! Keep it up" at bounding box center [455, 334] width 272 height 17
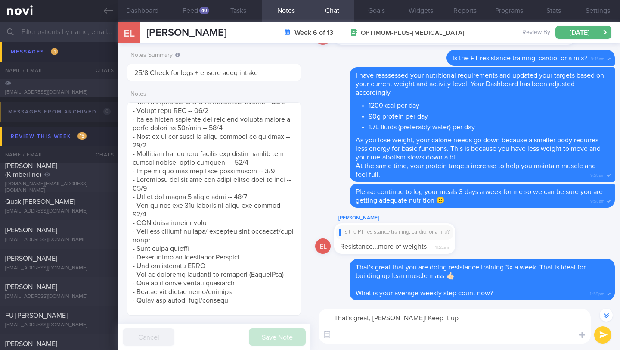
scroll to position [0, 0]
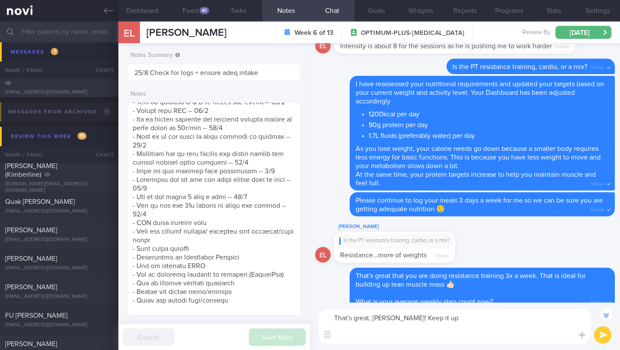
paste textarea "Regularly achieving higher daily step counts is a simple, effective way to lowe…"
type textarea "That's great, [PERSON_NAME]! Keep it up Regularly achieving higher daily step c…"
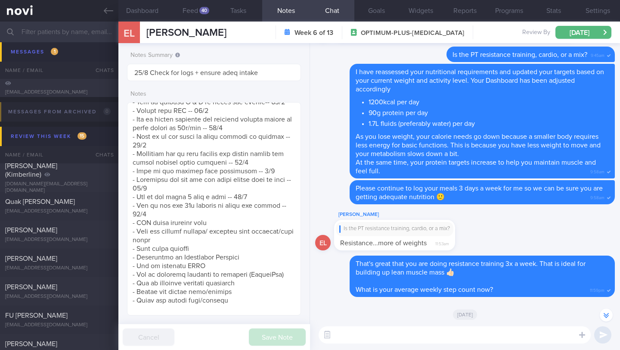
scroll to position [-12, 0]
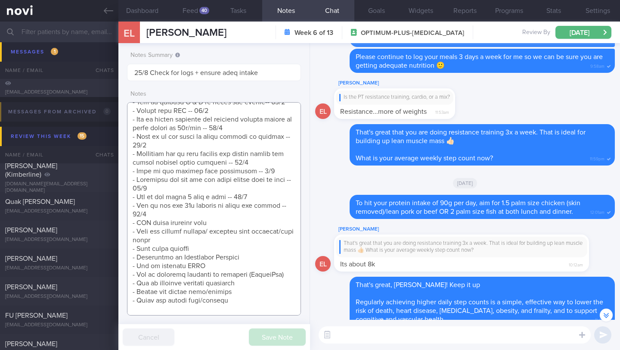
click at [249, 224] on textarea at bounding box center [214, 208] width 174 height 213
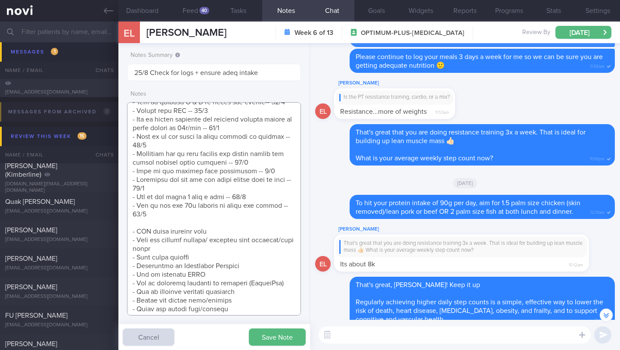
scroll to position [864, 0]
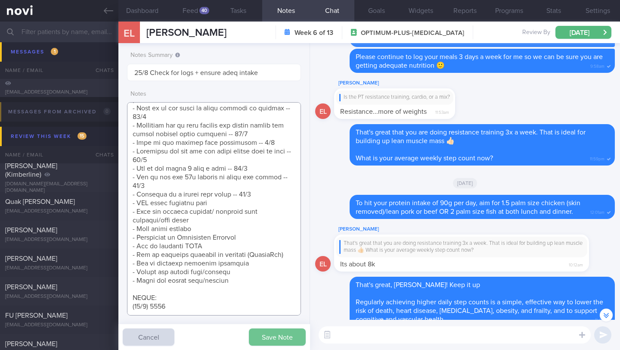
type textarea "Personal target weight: 52-54kg SUPPORT NEEDED: CHALLENGE: R/V with JJ: ([DATE]…"
click at [271, 335] on button "Save Note" at bounding box center [277, 336] width 57 height 17
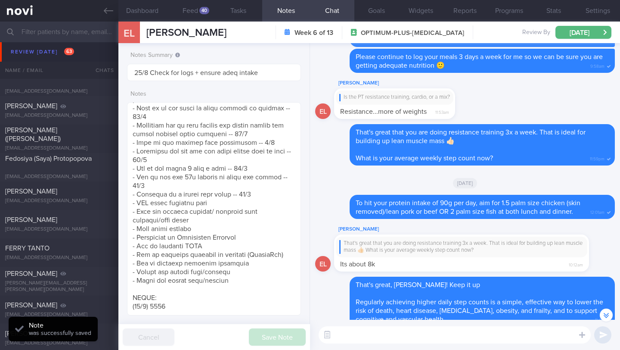
scroll to position [3588, 0]
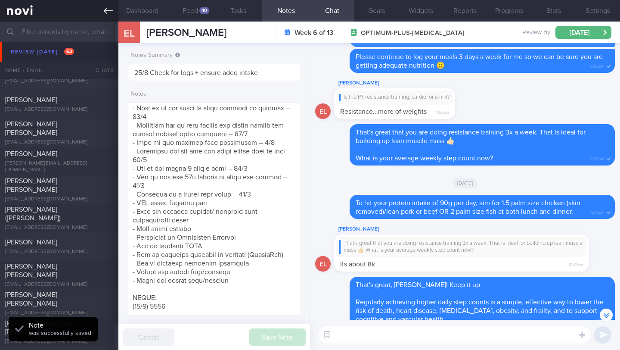
click at [112, 4] on link at bounding box center [59, 11] width 118 height 22
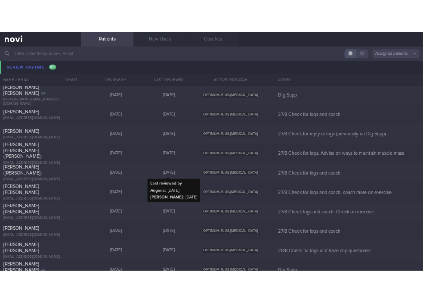
scroll to position [5869, 0]
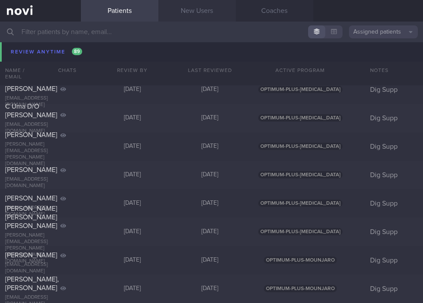
click at [195, 15] on link "New Users" at bounding box center [197, 11] width 78 height 22
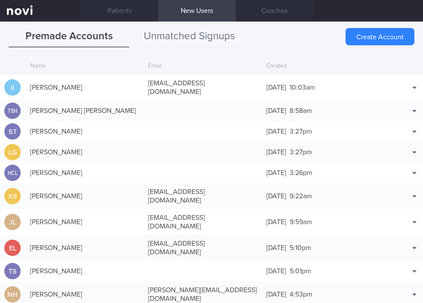
click at [198, 35] on button "Unmatched Signups" at bounding box center [189, 37] width 121 height 22
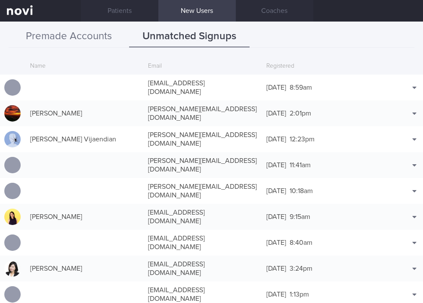
click at [72, 31] on button "Premade Accounts" at bounding box center [69, 37] width 121 height 22
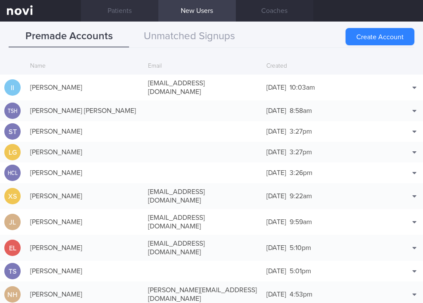
click at [125, 10] on link "Patients" at bounding box center [120, 11] width 78 height 22
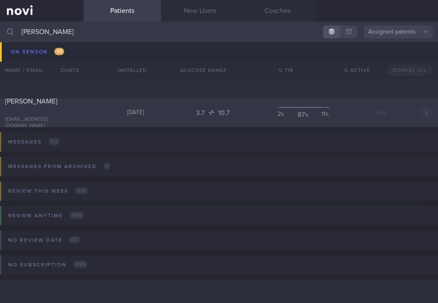
scroll to position [80, 0]
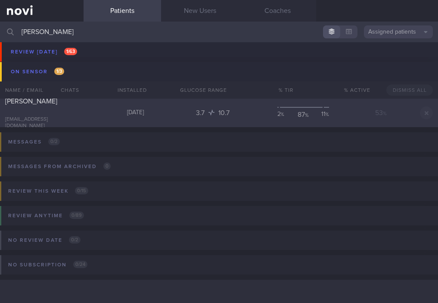
type input "[PERSON_NAME]"
click at [78, 119] on div "[EMAIL_ADDRESS][DOMAIN_NAME]" at bounding box center [41, 122] width 73 height 13
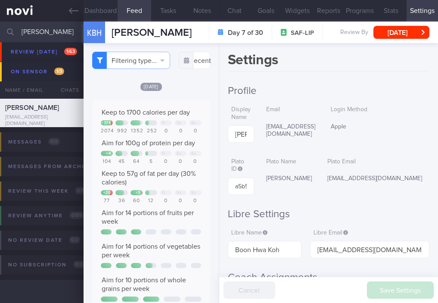
scroll to position [81, 103]
click at [261, 11] on button "Goals" at bounding box center [265, 11] width 31 height 22
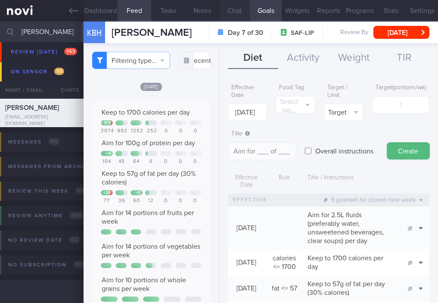
click at [229, 13] on button "Chat" at bounding box center [234, 11] width 31 height 22
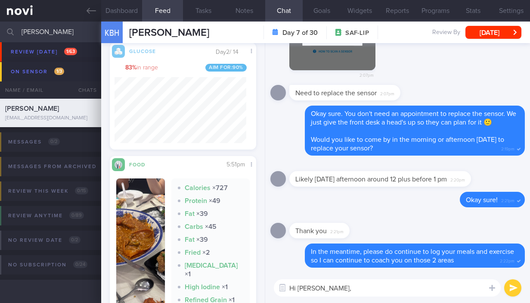
click at [371, 285] on textarea "Hi [PERSON_NAME]," at bounding box center [387, 287] width 227 height 17
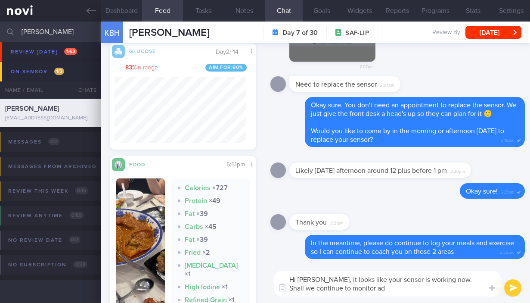
drag, startPoint x: 452, startPoint y: 280, endPoint x: 482, endPoint y: 272, distance: 31.2
click at [481, 278] on textarea "Hi [PERSON_NAME], it looks like your sensor is working now. Shall we continue t…" at bounding box center [387, 283] width 227 height 26
click at [471, 292] on textarea "Hi [PERSON_NAME], it looks like your sensor is working now. Let's continue to m…" at bounding box center [387, 283] width 227 height 26
drag, startPoint x: 463, startPoint y: 278, endPoint x: 451, endPoint y: 281, distance: 12.8
click at [451, 281] on textarea "Hi [PERSON_NAME], it looks like your sensor is working now. Let's continue to m…" at bounding box center [387, 283] width 227 height 26
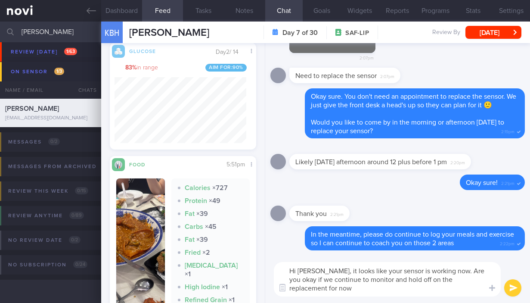
click at [457, 291] on textarea "Hi [PERSON_NAME], it looks like your sensor is working now. Are you okay if we …" at bounding box center [387, 279] width 227 height 34
type textarea "Hi [PERSON_NAME], it looks like your sensor is working now. Are you okay if we …"
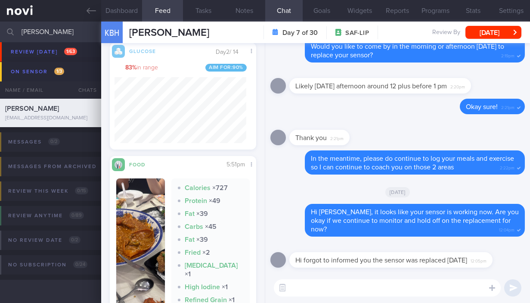
click at [336, 291] on textarea at bounding box center [387, 287] width 227 height 17
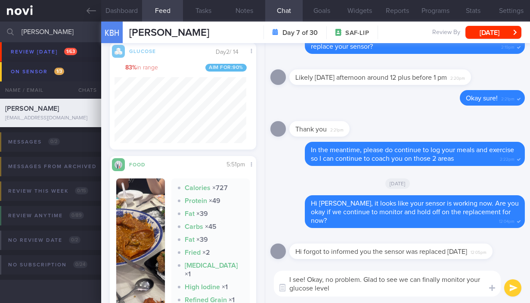
type textarea "I see! Okay, no problem. Glad to see we can finally monitor your glucose levels"
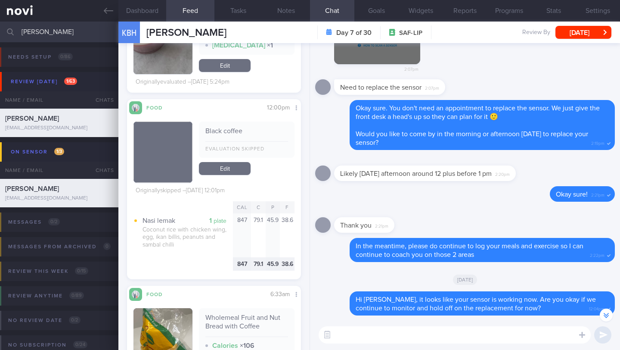
scroll to position [2834, 0]
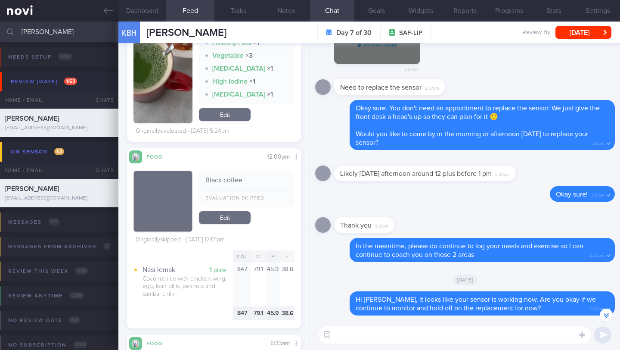
click at [338, 339] on textarea at bounding box center [455, 334] width 272 height 17
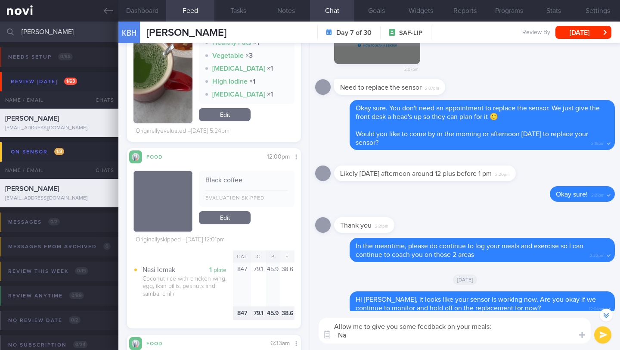
drag, startPoint x: 369, startPoint y: 338, endPoint x: 339, endPoint y: 337, distance: 30.2
click at [339, 337] on textarea "Allow me to give you some feedback on your meals: - Na" at bounding box center [455, 330] width 272 height 26
paste textarea "Consider having a lighter option such as [PERSON_NAME] ayam (skip the bergedil …"
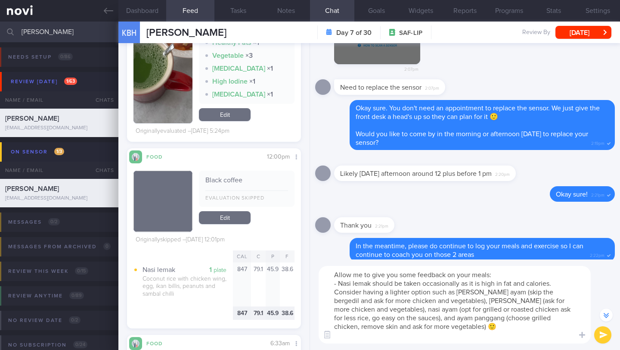
click at [454, 325] on textarea "Allow me to give you some feedback on your meals: - Nasi lemak should be taken …" at bounding box center [455, 305] width 272 height 78
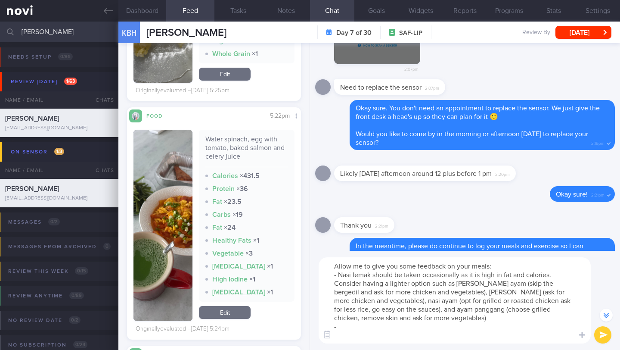
scroll to position [2619, 0]
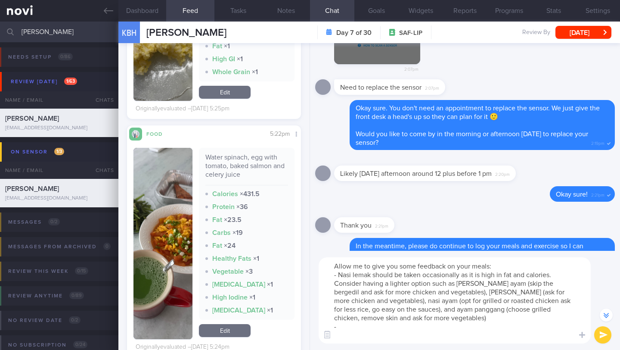
click at [165, 213] on button "button" at bounding box center [162, 243] width 59 height 191
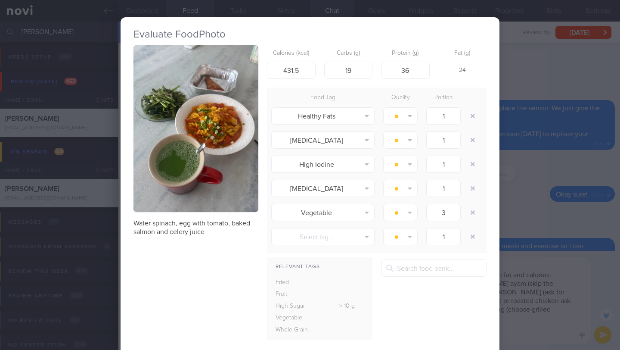
click at [226, 142] on button "button" at bounding box center [195, 128] width 125 height 167
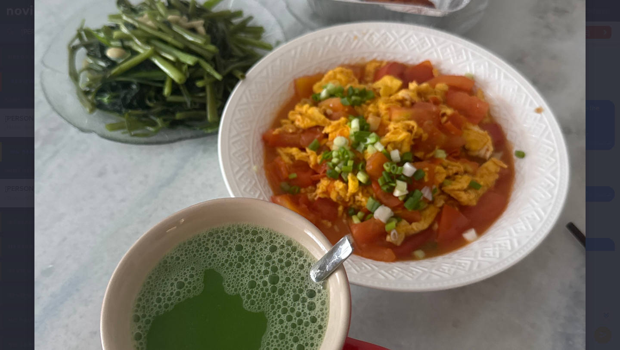
scroll to position [267, 0]
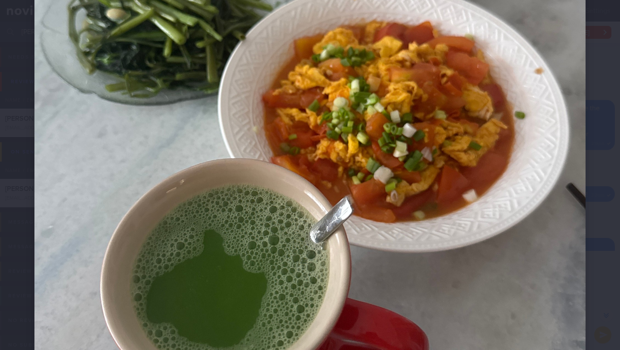
click at [604, 271] on div at bounding box center [310, 135] width 620 height 804
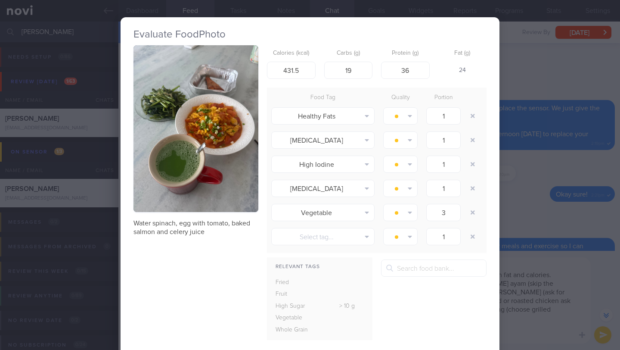
click at [533, 248] on div "Evaluate Food Photo Water spinach, egg with tomato, baked salmon and celery jui…" at bounding box center [310, 175] width 620 height 350
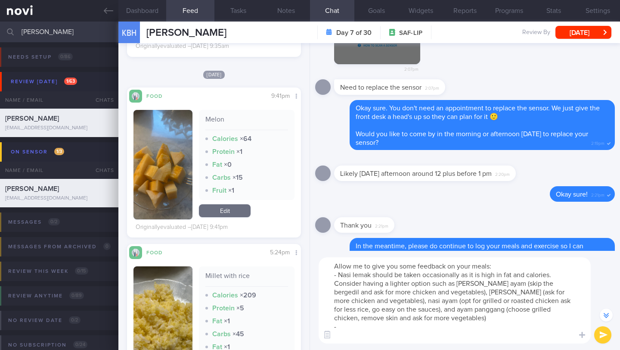
scroll to position [2548, 0]
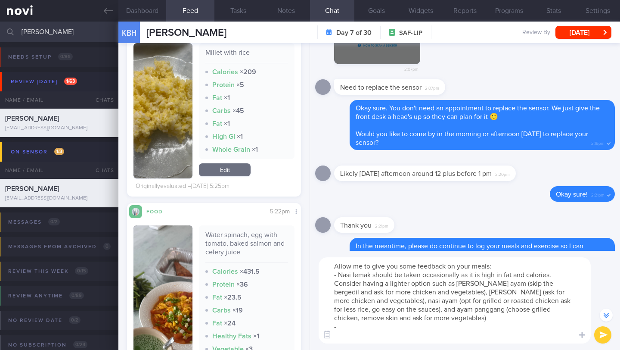
click at [366, 328] on textarea "Allow me to give you some feedback on your meals: - Nasi lemak should be taken …" at bounding box center [455, 300] width 272 height 86
click at [339, 275] on textarea "Allow me to give you some feedback on your meals: - Nasi lemak should be taken …" at bounding box center [455, 300] width 272 height 86
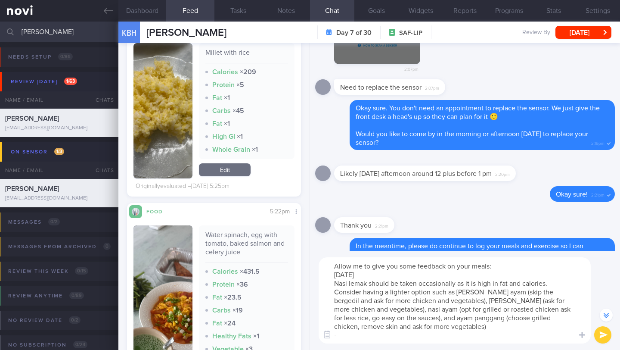
scroll to position [-138, 0]
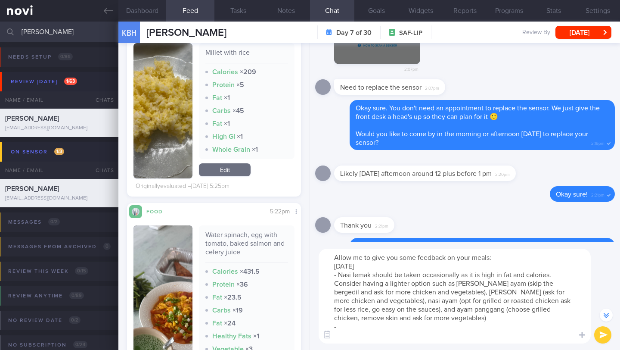
click at [336, 264] on textarea "Allow me to give you some feedback on your meals: [DATE] - Nasi lemak should be…" at bounding box center [455, 295] width 272 height 95
click at [362, 272] on textarea "Allow me to give you some feedback on your meals: *[DATE] - Nasi lemak should b…" at bounding box center [455, 295] width 272 height 95
click at [366, 267] on textarea "Allow me to give you some feedback on your meals: *[DATE] - Nasi lemak should b…" at bounding box center [455, 295] width 272 height 95
click at [359, 327] on textarea "Allow me to give you some feedback on your meals: *[DATE]* - Nasi lemak should …" at bounding box center [455, 295] width 272 height 95
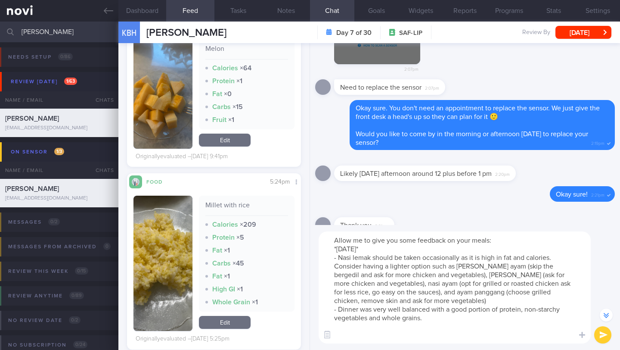
scroll to position [2302, 0]
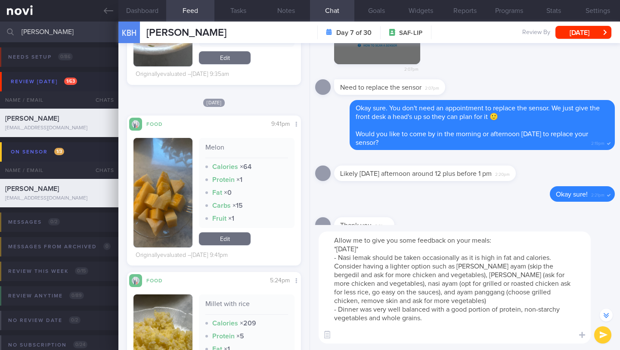
click at [380, 316] on textarea "Allow me to give you some feedback on your meals: *[DATE]* - Nasi lemak should …" at bounding box center [455, 287] width 272 height 112
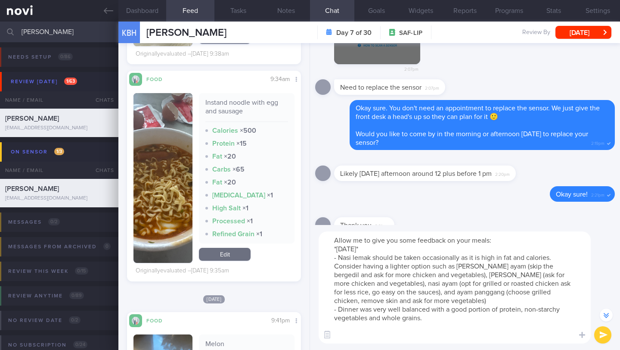
scroll to position [2042, 0]
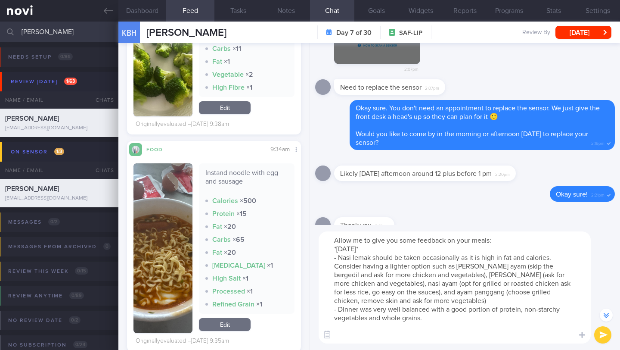
click at [152, 222] on button "button" at bounding box center [162, 248] width 59 height 170
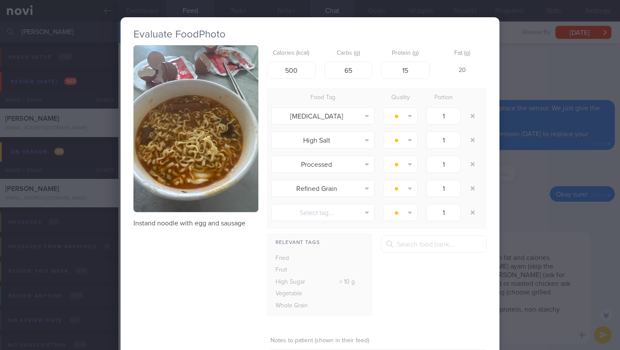
click at [523, 82] on div "Evaluate Food Photo Instand noodle with egg and sausage Calories (kcal) 500 Car…" at bounding box center [310, 175] width 620 height 350
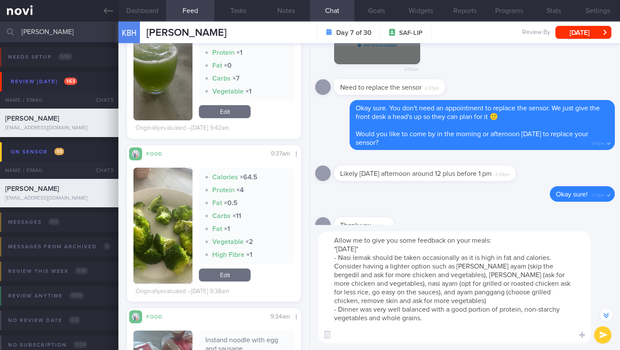
scroll to position [2179, 0]
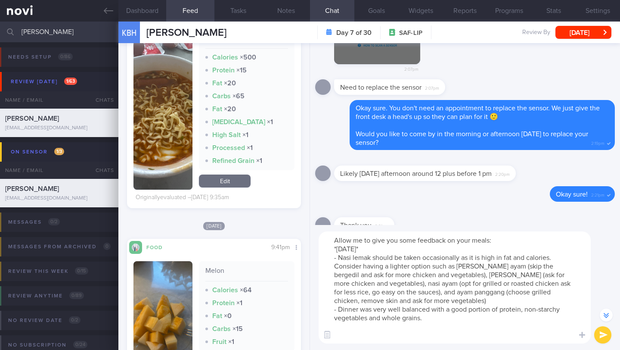
click at [434, 315] on textarea "Allow me to give you some feedback on your meals: *[DATE]* - Nasi lemak should …" at bounding box center [455, 287] width 272 height 112
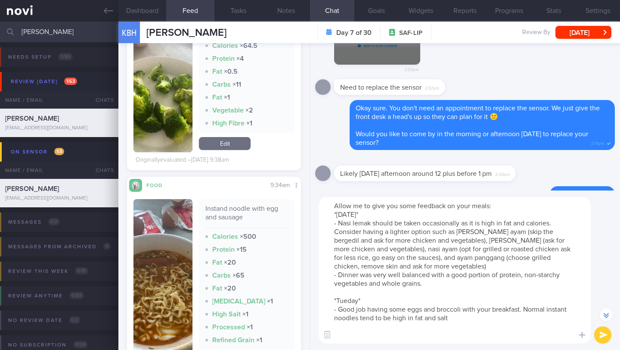
scroll to position [2013, 0]
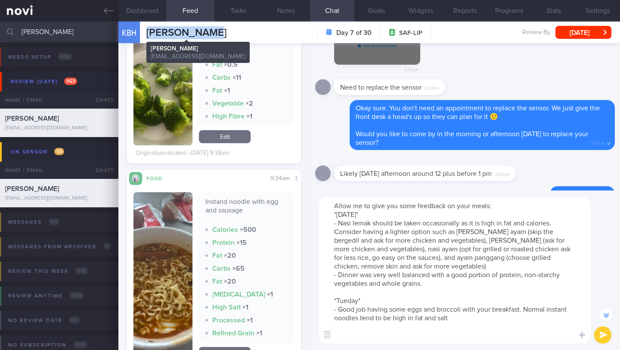
drag, startPoint x: 229, startPoint y: 30, endPoint x: 147, endPoint y: 32, distance: 81.8
click at [147, 32] on div "KBH [PERSON_NAME] [PERSON_NAME] [EMAIL_ADDRESS][DOMAIN_NAME] Day 7 of 30 SAF-LI…" at bounding box center [369, 33] width 502 height 22
copy span "[PERSON_NAME]"
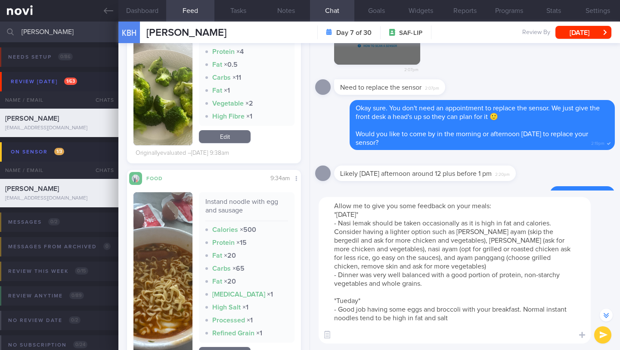
click at [475, 315] on textarea "Allow me to give you some feedback on your meals: *[DATE]* - Nasi lemak should …" at bounding box center [455, 270] width 272 height 146
paste textarea "[URL][DOMAIN_NAME]"
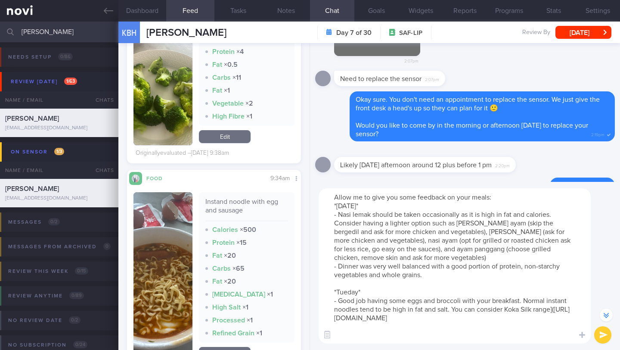
scroll to position [-198, 0]
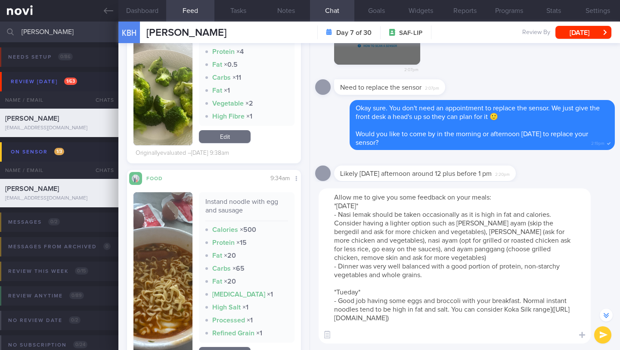
click at [503, 311] on textarea "Allow me to give you some feedback on your meals: *[DATE]* - Nasi lemak should …" at bounding box center [455, 265] width 272 height 155
paste textarea "[URL][DOMAIN_NAME]"
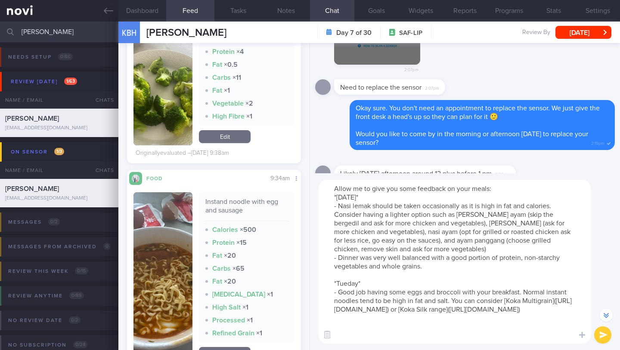
click at [470, 318] on textarea "Allow me to give you some feedback on your meals: *[DATE]* - Nasi lemak should …" at bounding box center [455, 262] width 272 height 164
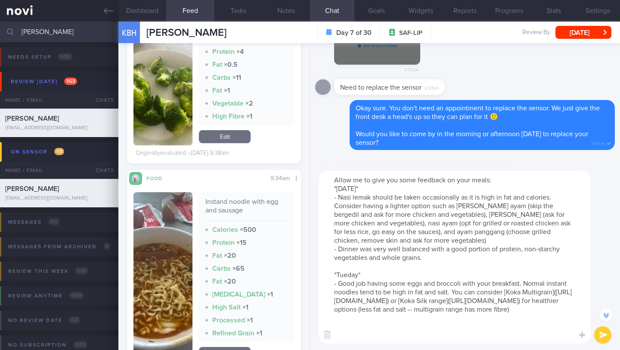
drag, startPoint x: 505, startPoint y: 294, endPoint x: 506, endPoint y: 322, distance: 27.6
click at [506, 322] on textarea "Allow me to give you some feedback on your meals: *[DATE]* - Nasi lemak should …" at bounding box center [455, 257] width 272 height 172
click at [389, 212] on textarea "Allow me to give you some feedback on your meals: *[DATE]* - Nasi lemak should …" at bounding box center [455, 257] width 272 height 172
click at [346, 277] on textarea "Allow me to give you some feedback on your meals: *[DATE]* - Nasi lemak should …" at bounding box center [455, 257] width 272 height 172
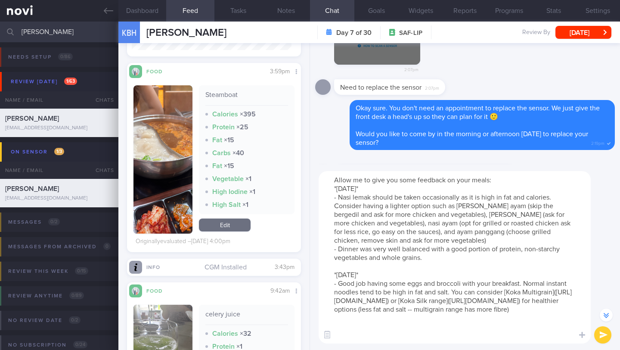
scroll to position [1535, 0]
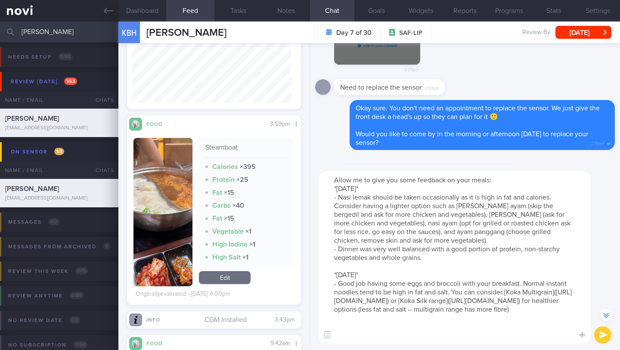
click at [467, 320] on textarea "Allow me to give you some feedback on your meals: *[DATE]* - Nasi lemak should …" at bounding box center [455, 257] width 272 height 172
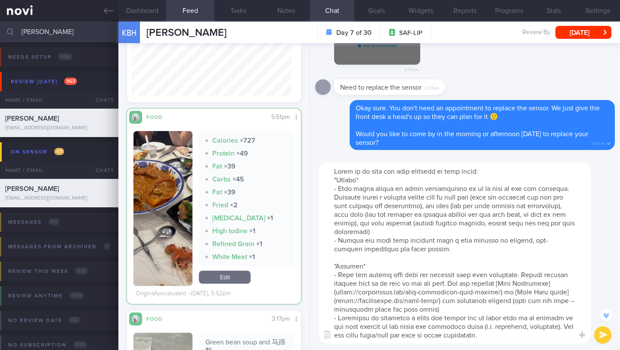
scroll to position [756, 0]
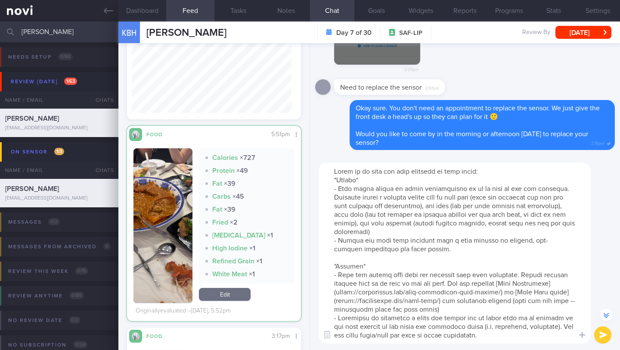
click at [165, 204] on button "button" at bounding box center [162, 225] width 59 height 155
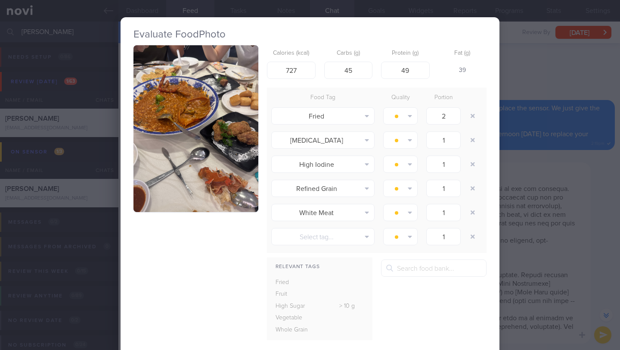
click at [193, 127] on button "button" at bounding box center [195, 128] width 125 height 167
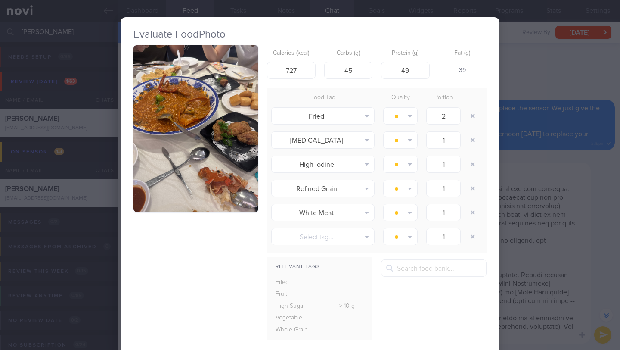
scroll to position [96, 0]
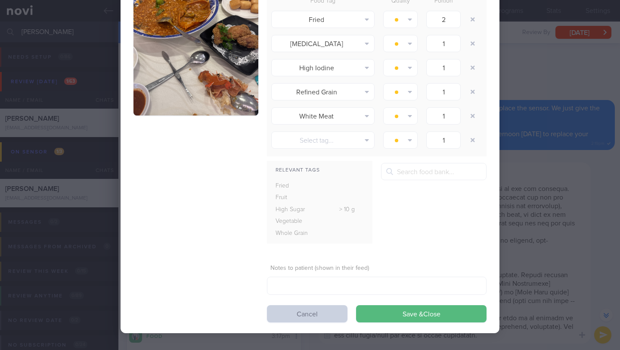
click at [306, 314] on button "Cancel" at bounding box center [307, 313] width 81 height 17
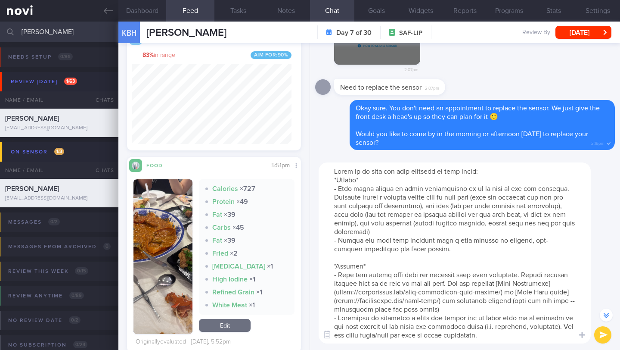
scroll to position [676, 0]
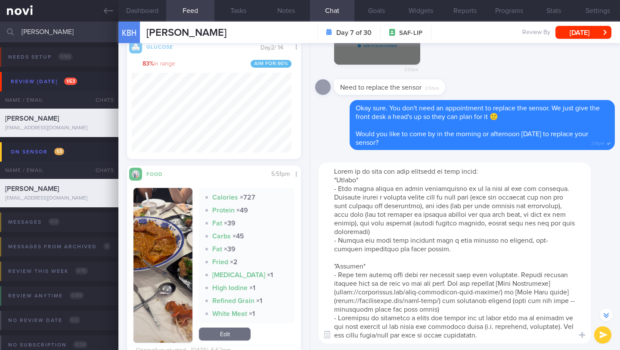
click at [391, 332] on textarea at bounding box center [455, 252] width 272 height 181
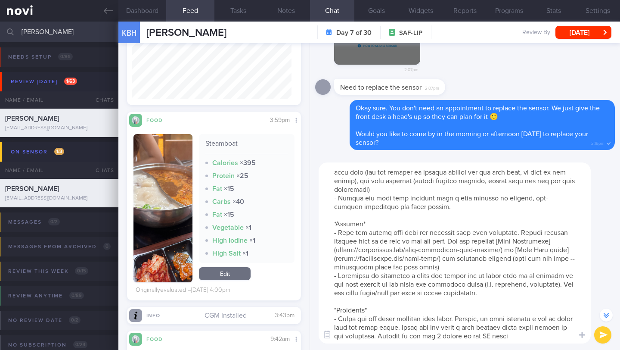
scroll to position [1507, 0]
click at [287, 18] on button "Notes" at bounding box center [286, 11] width 48 height 22
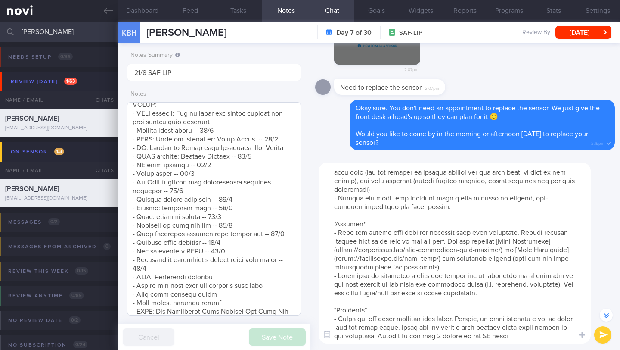
scroll to position [278, 0]
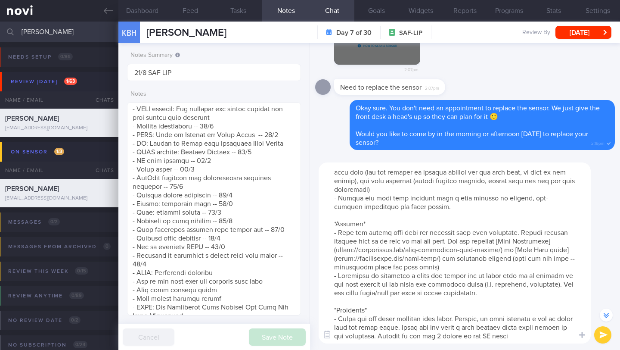
click at [535, 332] on textarea at bounding box center [455, 252] width 272 height 181
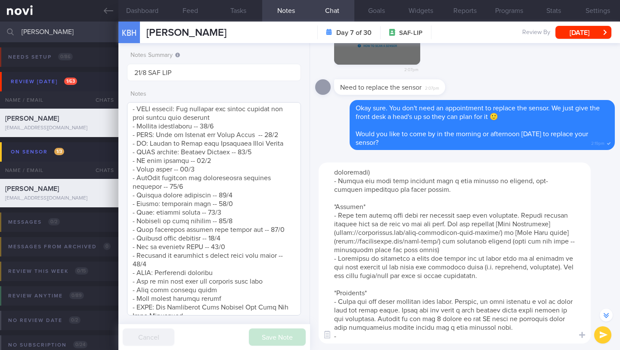
scroll to position [45, 0]
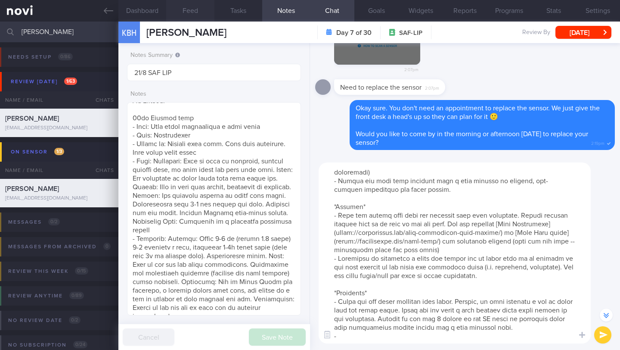
click at [189, 11] on button "Feed" at bounding box center [190, 11] width 48 height 22
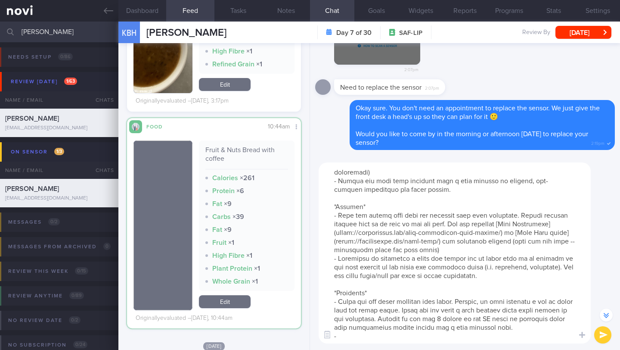
scroll to position [979, 0]
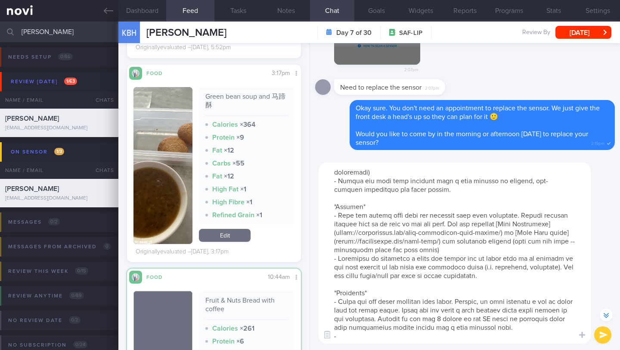
click at [186, 152] on button "button" at bounding box center [162, 165] width 59 height 157
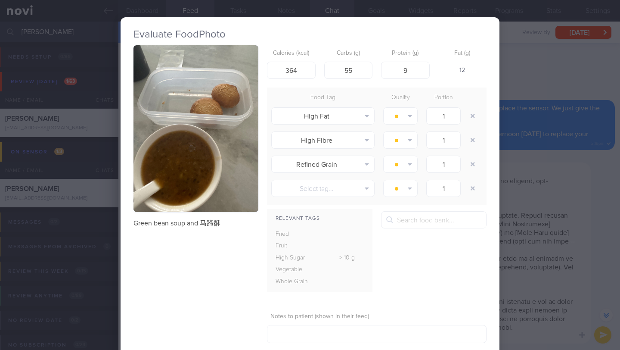
click at [506, 249] on div "Evaluate Food Photo Green bean soup and 马蹄酥 Calories (kcal) 364 Carbs (g) 55 Pr…" at bounding box center [310, 175] width 620 height 350
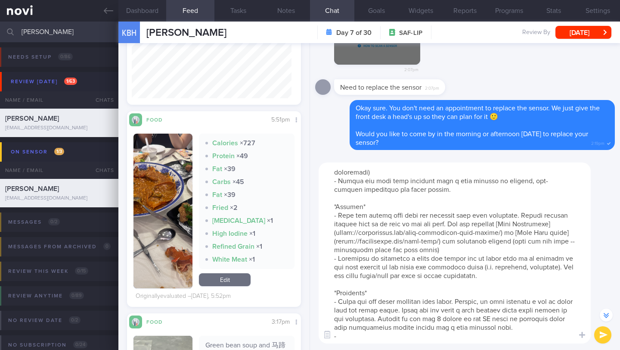
scroll to position [799, 0]
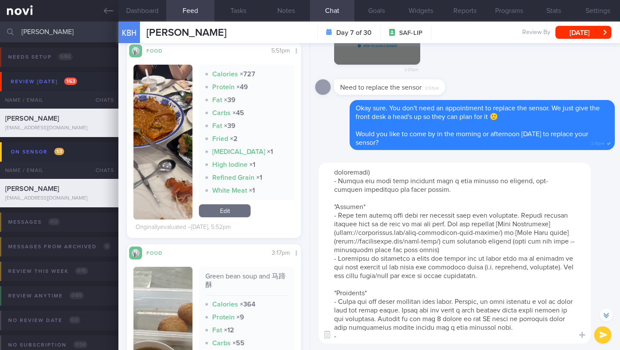
click at [353, 339] on textarea at bounding box center [455, 252] width 272 height 181
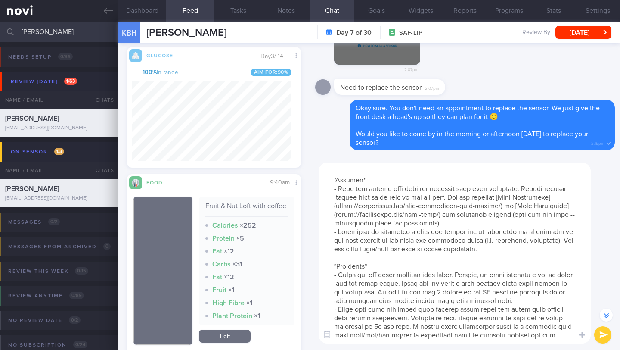
scroll to position [112, 0]
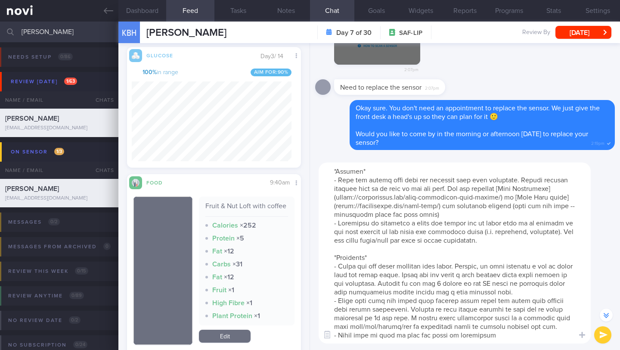
click at [371, 326] on textarea at bounding box center [455, 252] width 272 height 181
click at [369, 327] on textarea at bounding box center [455, 252] width 272 height 181
click at [547, 328] on textarea at bounding box center [455, 252] width 272 height 181
type textarea "Allow me to give you some feedback on your meals: *[DATE]* - Nasi lemak should …"
click at [598, 334] on button "submit" at bounding box center [602, 334] width 17 height 17
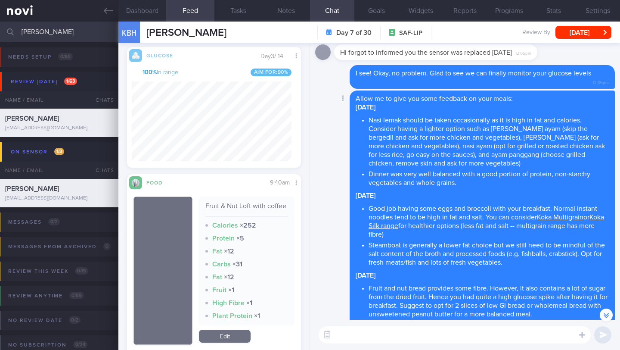
scroll to position [-11, 0]
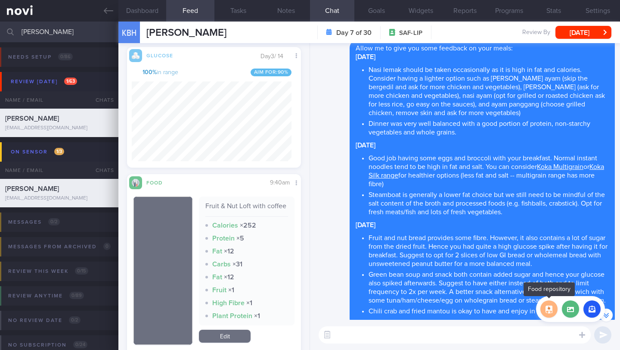
click at [551, 315] on button "button" at bounding box center [548, 308] width 17 height 17
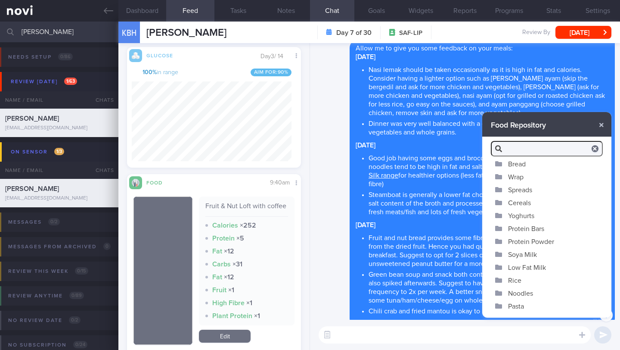
click at [524, 164] on button "Bread" at bounding box center [546, 163] width 129 height 13
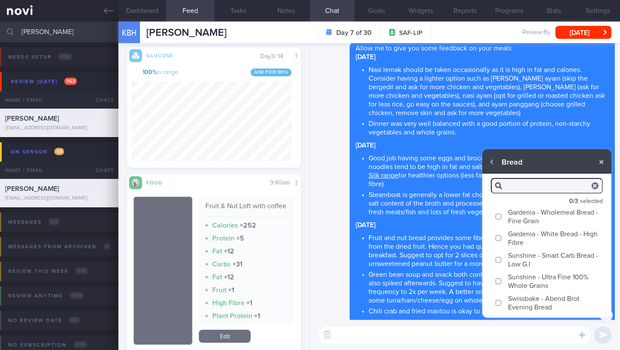
click at [527, 217] on label "Gardenia - Wholemeal Bread - Fine Grain" at bounding box center [546, 216] width 129 height 22
click at [502, 217] on input "Gardenia - Wholemeal Bread - Fine Grain" at bounding box center [498, 217] width 6 height 6
checkbox input "true"
type textarea "Gardenia Fine Grain contains a higher amount of fibre compared to white bread, …"
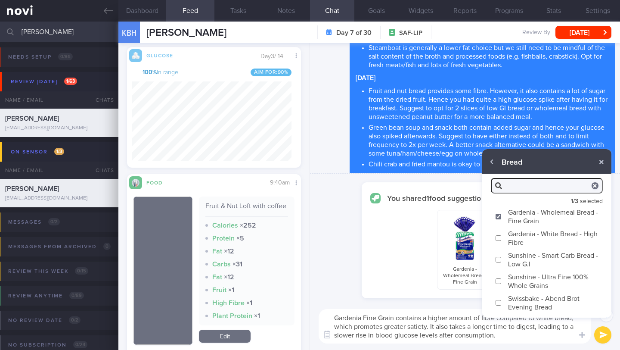
scroll to position [-158, 0]
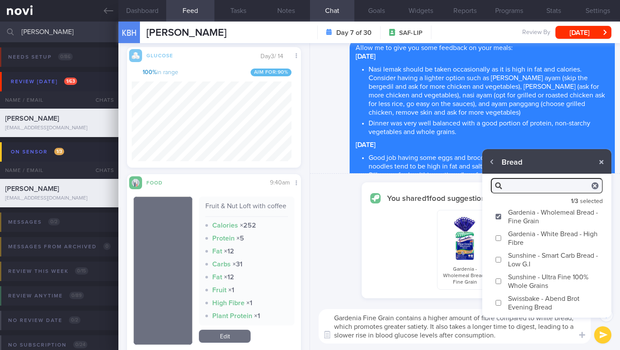
click at [524, 258] on label "Sunshine - Smart Carb Bread - Low G.I" at bounding box center [546, 259] width 129 height 22
click at [502, 258] on input "Sunshine - Smart Carb Bread - Low G.I" at bounding box center [498, 260] width 6 height 6
checkbox input "true"
type textarea "Gardenia Fine Grain contains a higher amount of fibre compared to white bread, …"
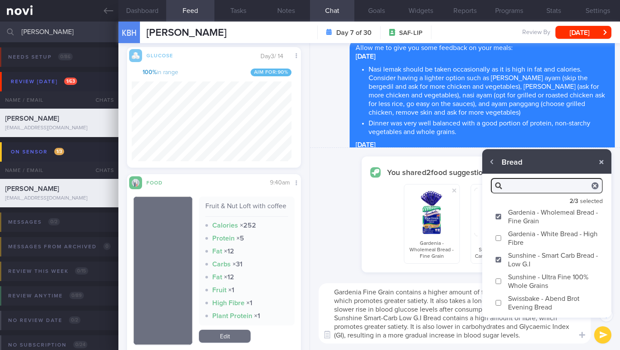
click at [522, 286] on label "Sunshine - Ultra Fine 100% Whole Grains" at bounding box center [546, 281] width 129 height 22
click at [502, 284] on input "Sunshine - Ultra Fine 100% Whole Grains" at bounding box center [498, 281] width 6 height 6
checkbox input "true"
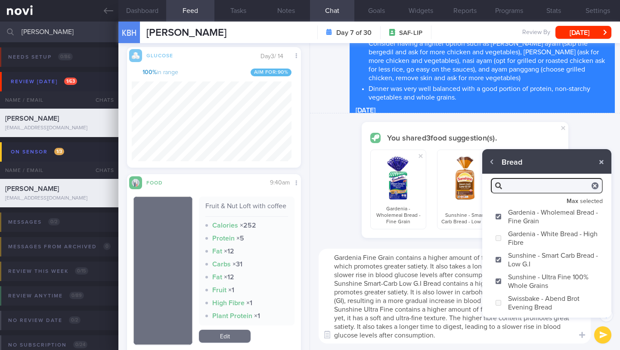
scroll to position [-218, 0]
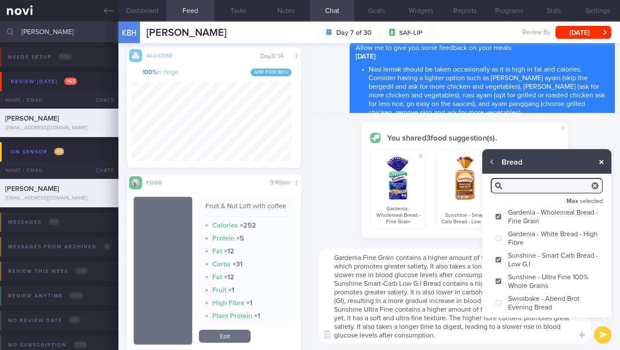
click at [604, 165] on button "button" at bounding box center [602, 162] width 16 height 16
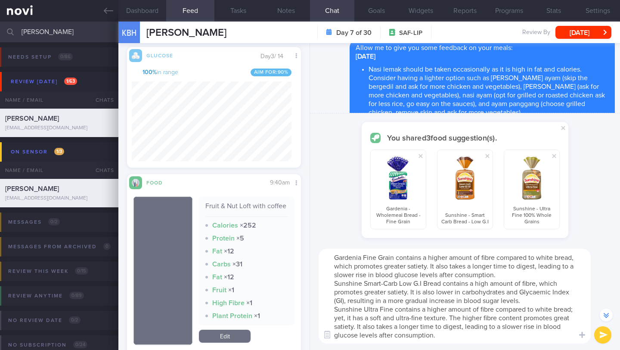
click at [522, 273] on textarea "Gardenia Fine Grain contains a higher amount of fibre compared to white bread, …" at bounding box center [455, 295] width 272 height 95
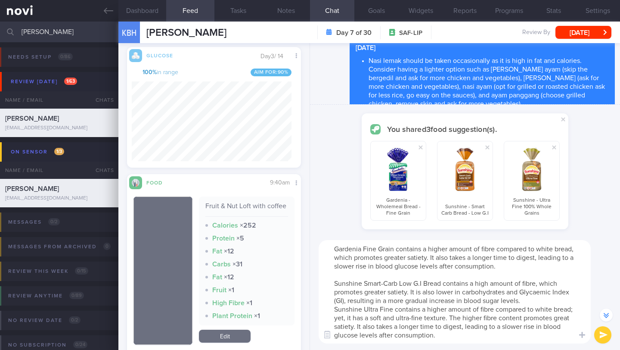
scroll to position [-227, 0]
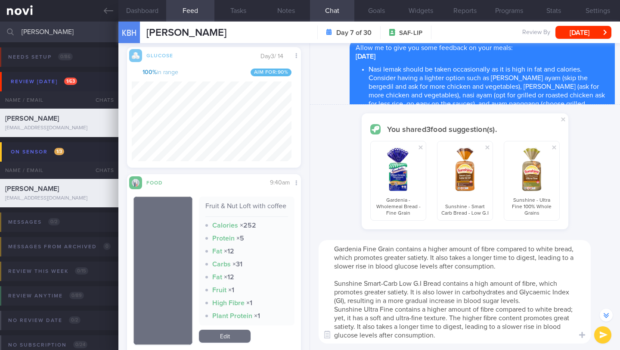
click at [530, 299] on textarea "Gardenia Fine Grain contains a higher amount of fibre compared to white bread, …" at bounding box center [455, 291] width 272 height 103
type textarea "Gardenia Fine Grain contains a higher amount of fibre compared to white bread, …"
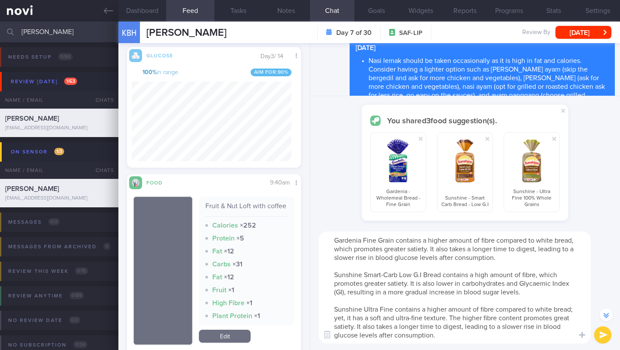
scroll to position [-236, 0]
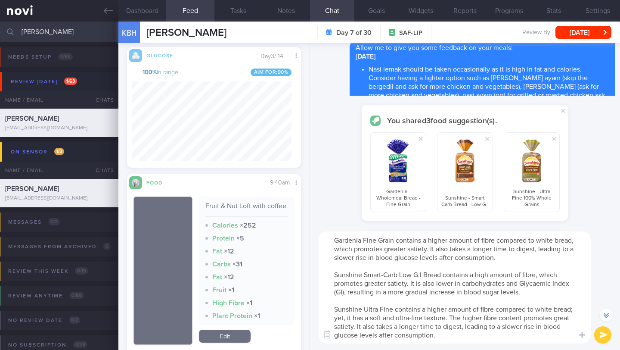
checkbox input "false"
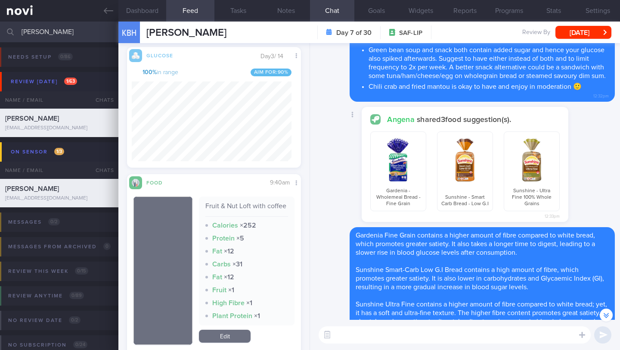
scroll to position [-153, 0]
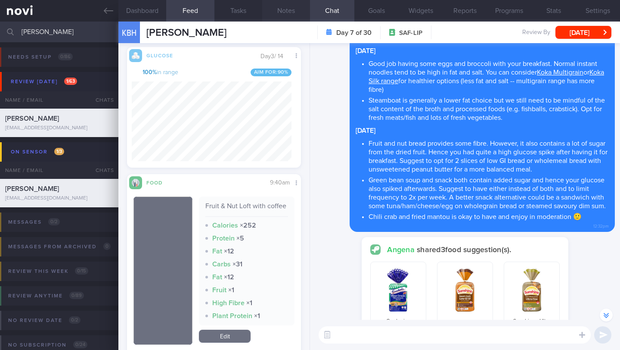
click at [286, 16] on button "Notes" at bounding box center [286, 11] width 48 height 22
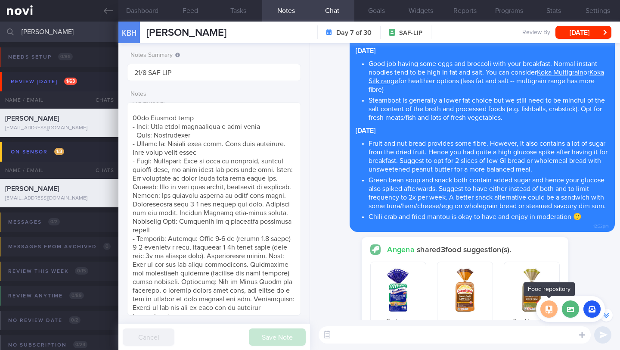
click at [548, 312] on button "button" at bounding box center [548, 308] width 17 height 17
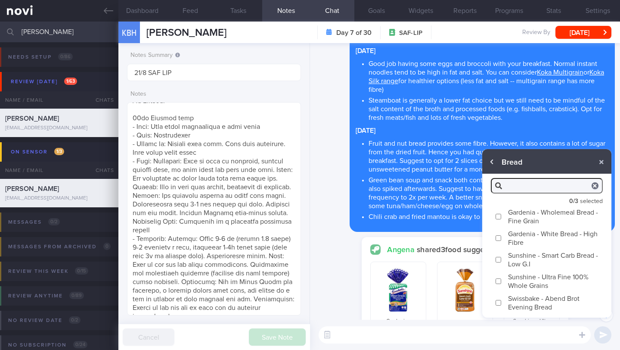
click at [491, 164] on button "button" at bounding box center [492, 162] width 16 height 16
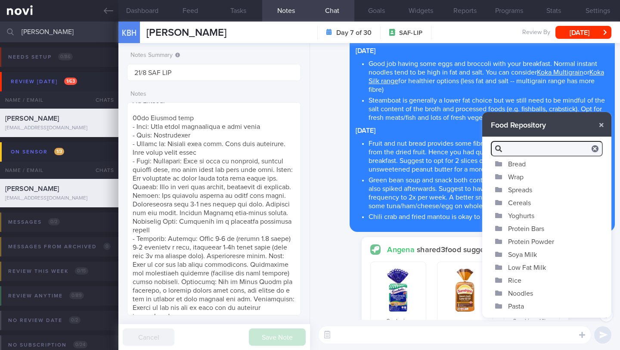
scroll to position [2, 0]
click at [528, 177] on button "Wrap" at bounding box center [546, 174] width 129 height 13
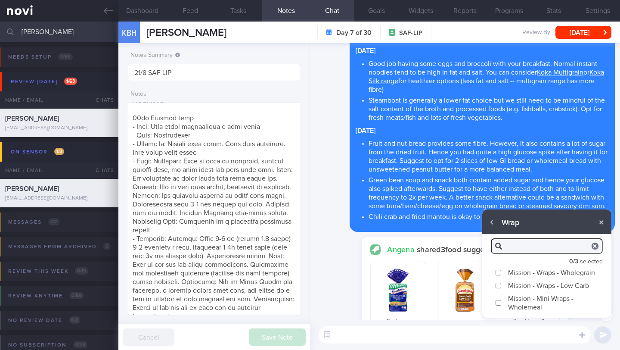
scroll to position [0, 0]
click at [495, 224] on button "button" at bounding box center [492, 222] width 16 height 16
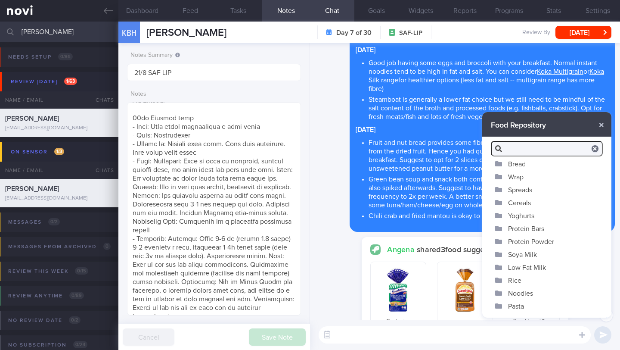
click at [507, 193] on button "Spreads" at bounding box center [546, 189] width 129 height 13
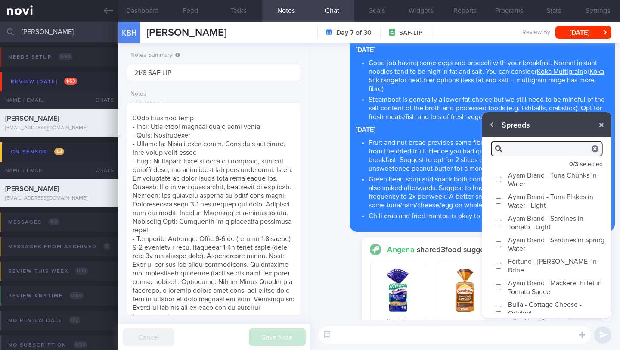
click at [479, 332] on textarea at bounding box center [455, 334] width 272 height 17
paste textarea "You can try canned tuna that that even has spicy flavours like one of [these]( …"
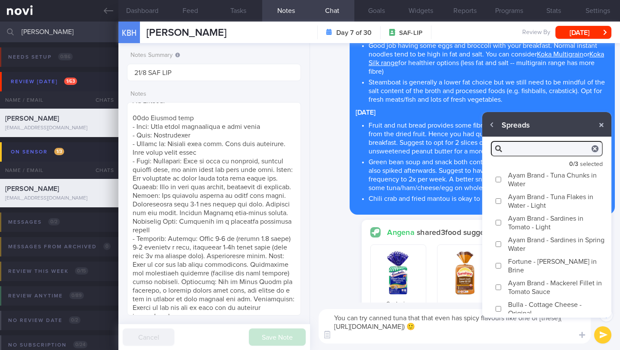
scroll to position [-170, 0]
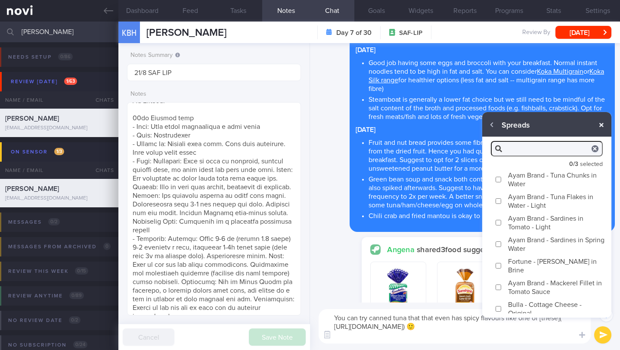
click at [605, 129] on button "button" at bounding box center [602, 125] width 16 height 16
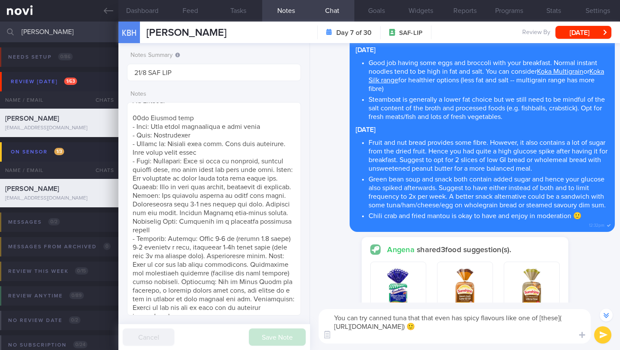
click at [485, 327] on textarea "You can try canned tuna that that even has spicy flavours like one of [these]( …" at bounding box center [455, 326] width 272 height 34
type textarea "You can try canned tuna that that even has spicy flavours like one of [these]( …"
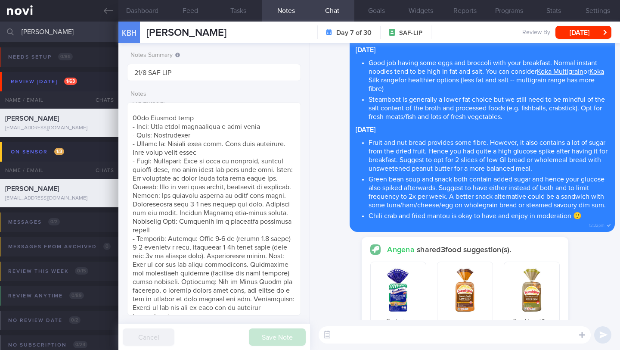
scroll to position [0, 0]
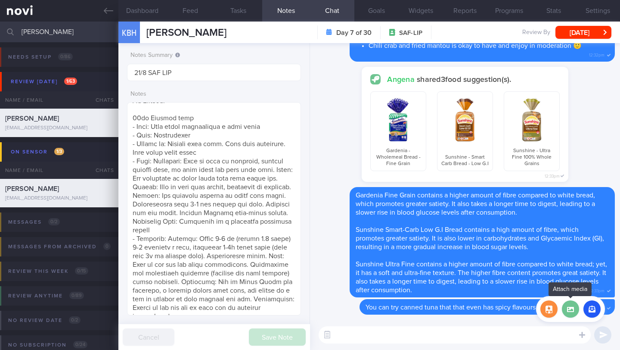
click at [574, 311] on label at bounding box center [570, 308] width 17 height 17
click at [0, 0] on input "file" at bounding box center [0, 0] width 0 height 0
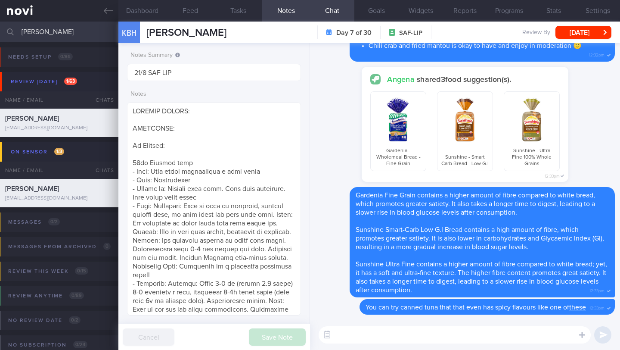
scroll to position [45, 0]
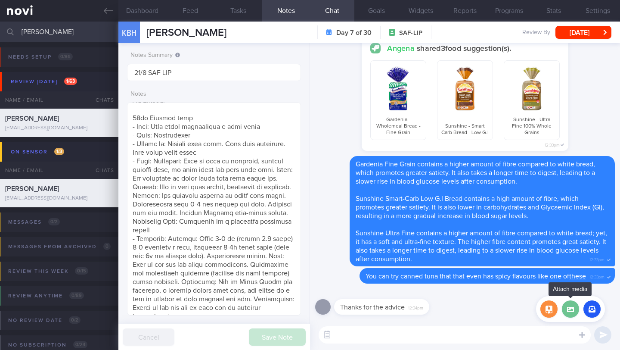
click at [569, 310] on label at bounding box center [570, 308] width 17 height 17
click at [0, 0] on input "file" at bounding box center [0, 0] width 0 height 0
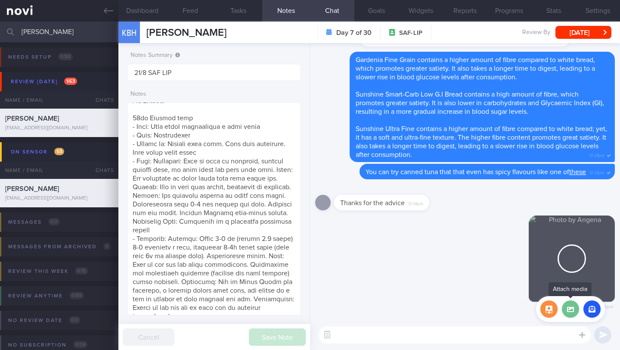
click at [572, 313] on label at bounding box center [570, 308] width 17 height 17
click at [0, 0] on input "file" at bounding box center [0, 0] width 0 height 0
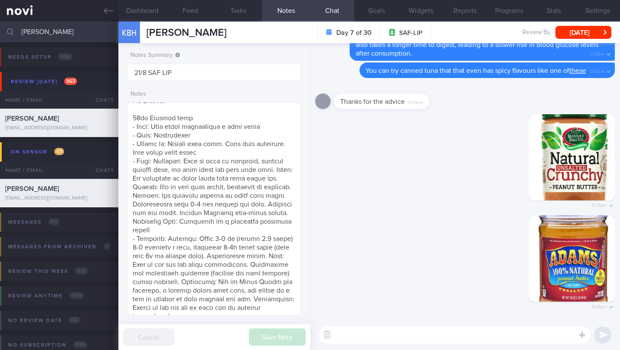
click at [408, 337] on textarea at bounding box center [455, 334] width 272 height 17
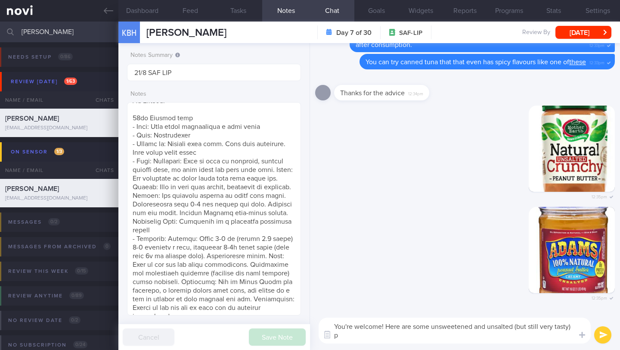
scroll to position [0, 0]
type textarea "You're welcome! Here are some unsweetened and unsalted (but still very tasty) p…"
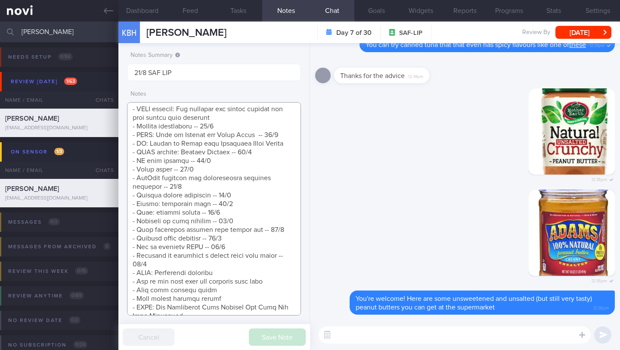
scroll to position [332, 0]
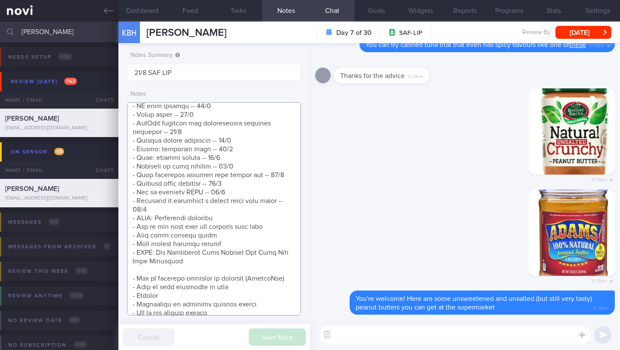
click at [214, 219] on textarea at bounding box center [214, 208] width 174 height 213
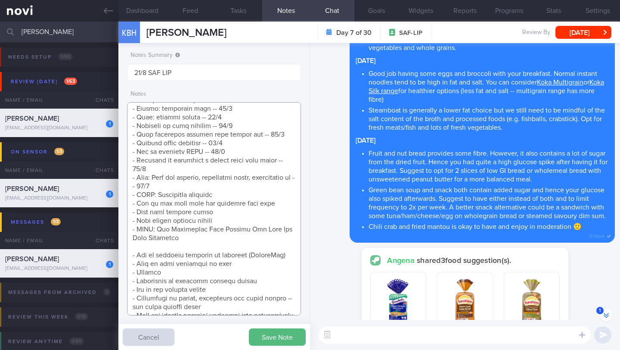
scroll to position [-529, 0]
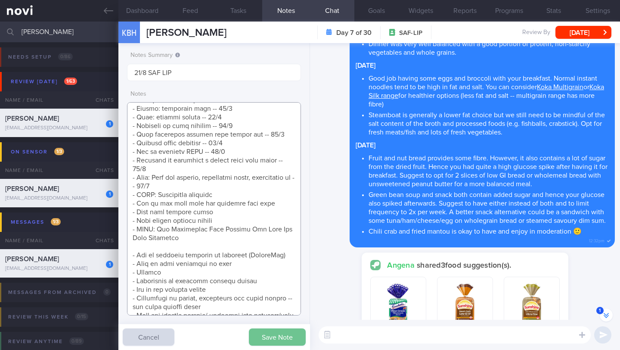
type textarea "SUPPORT NEEDED: CHALLENGE: Wt Targets: 54yo Chinese male - Pmhx: High blood cho…"
click at [277, 333] on button "Save Note" at bounding box center [277, 336] width 57 height 17
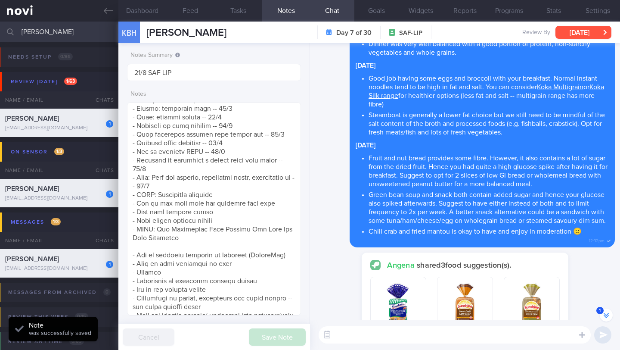
click at [585, 37] on button "[DATE]" at bounding box center [583, 32] width 56 height 13
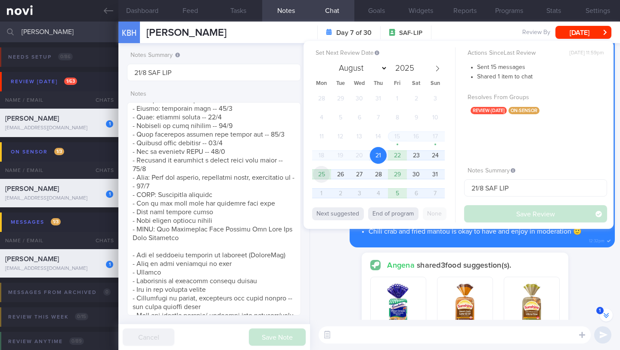
click at [319, 179] on span "25" at bounding box center [321, 174] width 17 height 17
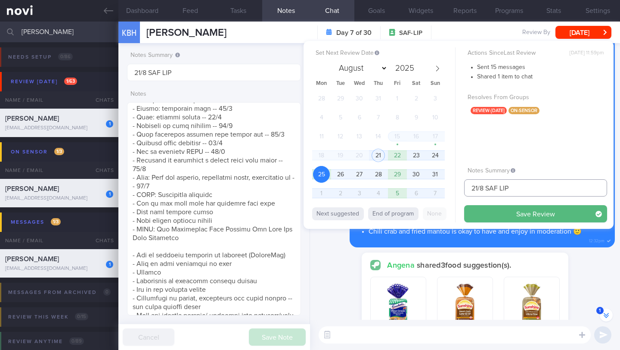
drag, startPoint x: 478, startPoint y: 188, endPoint x: 459, endPoint y: 188, distance: 19.8
click at [459, 188] on div "Set Next Review Date 25 Aug 2025 August September October November December 202…" at bounding box center [459, 135] width 310 height 188
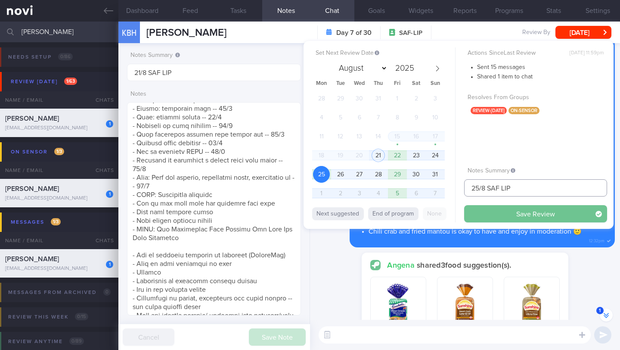
type input "25/8 SAF LIP"
click at [495, 215] on button "Save Review" at bounding box center [535, 213] width 143 height 17
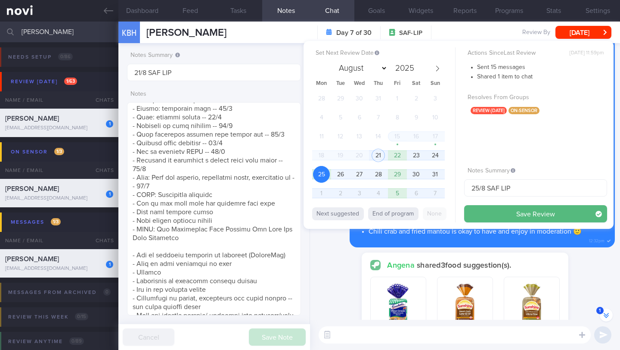
type input "25/8 SAF LIP"
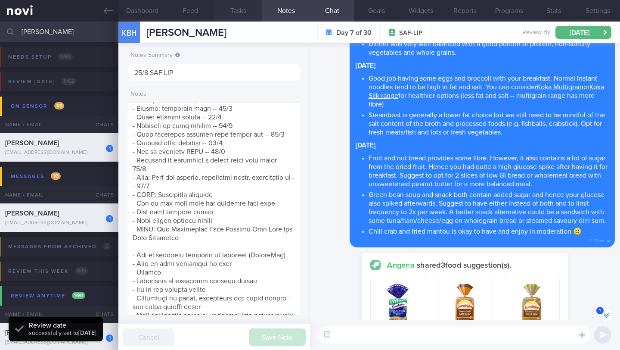
scroll to position [109, 160]
click at [65, 33] on input "[PERSON_NAME]" at bounding box center [310, 32] width 620 height 21
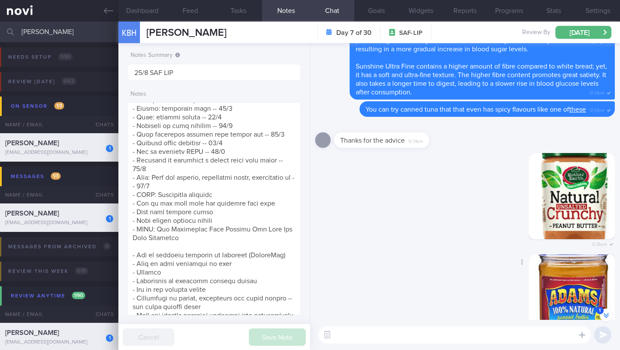
scroll to position [0, 0]
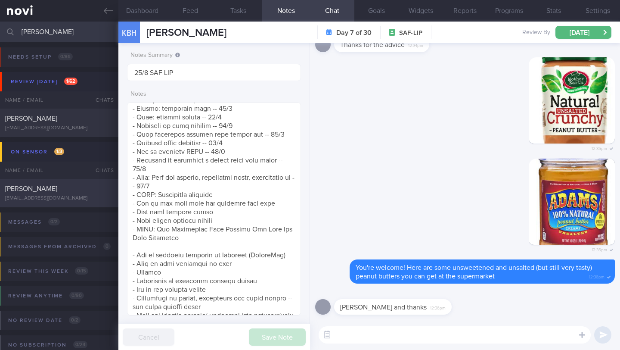
type input "[PERSON_NAME]"
click at [75, 195] on div "WESLEY TAN HAO juceofkiwis@gmail.com" at bounding box center [59, 192] width 118 height 17
type input "21/8 SAF LIP"
type textarea "SUPPORT NEEDED: Monitoring of diet CHALLENGE: Difficult to resist temptations (…"
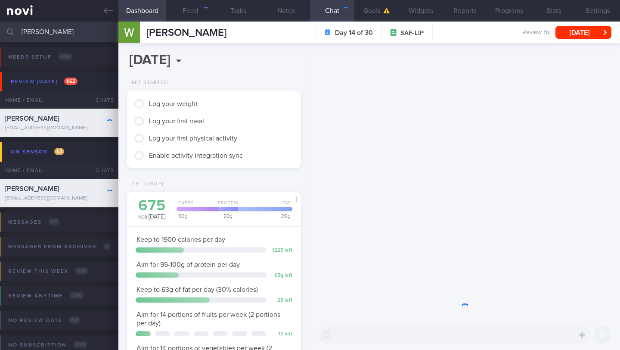
scroll to position [88, 152]
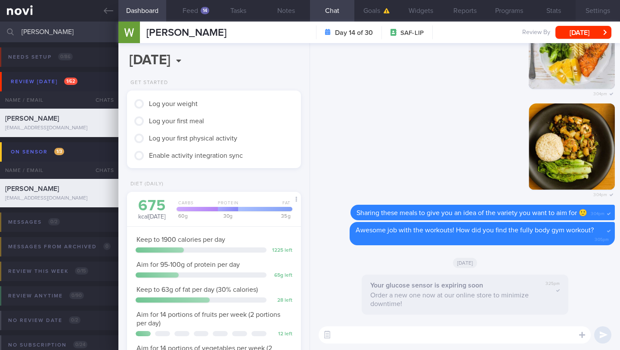
click at [578, 10] on button "Settings" at bounding box center [598, 11] width 44 height 22
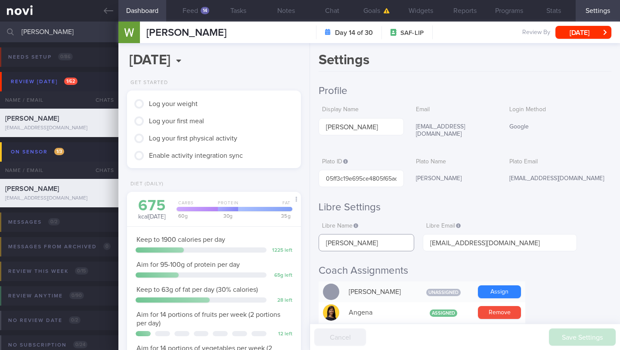
drag, startPoint x: 371, startPoint y: 236, endPoint x: 305, endPoint y: 232, distance: 66.4
click at [305, 232] on div "Dashboard Feed 14 Tasks Notes Chat Goals Widgets Reports Programs Stats Setting…" at bounding box center [369, 186] width 502 height 328
click at [329, 12] on button "Chat" at bounding box center [332, 11] width 44 height 22
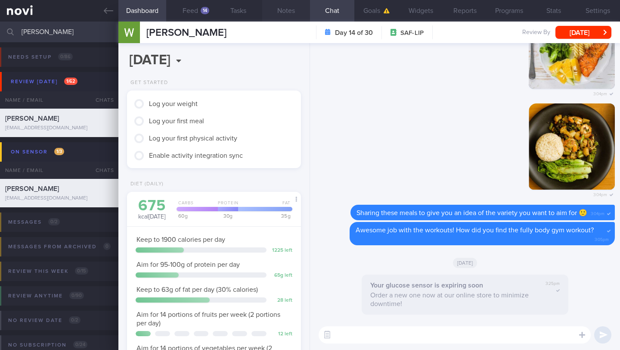
click at [282, 7] on button "Notes" at bounding box center [286, 11] width 48 height 22
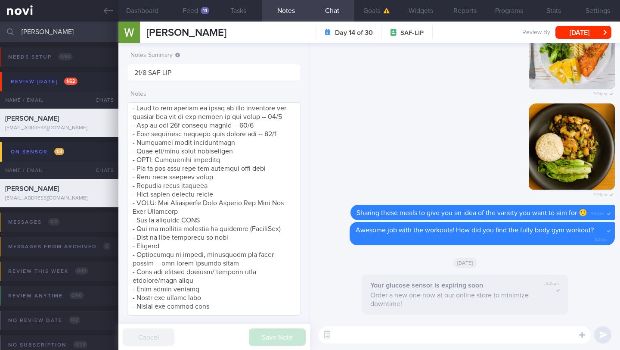
scroll to position [70, 0]
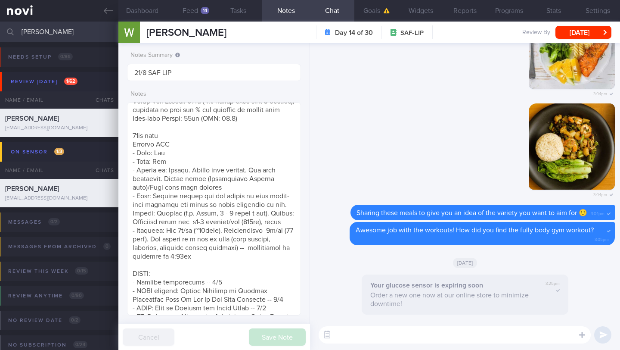
click at [397, 341] on textarea at bounding box center [455, 334] width 272 height 17
paste textarea "Here is a summary of how you’ve done over the last 2 weeks on the sensor: **Tim…"
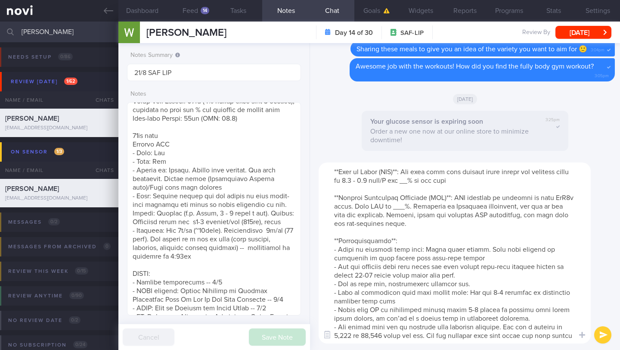
scroll to position [0, 0]
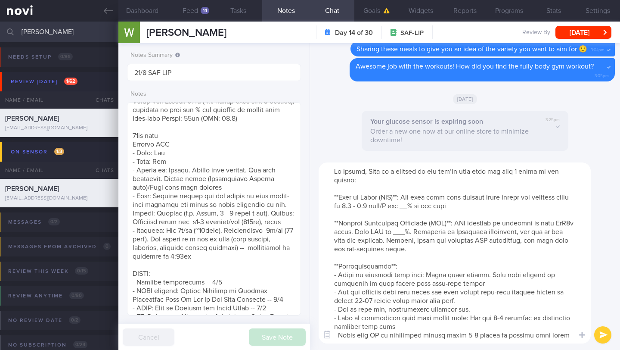
click at [370, 167] on textarea at bounding box center [455, 252] width 272 height 181
drag, startPoint x: 428, startPoint y: 208, endPoint x: 419, endPoint y: 210, distance: 9.1
click at [419, 210] on textarea at bounding box center [455, 252] width 272 height 181
drag, startPoint x: 420, startPoint y: 233, endPoint x: 408, endPoint y: 233, distance: 11.6
click at [408, 233] on textarea at bounding box center [455, 252] width 272 height 181
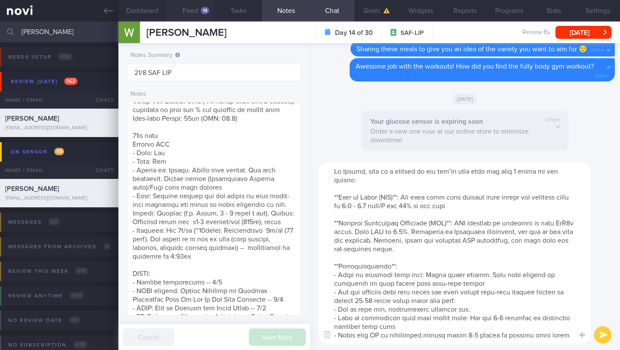
click at [196, 12] on button "Feed 14" at bounding box center [190, 11] width 48 height 22
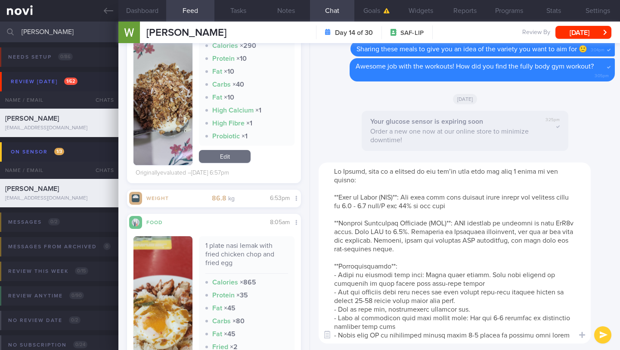
scroll to position [2153, 0]
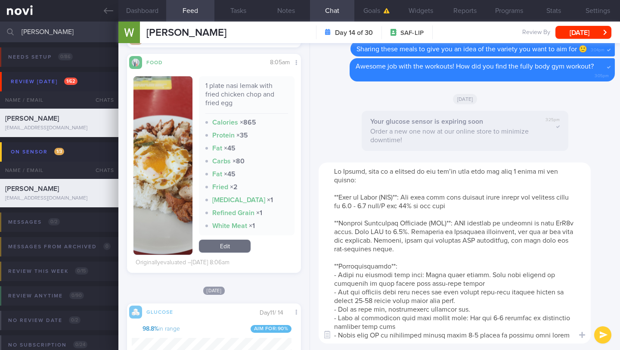
click at [482, 281] on textarea at bounding box center [455, 252] width 272 height 181
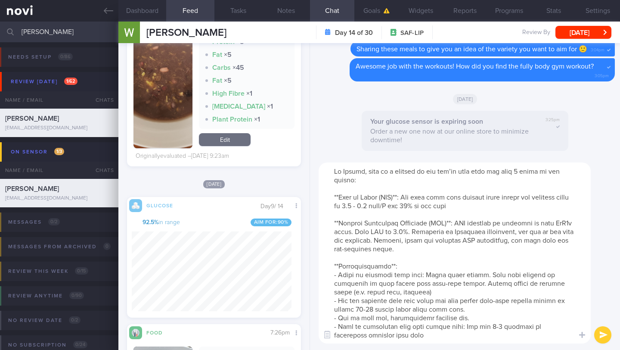
scroll to position [3959, 0]
click at [483, 276] on textarea at bounding box center [455, 252] width 272 height 181
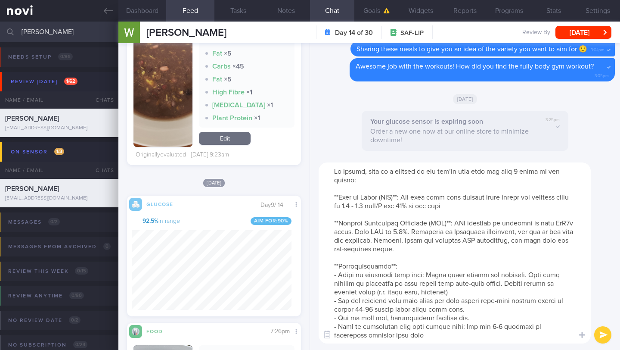
click at [445, 275] on textarea at bounding box center [455, 252] width 272 height 181
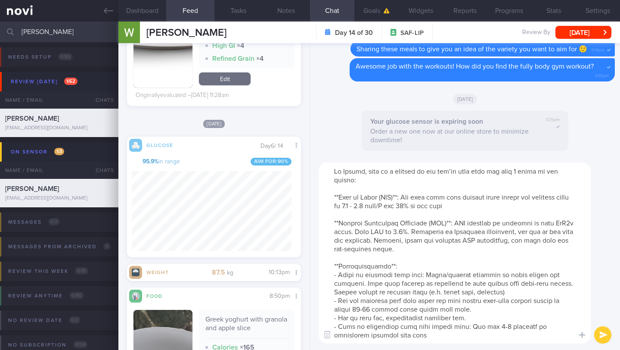
scroll to position [6354, 0]
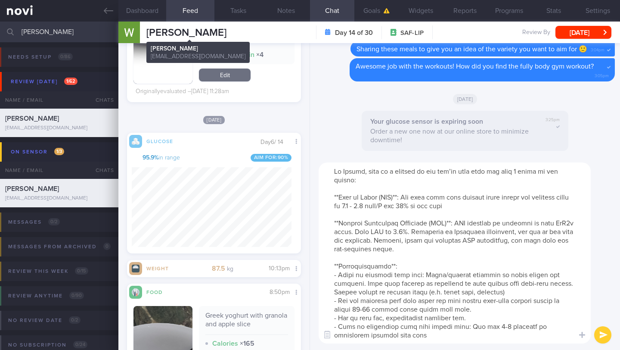
type textarea "Hi Wesley, here is a summary of how you’ve done over the last 2 weeks on the se…"
drag, startPoint x: 242, startPoint y: 31, endPoint x: 143, endPoint y: 32, distance: 99.5
click at [143, 32] on div "WESLEY TAN HAO WESLEY TAN HAO juceofkiwis@gmail.com Day 14 of 30 SAF-LIP Review…" at bounding box center [369, 33] width 502 height 22
copy div "[PERSON_NAME]"
click at [605, 337] on button "submit" at bounding box center [602, 334] width 17 height 17
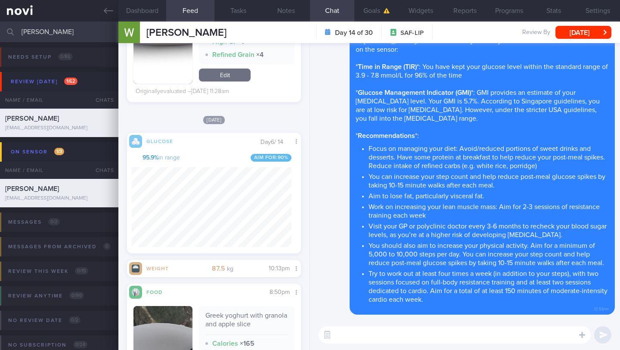
paste textarea "Due to the cooking method, porridge is digested faster and causes blood sugar t…"
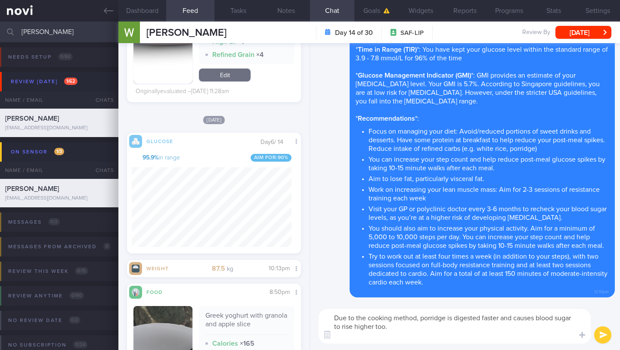
click at [388, 329] on textarea "Due to the cooking method, porridge is digested faster and causes blood sugar t…" at bounding box center [455, 326] width 272 height 34
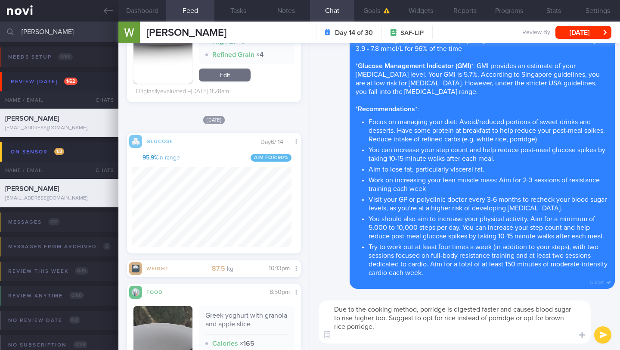
click at [332, 309] on textarea "Due to the cooking method, porridge is digested faster and causes blood sugar t…" at bounding box center [455, 321] width 272 height 43
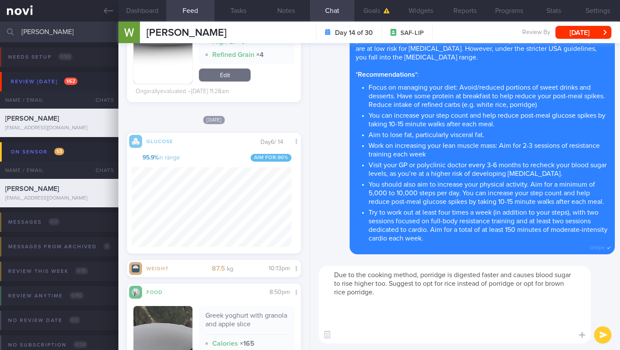
click at [360, 279] on textarea "Due to the cooking method, porridge is digested faster and causes blood sugar t…" at bounding box center [455, 305] width 272 height 78
paste textarea "Here’s an article titled [Everything you need to know about prediabetes](https:…"
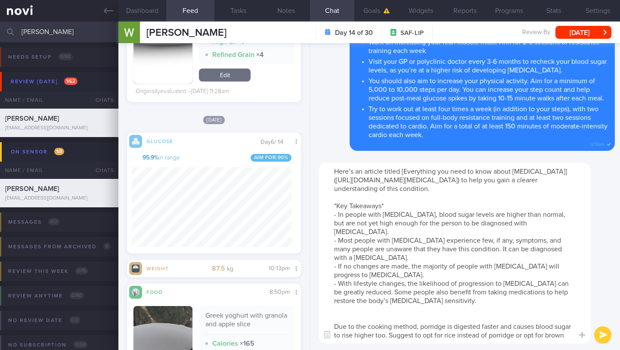
click at [383, 165] on textarea "Here’s an article titled [Everything you need to know about prediabetes](https:…" at bounding box center [455, 252] width 272 height 181
drag, startPoint x: 400, startPoint y: 337, endPoint x: 330, endPoint y: 318, distance: 72.3
click at [330, 318] on textarea "Here’s an article titled [Everything you need to know about prediabetes](https:…" at bounding box center [455, 252] width 272 height 181
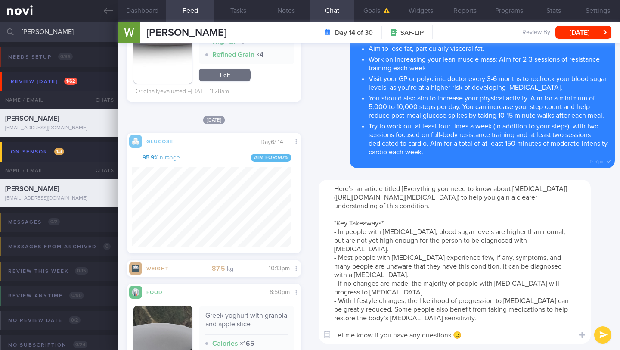
type textarea "Here’s an article titled [Everything you need to know about prediabetes](https:…"
click at [600, 334] on button "submit" at bounding box center [602, 334] width 17 height 17
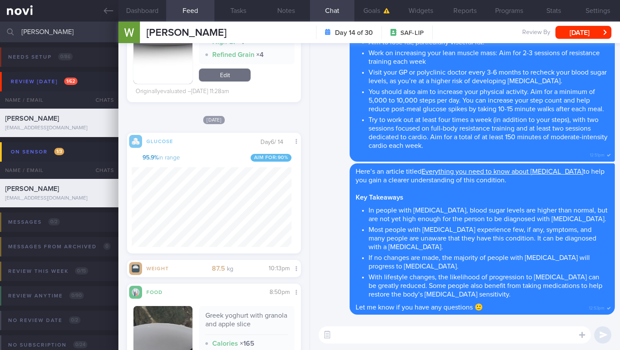
paste textarea "Due to the cooking method, porridge is digested faster and causes blood sugar t…"
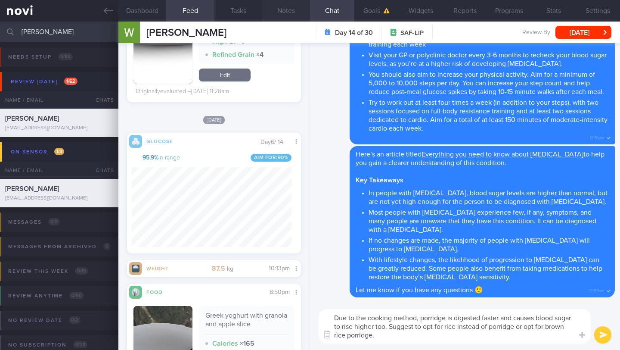
type textarea "Due to the cooking method, porridge is digested faster and causes blood sugar t…"
click at [278, 8] on button "Notes" at bounding box center [286, 11] width 48 height 22
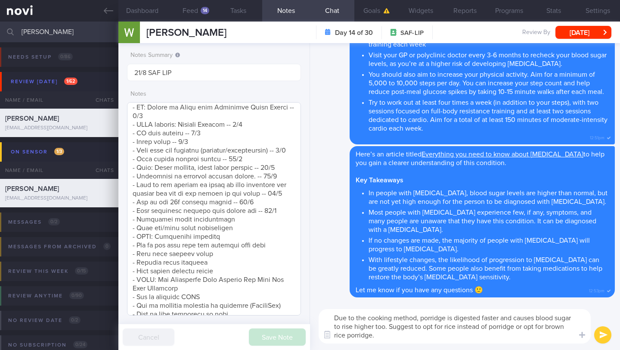
scroll to position [287, 0]
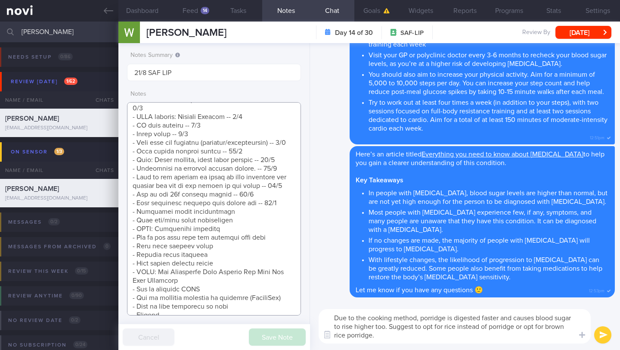
click at [284, 225] on textarea at bounding box center [214, 208] width 174 height 213
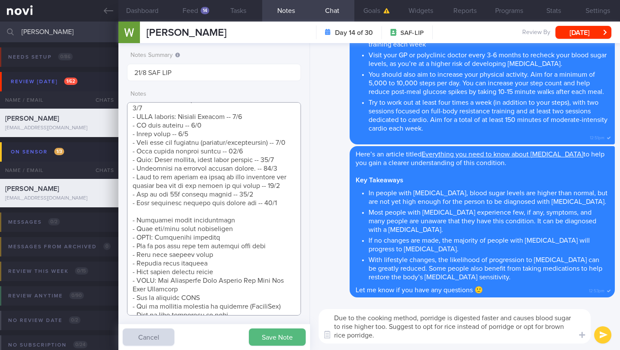
scroll to position [399, 0]
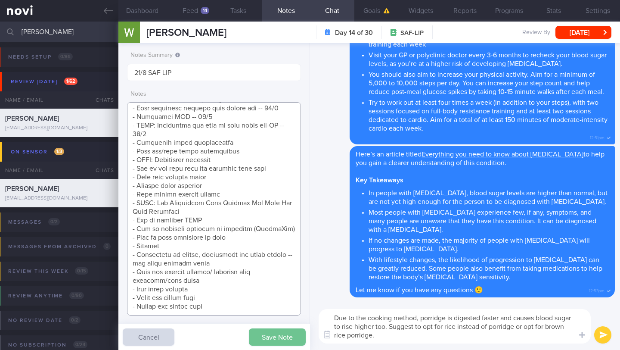
type textarea "SUPPORT NEEDED: Monitoring of diet CHALLENGE: Difficult to resist temptations (…"
click at [267, 343] on button "Save Note" at bounding box center [277, 336] width 57 height 17
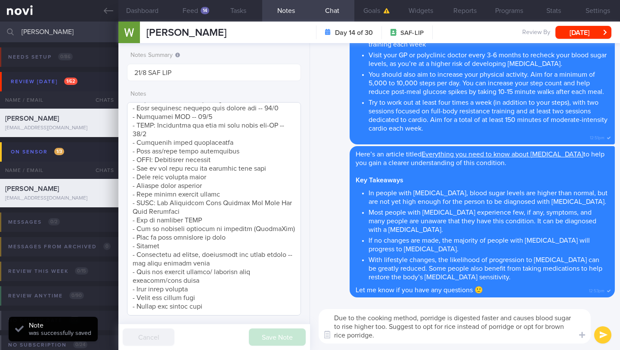
scroll to position [416, 0]
click at [414, 341] on textarea "Due to the cooking method, porridge is digested faster and causes blood sugar t…" at bounding box center [455, 326] width 272 height 34
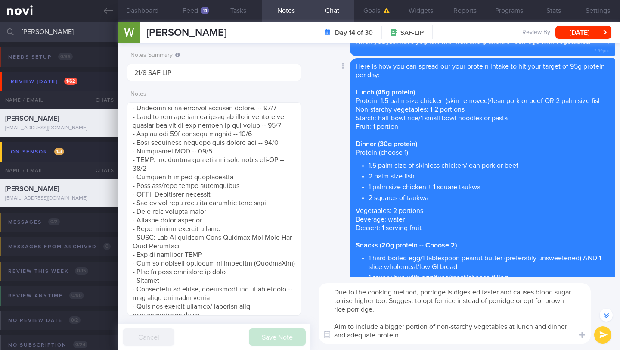
scroll to position [-923, 0]
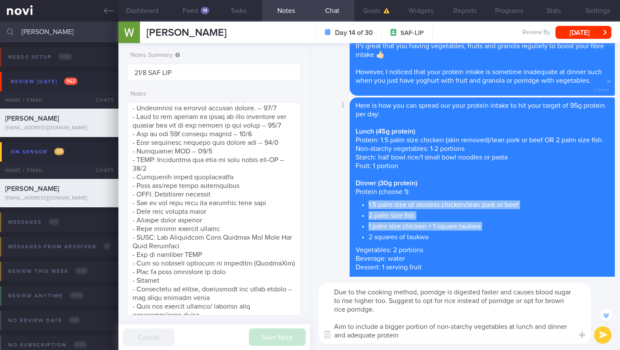
drag, startPoint x: 368, startPoint y: 207, endPoint x: 437, endPoint y: 231, distance: 73.5
click at [437, 231] on ul "1.5 palm size of skinless chicken/lean pork or beef 2 palm size fish 1 palm siz…" at bounding box center [482, 219] width 253 height 43
click at [425, 217] on li "2 palm size fish" at bounding box center [489, 214] width 240 height 11
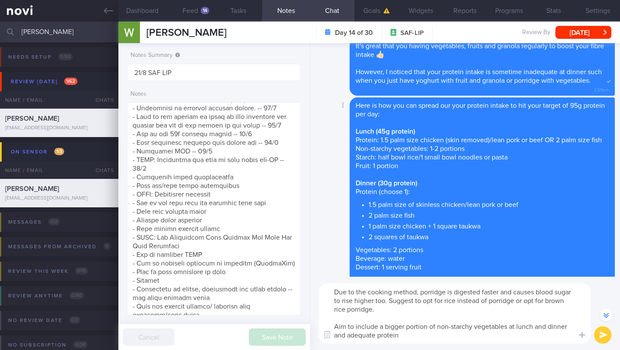
click at [434, 237] on li "2 squares of taukwa" at bounding box center [489, 235] width 240 height 11
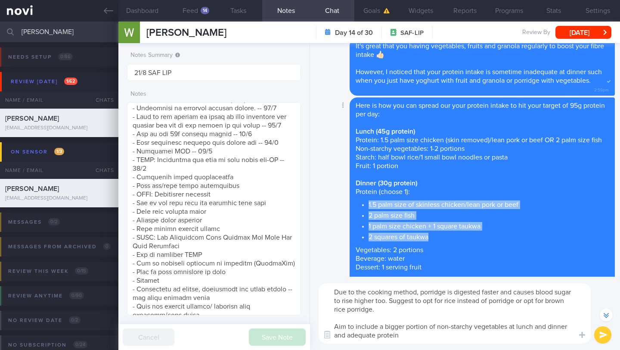
drag, startPoint x: 431, startPoint y: 236, endPoint x: 367, endPoint y: 205, distance: 71.4
click at [367, 205] on ul "1.5 palm size of skinless chicken/lean pork or beef 2 palm size fish 1 palm siz…" at bounding box center [482, 219] width 253 height 43
copy ul "1.5 palm size of skinless chicken/lean pork or beef 2 palm size fish 1 palm siz…"
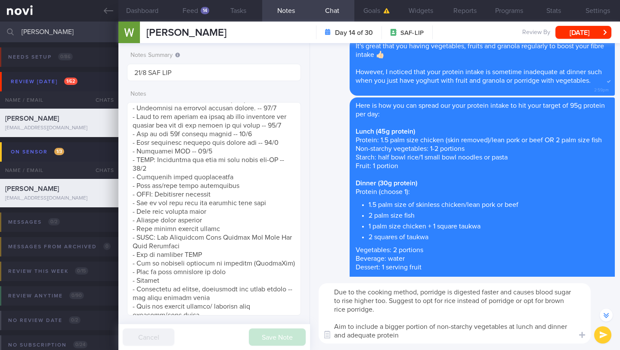
click at [417, 330] on textarea "Due to the cooking method, porridge is digested faster and causes blood sugar t…" at bounding box center [455, 313] width 272 height 60
click at [420, 332] on textarea "Due to the cooking method, porridge is digested faster and causes blood sugar t…" at bounding box center [455, 313] width 272 height 60
paste textarea "1.5 palm size of skinless chicken/lean pork or beef 2 palm size fish 1 palm siz…"
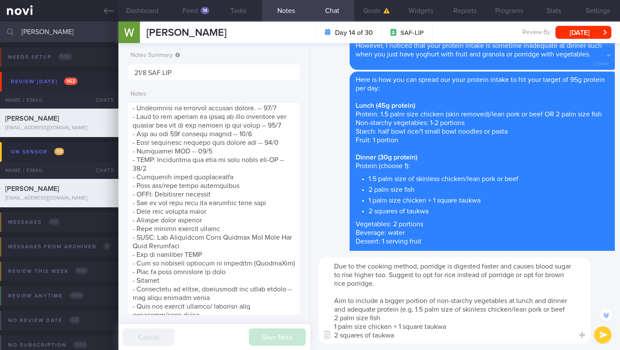
scroll to position [-949, 0]
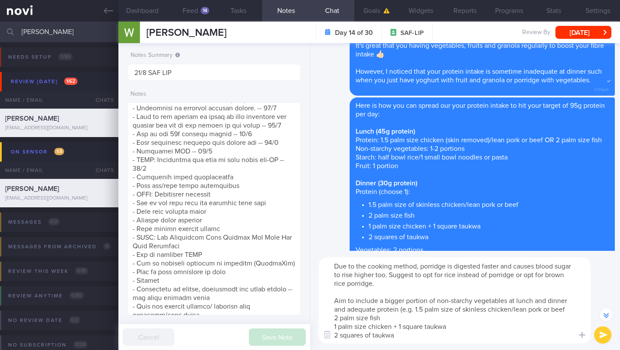
click at [571, 310] on textarea "Due to the cooking method, porridge is digested faster and causes blood sugar t…" at bounding box center [455, 300] width 272 height 86
click at [490, 319] on textarea "Due to the cooking method, porridge is digested faster and causes blood sugar t…" at bounding box center [455, 300] width 272 height 86
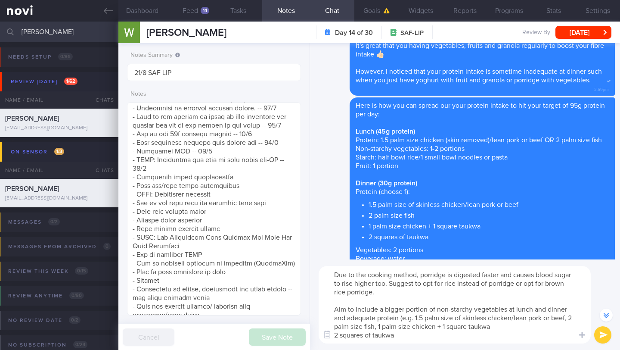
click at [518, 332] on textarea "Due to the cooking method, porridge is digested faster and causes blood sugar t…" at bounding box center [455, 305] width 272 height 78
click at [519, 326] on textarea "Due to the cooking method, porridge is digested faster and causes blood sugar t…" at bounding box center [455, 305] width 272 height 78
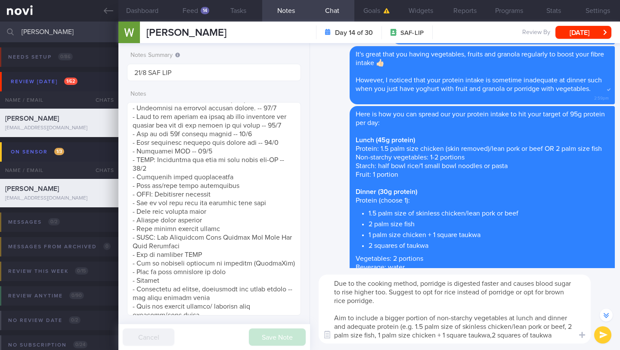
scroll to position [-932, 0]
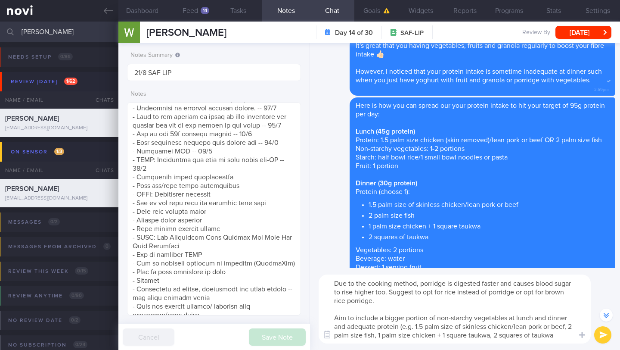
click at [568, 336] on textarea "Due to the cooking method, porridge is digested faster and causes blood sugar t…" at bounding box center [455, 308] width 272 height 69
drag, startPoint x: 552, startPoint y: 318, endPoint x: 510, endPoint y: 318, distance: 42.6
click at [510, 318] on textarea "Due to the cooking method, porridge is digested faster and causes blood sugar t…" at bounding box center [455, 308] width 272 height 69
click at [499, 336] on textarea "Due to the cooking method, porridge is digested faster and causes blood sugar t…" at bounding box center [455, 308] width 272 height 69
paste textarea "at lunch and dinner"
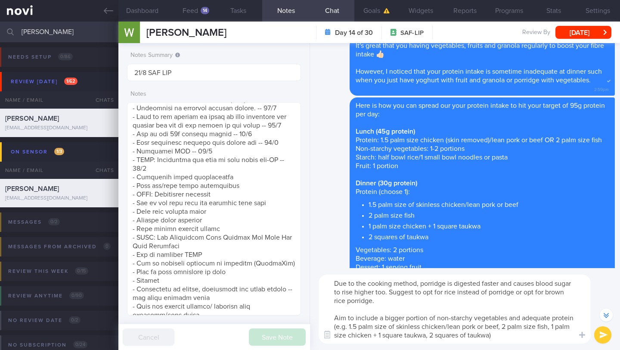
type textarea "Due to the cooking method, porridge is digested faster and causes blood sugar t…"
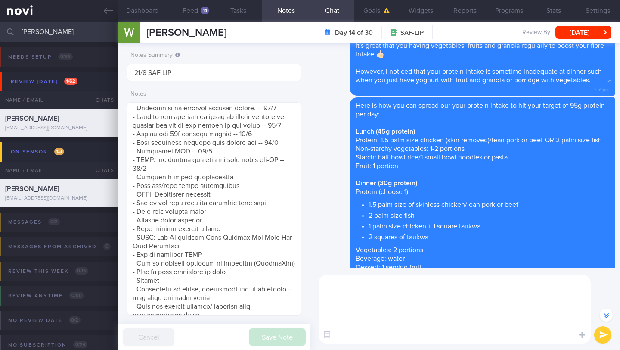
scroll to position [0, 0]
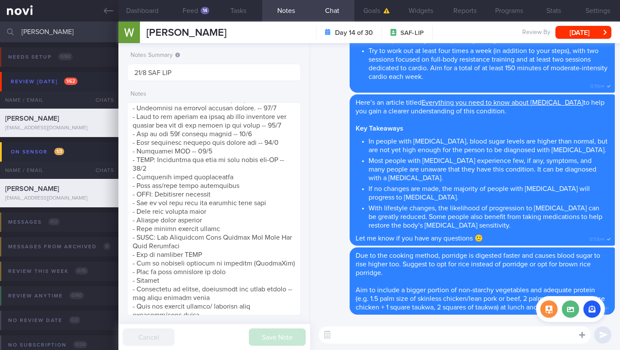
click at [579, 335] on icon at bounding box center [582, 335] width 6 height 6
click at [570, 310] on label at bounding box center [570, 308] width 17 height 17
click at [0, 0] on input "file" at bounding box center [0, 0] width 0 height 0
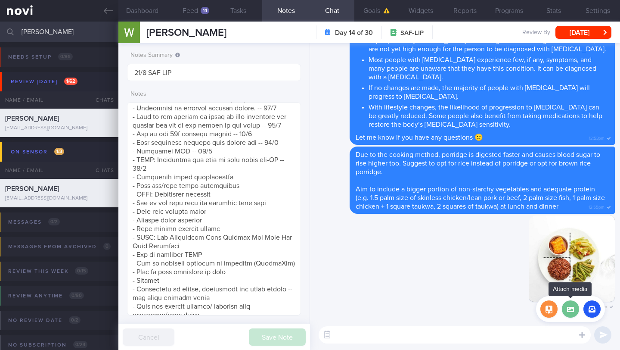
click at [570, 305] on label at bounding box center [570, 308] width 17 height 17
click at [0, 0] on input "file" at bounding box center [0, 0] width 0 height 0
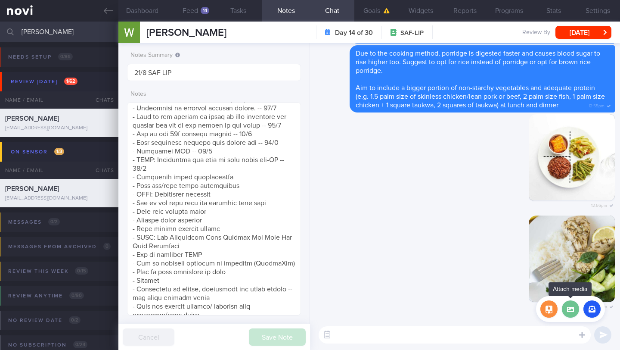
click at [574, 314] on label at bounding box center [570, 308] width 17 height 17
click at [0, 0] on input "file" at bounding box center [0, 0] width 0 height 0
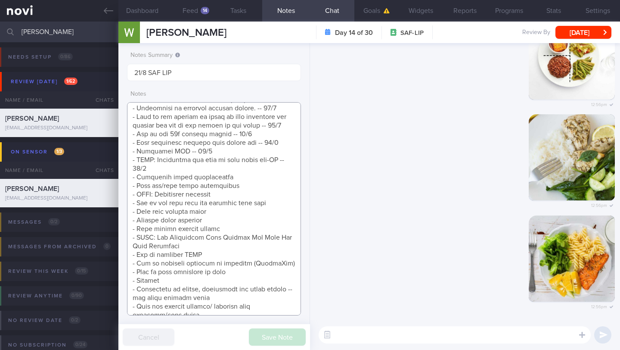
click at [190, 246] on textarea at bounding box center [214, 208] width 174 height 213
click at [210, 246] on textarea at bounding box center [214, 208] width 174 height 213
drag, startPoint x: 231, startPoint y: 245, endPoint x: 126, endPoint y: 247, distance: 105.1
click at [124, 247] on div "Notes Summary 21/8 SAF LIP Notes Save Note Cancel" at bounding box center [214, 196] width 192 height 307
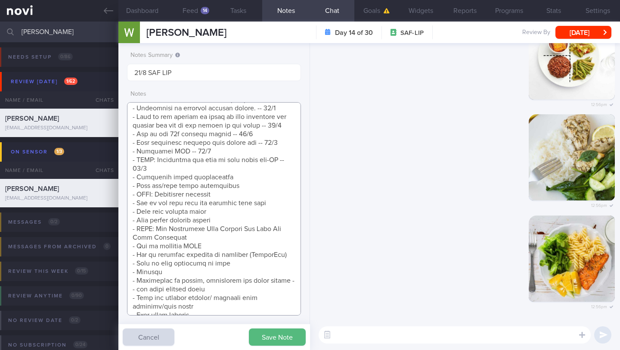
click at [169, 189] on textarea at bounding box center [214, 208] width 174 height 213
click at [167, 193] on textarea at bounding box center [214, 208] width 174 height 213
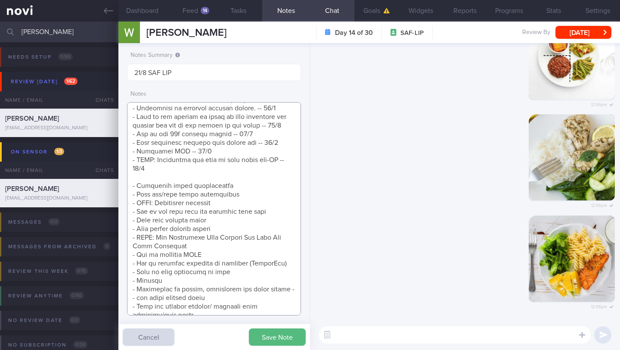
paste textarea "- Healthy plate portions -- 21/8"
type textarea "SUPPORT NEEDED: Monitoring of diet CHALLENGE: Difficult to resist temptations (…"
click at [277, 339] on button "Save Note" at bounding box center [277, 336] width 57 height 17
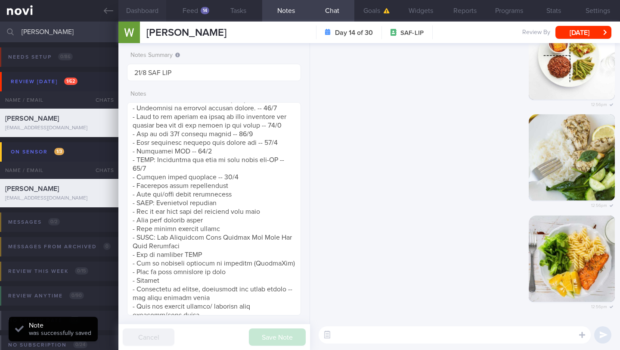
click at [145, 14] on button "Dashboard" at bounding box center [142, 11] width 48 height 22
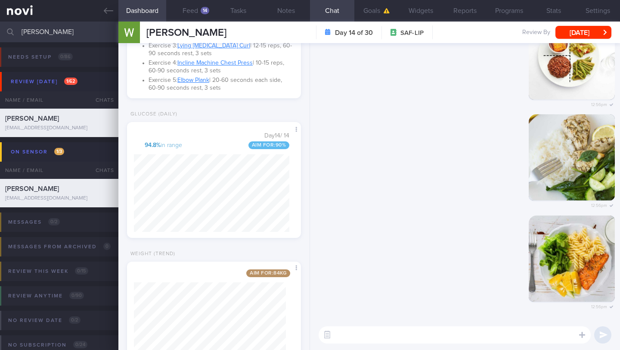
scroll to position [883, 0]
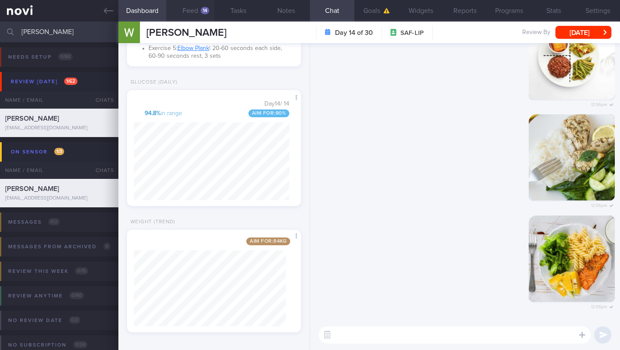
click at [189, 8] on button "Feed 14" at bounding box center [190, 11] width 48 height 22
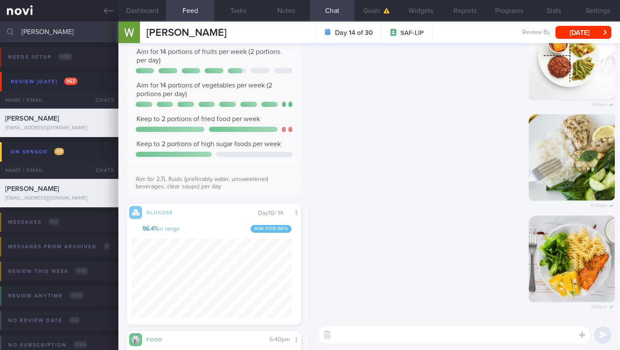
scroll to position [3015, 0]
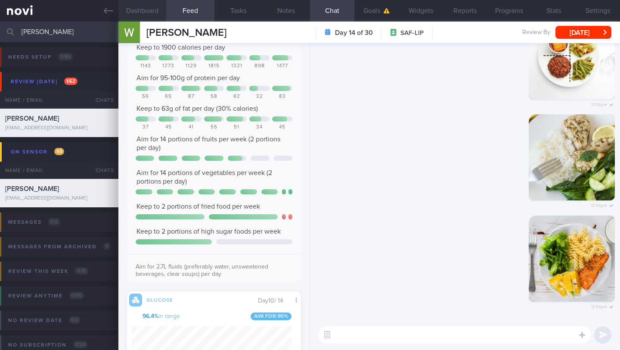
click at [141, 9] on button "Dashboard" at bounding box center [142, 11] width 48 height 22
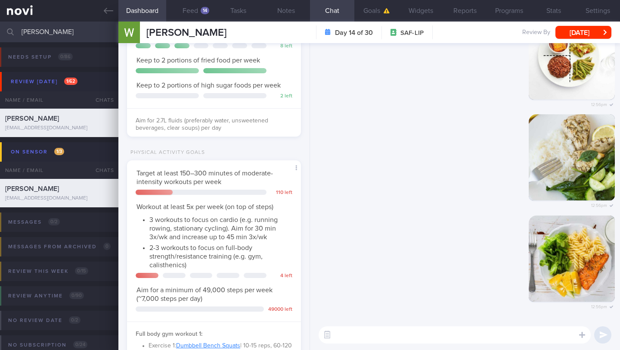
scroll to position [341, 0]
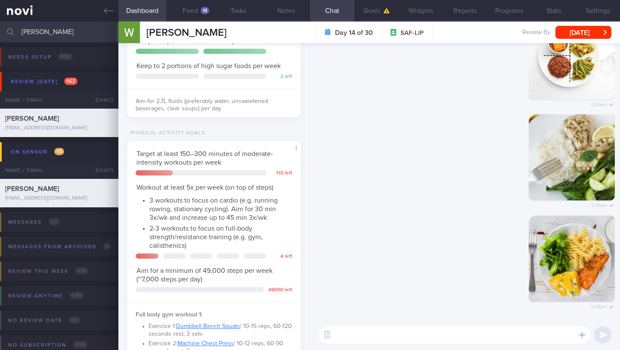
click at [365, 331] on textarea at bounding box center [455, 334] width 272 height 17
type textarea "B"
type textarea "T"
type textarea "i"
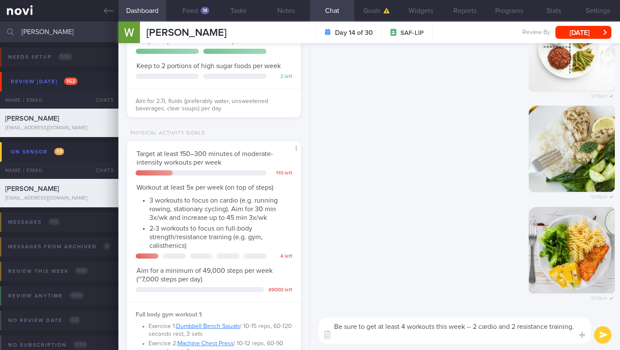
scroll to position [430451, 430400]
click at [282, 8] on button "Notes" at bounding box center [286, 11] width 48 height 22
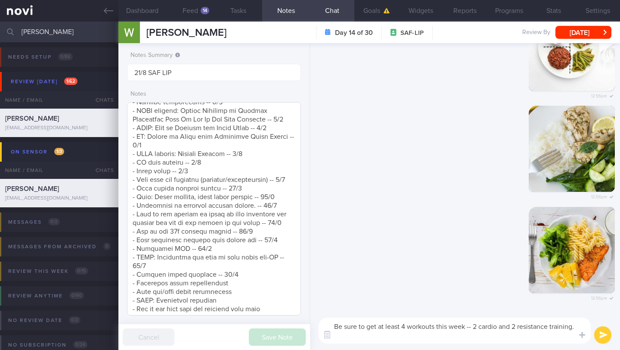
scroll to position [211, 0]
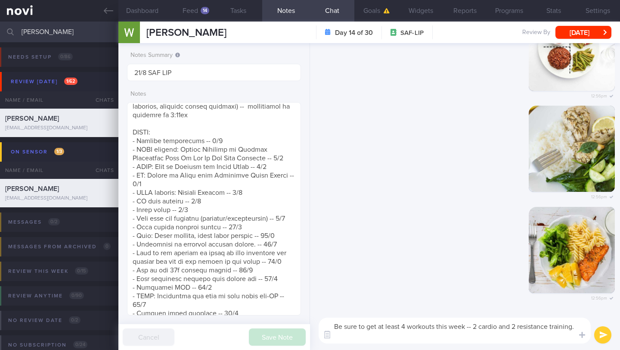
click at [412, 339] on textarea "Be sure to get at least 4 workouts this week -- 2 cardio and 2 resistance train…" at bounding box center [455, 330] width 272 height 26
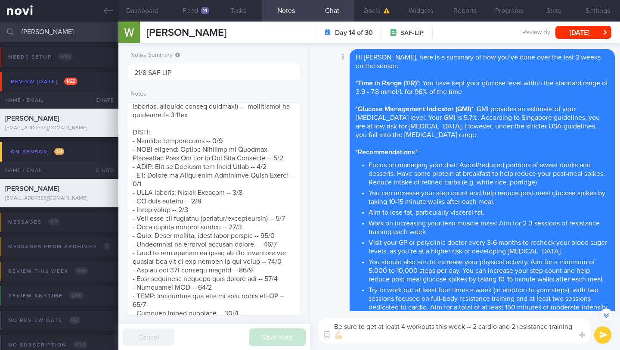
scroll to position [-391, 0]
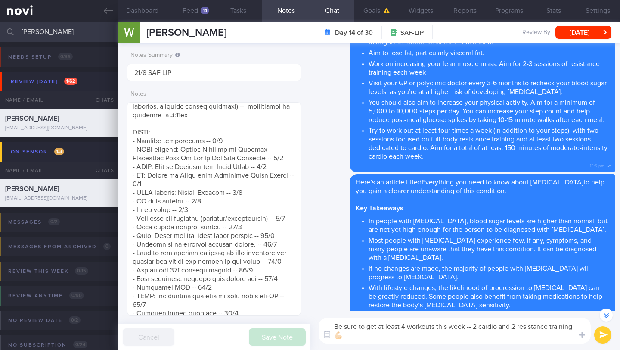
type textarea "Be sure to get at least 4 workouts this week -- 2 cardio and 2 resistance train…"
click at [601, 339] on button "submit" at bounding box center [602, 334] width 17 height 17
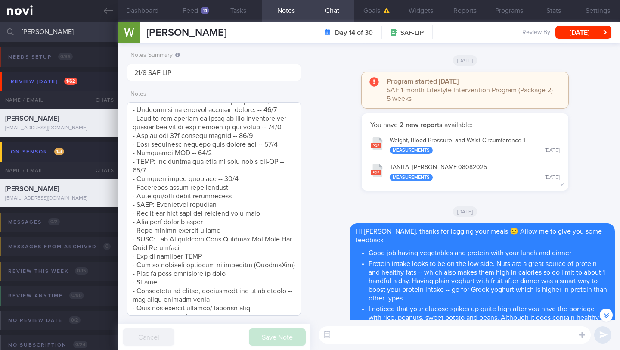
scroll to position [309, 0]
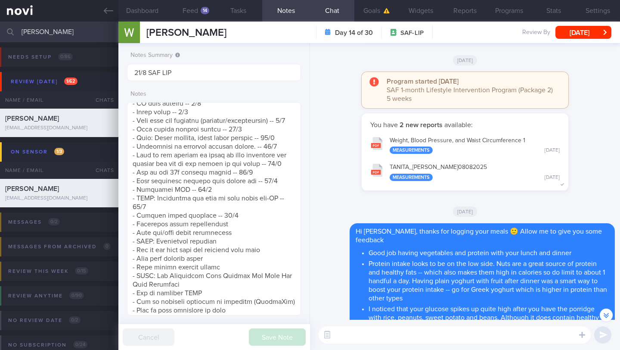
click at [573, 40] on div "WESLEY TAN HAO WESLEY TAN HAO juceofkiwis@gmail.com Day 14 of 30 SAF-LIP Review…" at bounding box center [369, 33] width 502 height 22
click at [572, 36] on button "[DATE]" at bounding box center [583, 32] width 56 height 13
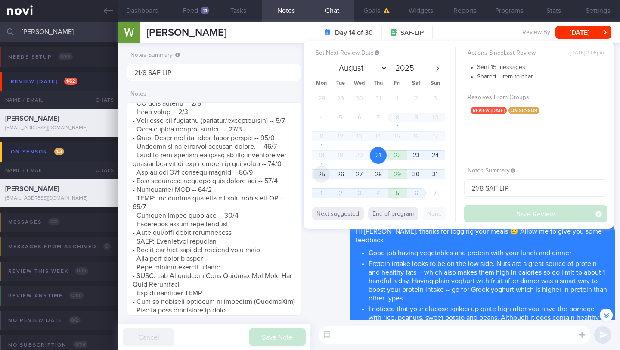
click at [324, 179] on span "25" at bounding box center [321, 174] width 17 height 17
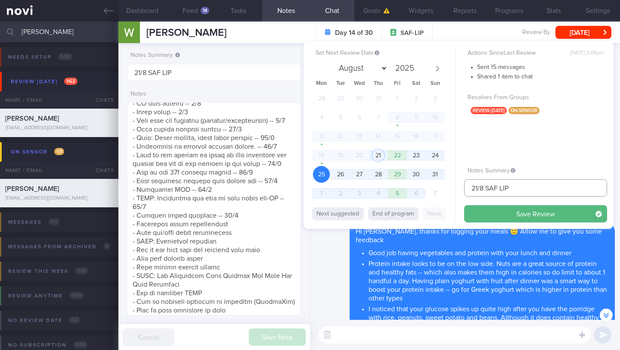
drag, startPoint x: 478, startPoint y: 188, endPoint x: 462, endPoint y: 187, distance: 15.5
click at [462, 187] on div "Set Next Review Date 25 Aug 2025 August September October November December 202…" at bounding box center [459, 135] width 310 height 188
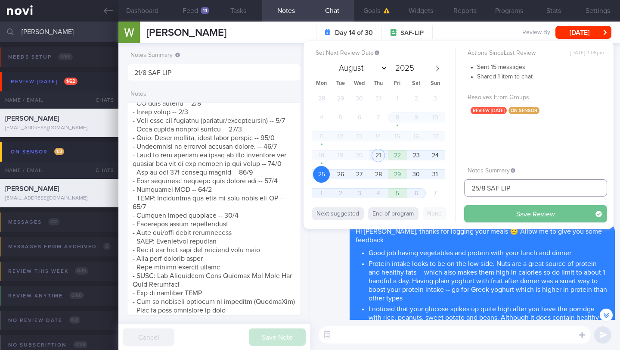
type input "25/8 SAF LIP"
click at [474, 206] on button "Save Review" at bounding box center [535, 213] width 143 height 17
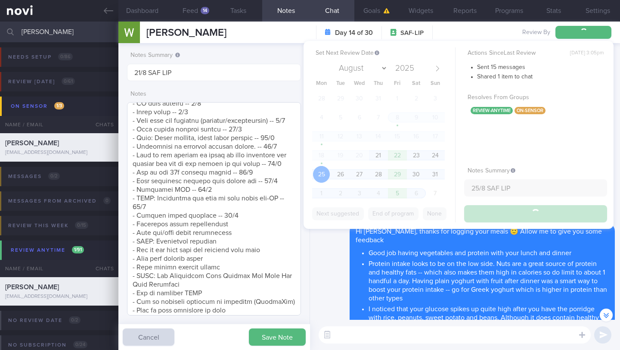
type input "25/8 SAF LIP"
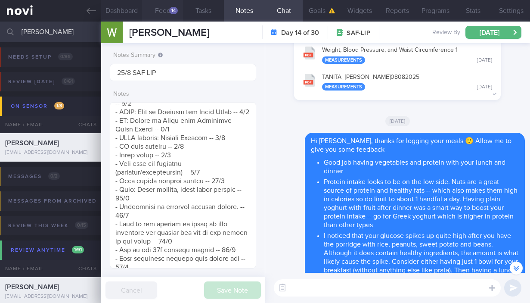
scroll to position [430465, 430428]
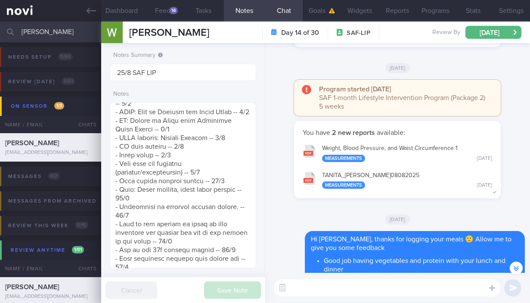
click at [41, 31] on input "[PERSON_NAME]" at bounding box center [265, 32] width 530 height 21
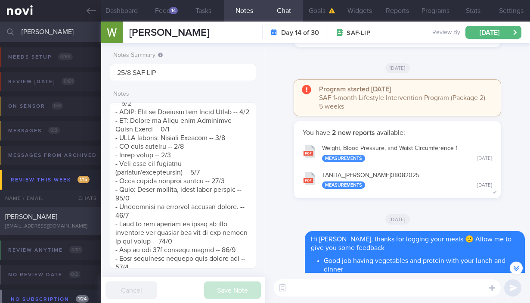
type input "[PERSON_NAME]"
click at [52, 222] on div "Kun Ming Soon skm007ha@hotmail.com" at bounding box center [50, 220] width 101 height 17
type input "22/8 SAF FINAL R/V"
type textarea "SUPPORT NEEDED: Teach how to balance out unhealthy diet CHALLENGE: Inadequate s…"
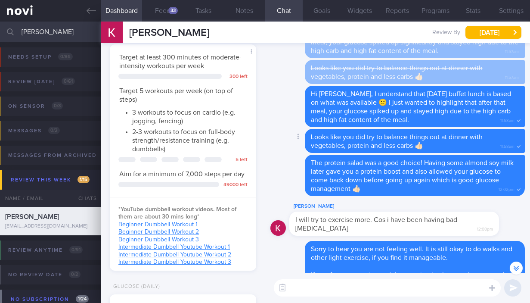
scroll to position [-244, 0]
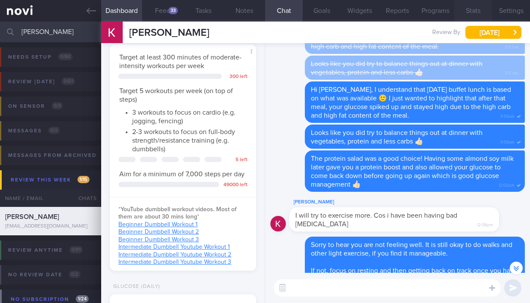
click at [470, 12] on button "Stats" at bounding box center [473, 11] width 38 height 22
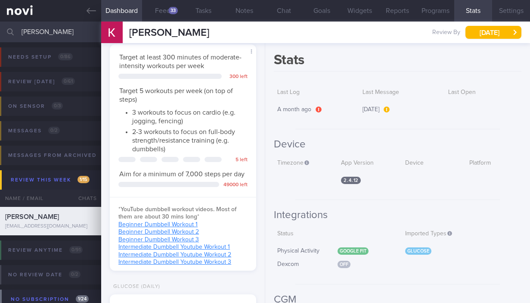
click at [518, 11] on button "Settings" at bounding box center [511, 11] width 38 height 22
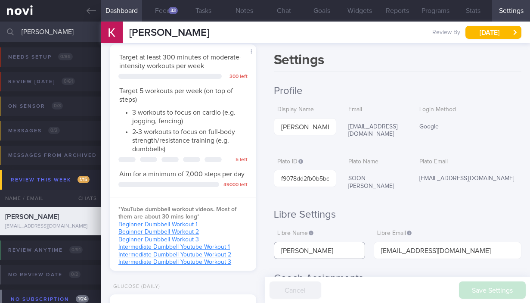
drag, startPoint x: 336, startPoint y: 235, endPoint x: 271, endPoint y: 236, distance: 65.0
click at [271, 236] on div "Settings Profile Display Name Kun Ming Soon Email skm007ha@hotmail.com Login Me…" at bounding box center [397, 173] width 265 height 260
click at [243, 9] on button "Notes" at bounding box center [244, 11] width 41 height 22
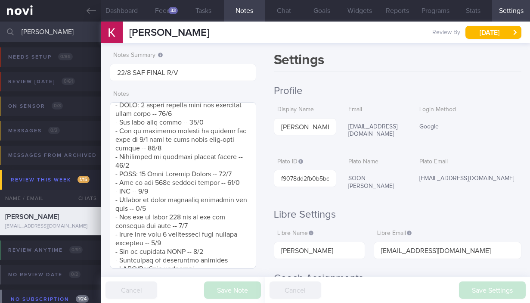
scroll to position [557, 0]
click at [288, 8] on button "Chat" at bounding box center [284, 11] width 38 height 22
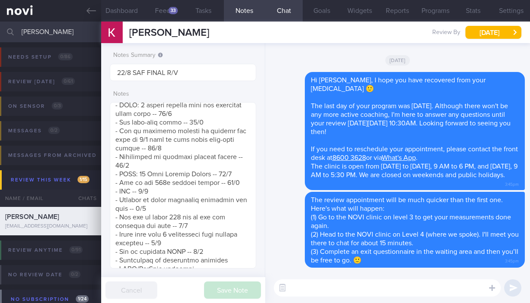
click at [346, 283] on textarea at bounding box center [387, 287] width 227 height 17
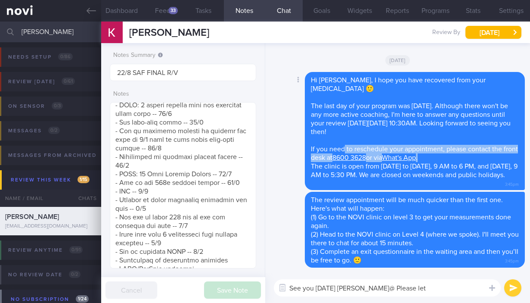
drag, startPoint x: 347, startPoint y: 149, endPoint x: 446, endPoint y: 159, distance: 100.0
click at [446, 159] on div "Hi Kun Ming, I hope you have recovered from your runny nose 🙂 The last day of y…" at bounding box center [415, 131] width 220 height 118
copy span "to reschedule your appointment, please contact the front desk at 8600 3628 or v…"
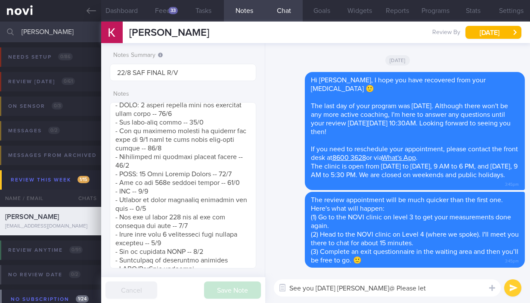
drag, startPoint x: 418, startPoint y: 285, endPoint x: 379, endPoint y: 288, distance: 39.3
click at [379, 288] on textarea "See you tomorrow Kun Ming@ Please let" at bounding box center [387, 287] width 227 height 17
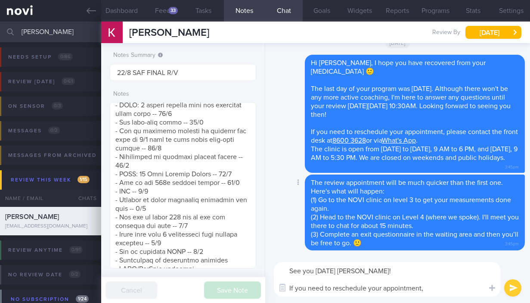
paste textarea "to reschedule your appointment, please contact the front desk at or via ."
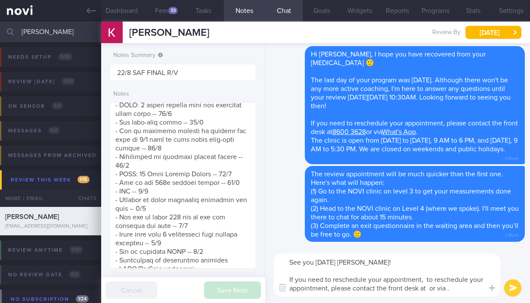
drag, startPoint x: 331, startPoint y: 287, endPoint x: 260, endPoint y: 287, distance: 71.0
click at [260, 287] on div "Dashboard Feed 33 Tasks Notes Chat Goals Widgets Reports Programs Stats Setting…" at bounding box center [315, 162] width 429 height 281
drag, startPoint x: 361, startPoint y: 291, endPoint x: 276, endPoint y: 280, distance: 86.4
click at [276, 280] on textarea "See you tomorrow Kun Ming! If you need to reschedule your appointment, please c…" at bounding box center [387, 274] width 227 height 43
paste textarea "8600 3628 or via [What's App](https://api.whatsapp.com/message/4SH3VCKNDO5KF1?a…"
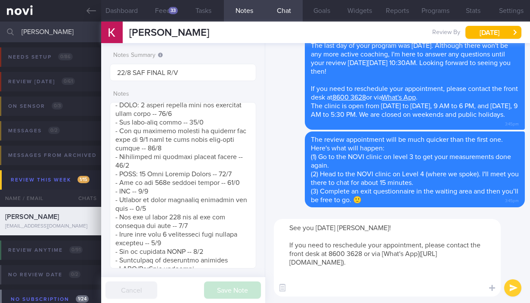
type textarea "See you tomorrow Kun Ming! If you need to reschedule your appointment, please c…"
click at [508, 290] on button "submit" at bounding box center [512, 287] width 17 height 17
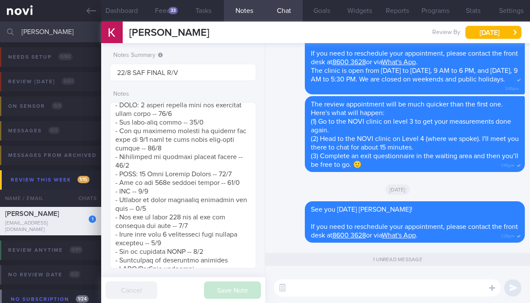
click at [51, 223] on div "1 Kun Ming Soon skm007ha@hotmail.com" at bounding box center [50, 221] width 101 height 24
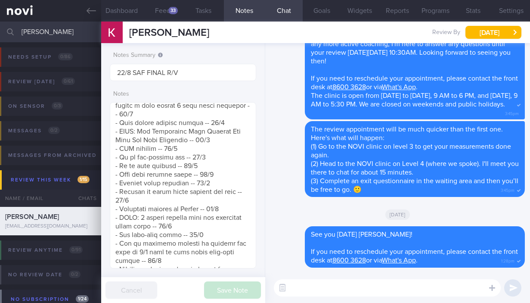
click at [56, 27] on input "[PERSON_NAME]" at bounding box center [265, 32] width 530 height 21
click at [56, 36] on input "[PERSON_NAME]" at bounding box center [265, 32] width 530 height 21
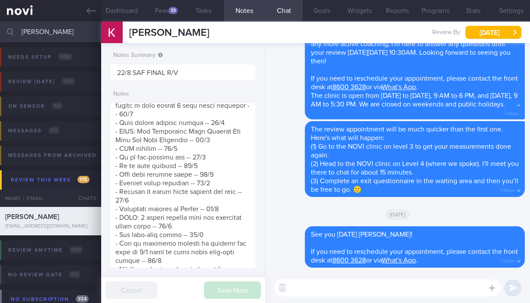
click at [56, 36] on input "[PERSON_NAME]" at bounding box center [265, 32] width 530 height 21
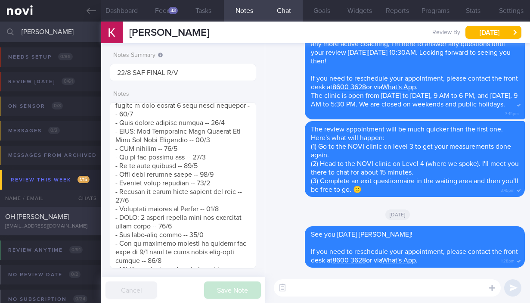
type input "tian fu"
click at [43, 214] on div "OH [PERSON_NAME]" at bounding box center [49, 216] width 89 height 9
type input "22/8 SAF LIP FINAL R/V"
type textarea "SUPPORT NEEDED: What is the best food for me, what do I not need to avoid so mu…"
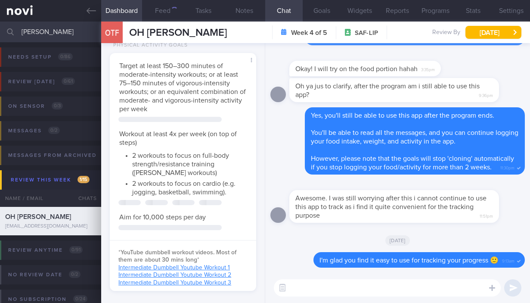
scroll to position [64, 127]
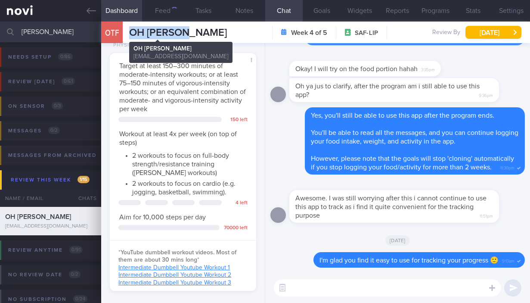
drag, startPoint x: 191, startPoint y: 33, endPoint x: 133, endPoint y: 34, distance: 58.6
click at [133, 34] on div "OTF OH TIAN FU OH TIAN FU 7hkgjsrs4b@privaterelay.appleid.com Week 4 of 5 SAF-L…" at bounding box center [315, 33] width 429 height 22
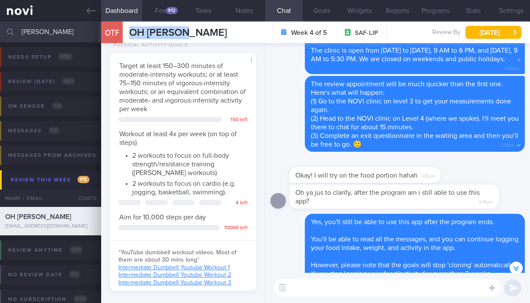
scroll to position [0, 0]
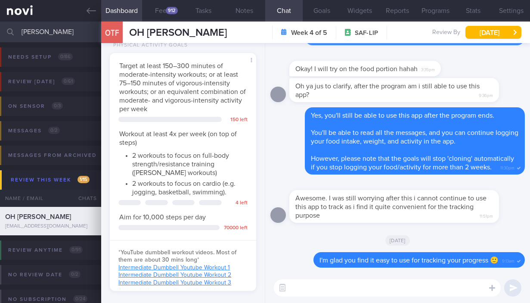
click at [371, 286] on textarea at bounding box center [387, 287] width 227 height 17
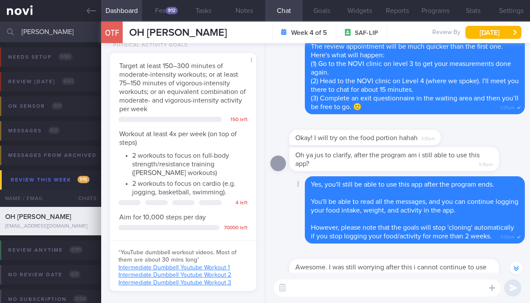
scroll to position [-77, 0]
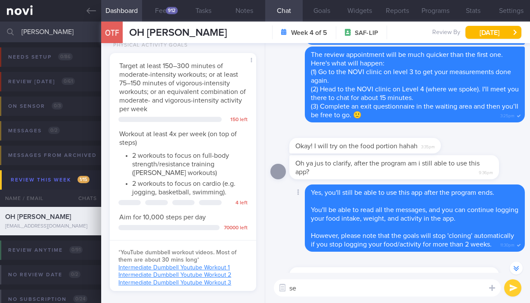
type textarea "s"
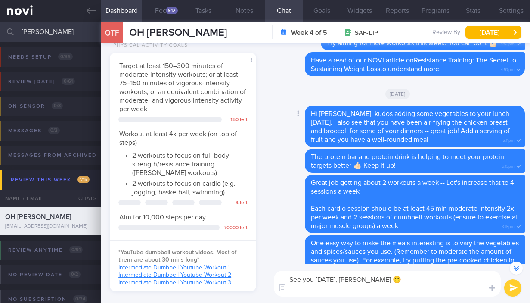
scroll to position [-579, 0]
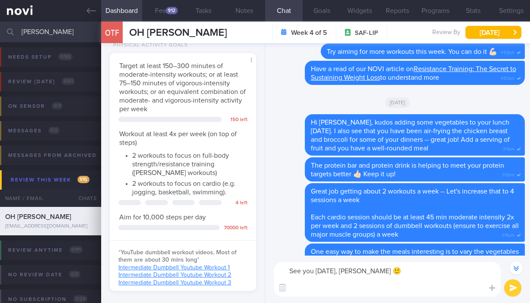
paste textarea "If you need to reschedule your appointment, please contact the front desk at 86…"
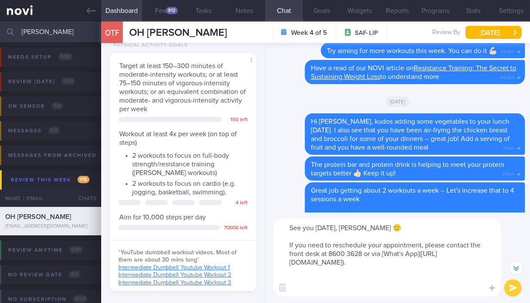
type textarea "See you tomorrow, Tian Fu 🙂 If you need to reschedule your appointment, please …"
click at [512, 289] on button "submit" at bounding box center [512, 287] width 17 height 17
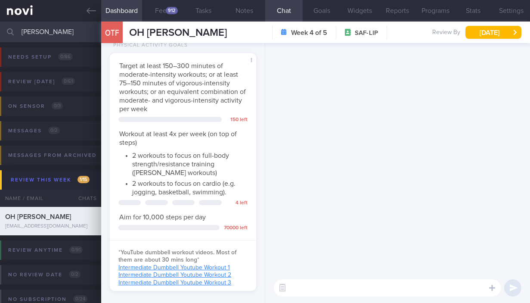
scroll to position [0, 0]
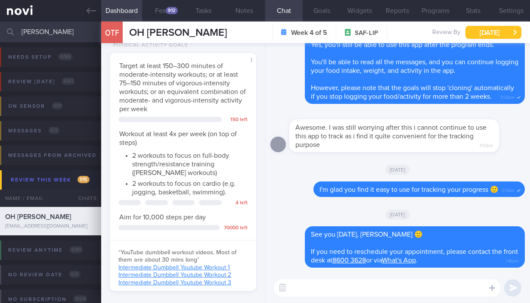
click at [496, 34] on button "Fri, 22 Aug" at bounding box center [493, 32] width 56 height 13
drag, startPoint x: 51, startPoint y: 31, endPoint x: 17, endPoint y: 29, distance: 33.7
click at [17, 29] on div "tian fu Assigned patients Assigned patients All active patients Archived patien…" at bounding box center [265, 32] width 530 height 21
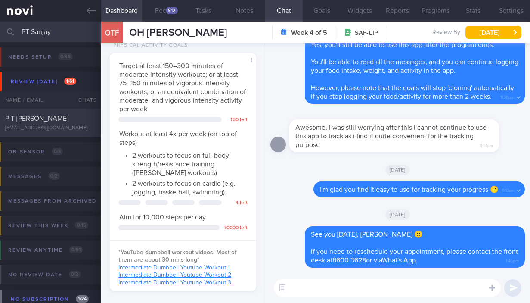
type input "PT Sanjay"
click at [47, 121] on div "P T [PERSON_NAME]" at bounding box center [49, 118] width 89 height 9
type input "15/8 SAF LIP final R/V"
type textarea "SUPPORT NEEDED: CHALLENGE: Wt Targets: 36yo male Regular Army - Pmhx: Nil - Med…"
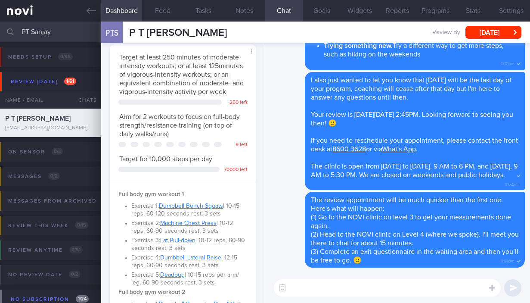
scroll to position [64, 127]
click at [307, 288] on textarea at bounding box center [387, 287] width 227 height 17
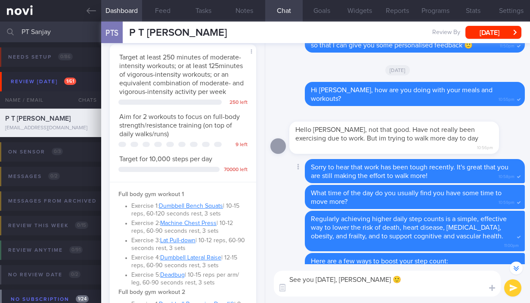
scroll to position [-474, 0]
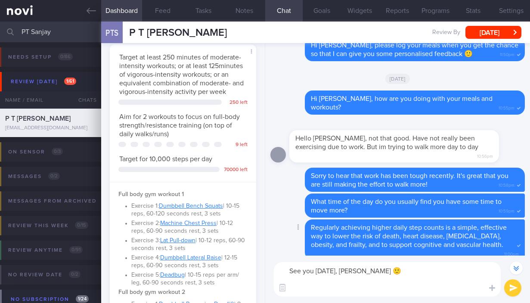
paste textarea "If you need to reschedule your appointment, please contact the front desk at 86…"
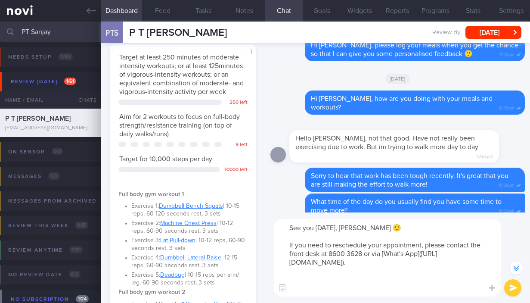
type textarea "See you tomorrow, Sanjay 🙂 If you need to reschedule your appointment, please c…"
click at [515, 285] on button "submit" at bounding box center [512, 287] width 17 height 17
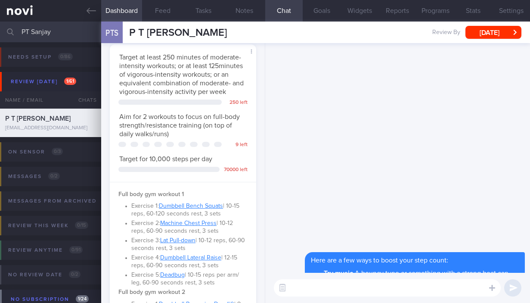
scroll to position [0, 0]
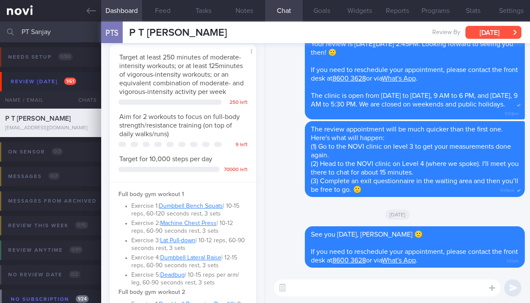
click at [481, 30] on button "[DATE]" at bounding box center [493, 32] width 56 height 13
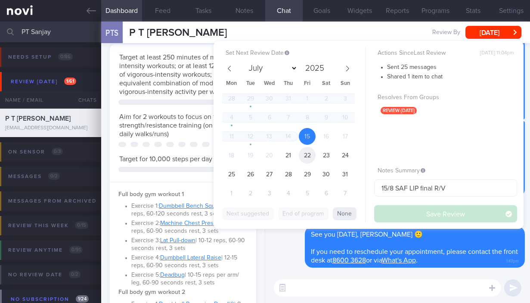
click at [308, 152] on span "22" at bounding box center [307, 155] width 17 height 17
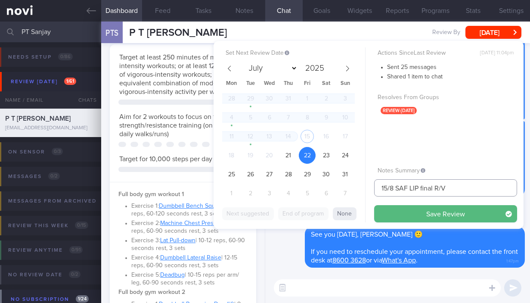
drag, startPoint x: 387, startPoint y: 185, endPoint x: 361, endPoint y: 186, distance: 26.3
click at [361, 186] on div "Set Next Review Date 22 Aug 2025 July August September October November Decembe…" at bounding box center [369, 135] width 310 height 188
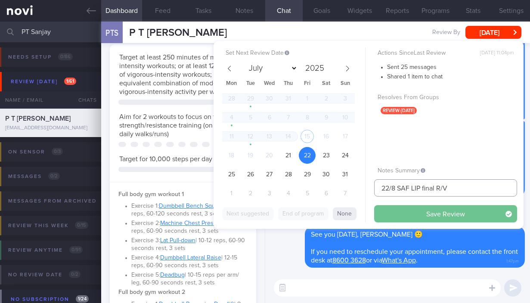
type input "22/8 SAF LIP final R/V"
click at [418, 208] on button "Save Review" at bounding box center [445, 213] width 143 height 17
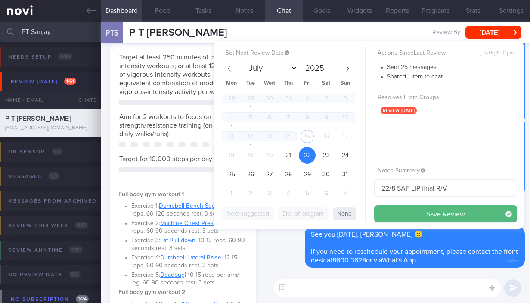
type input "22/8 SAF LIP final R/V"
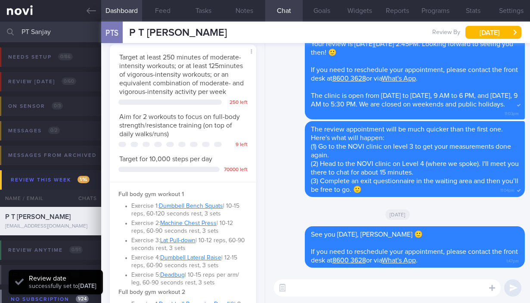
scroll to position [64, 127]
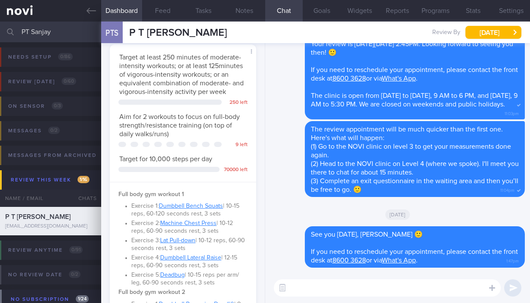
click at [34, 34] on input "PT Sanjay" at bounding box center [265, 32] width 530 height 21
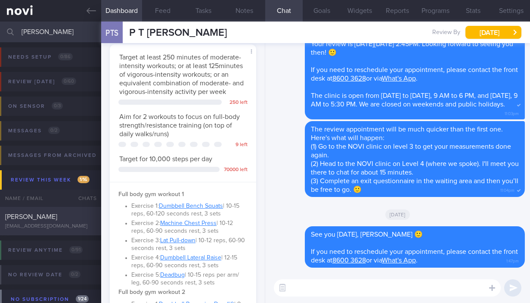
type input "[PERSON_NAME]"
click at [32, 221] on div "Kun Ming Soon skm007ha@hotmail.com" at bounding box center [50, 220] width 101 height 17
type input "22/8 SAF FINAL R/V"
type textarea "SUPPORT NEEDED: Teach how to balance out unhealthy diet CHALLENGE: Inadequate s…"
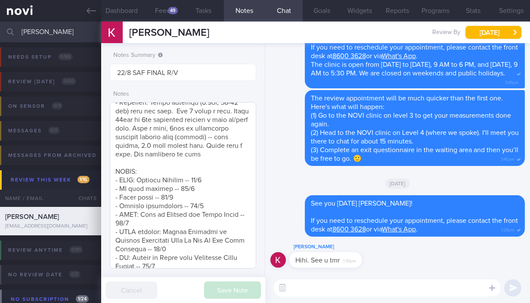
scroll to position [113, 0]
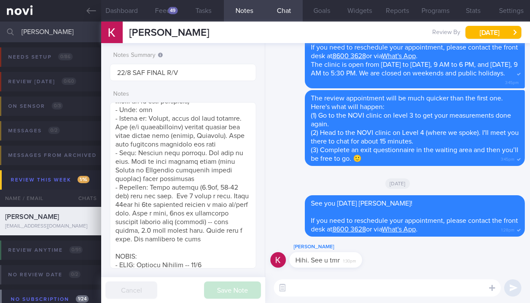
click at [327, 288] on textarea at bounding box center [387, 287] width 227 height 17
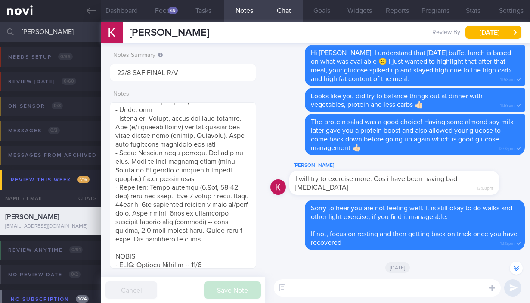
scroll to position [-363, 0]
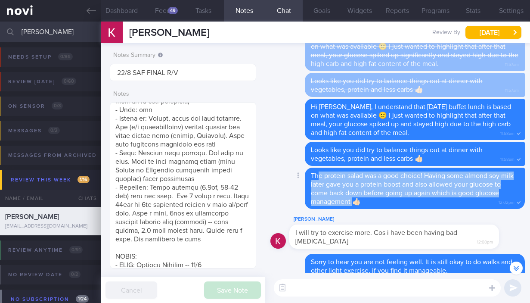
drag, startPoint x: 317, startPoint y: 184, endPoint x: 353, endPoint y: 207, distance: 42.8
click at [353, 205] on span "The protein salad was a good choice! Having some almond soy milk later gave you…" at bounding box center [412, 188] width 203 height 33
copy span "e protein salad was a good choice! Having some almond soy milk later gave you a…"
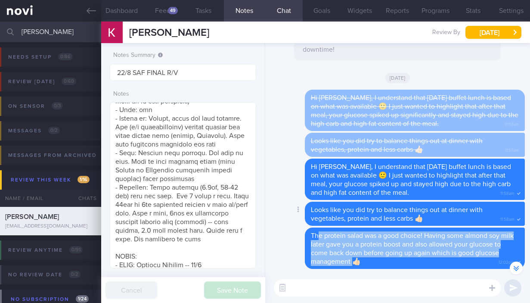
scroll to position [-422, 0]
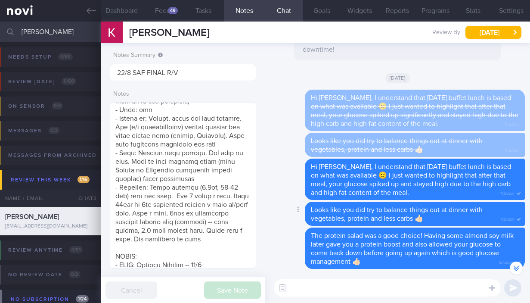
click at [381, 222] on span "Looks like you did try to balance things out at dinner with vegetables, protein…" at bounding box center [397, 214] width 172 height 16
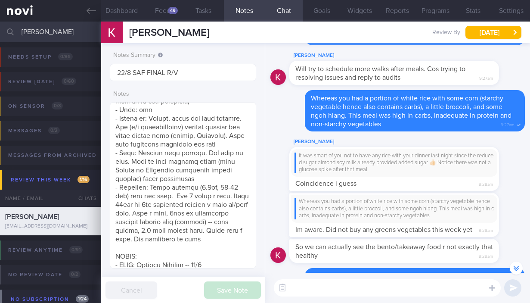
scroll to position [-1008, 0]
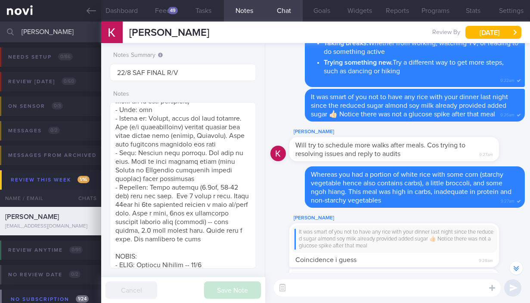
click at [50, 30] on input "[PERSON_NAME]" at bounding box center [265, 32] width 530 height 21
type input "p"
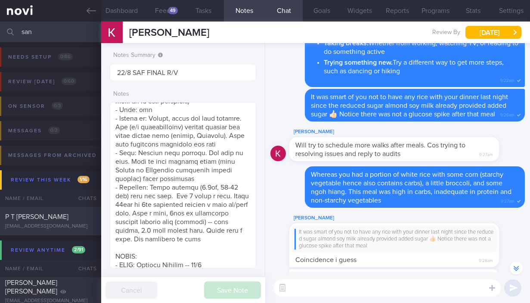
type input "san"
click at [48, 218] on div "P T [PERSON_NAME]" at bounding box center [49, 216] width 89 height 9
type input "22/8 SAF LIP final R/V"
type textarea "SUPPORT NEEDED: CHALLENGE: Wt Targets: 36yo male Regular Army - Pmhx: Nil - Med…"
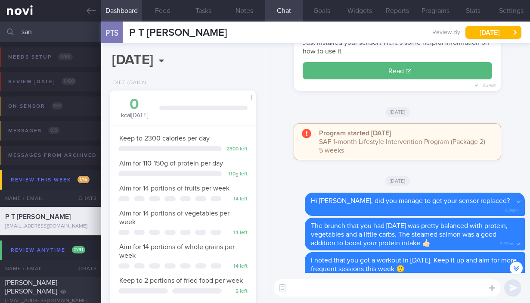
scroll to position [-1671, 0]
